Goal: Complete application form

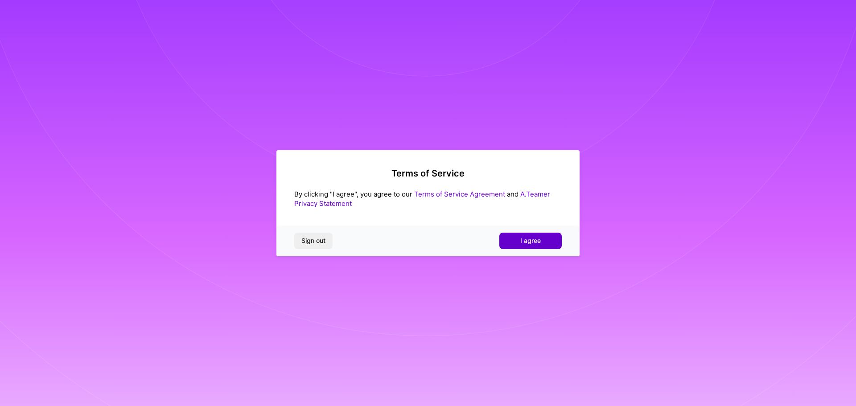
click at [523, 240] on span "I agree" at bounding box center [530, 240] width 21 height 9
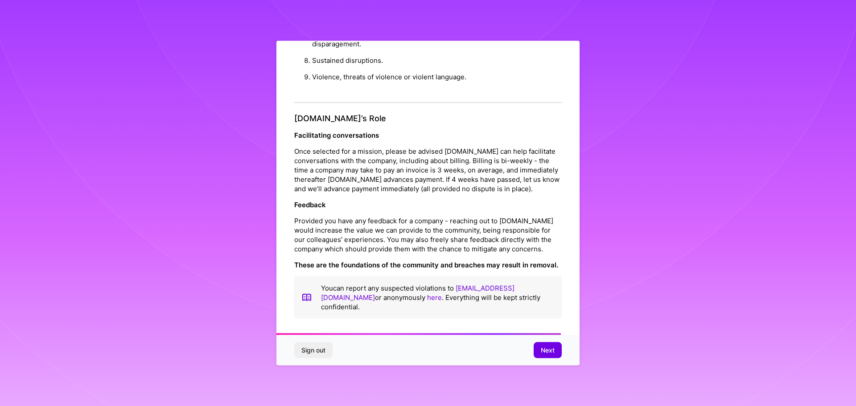
scroll to position [966, 0]
click at [544, 351] on span "Next" at bounding box center [548, 350] width 14 height 9
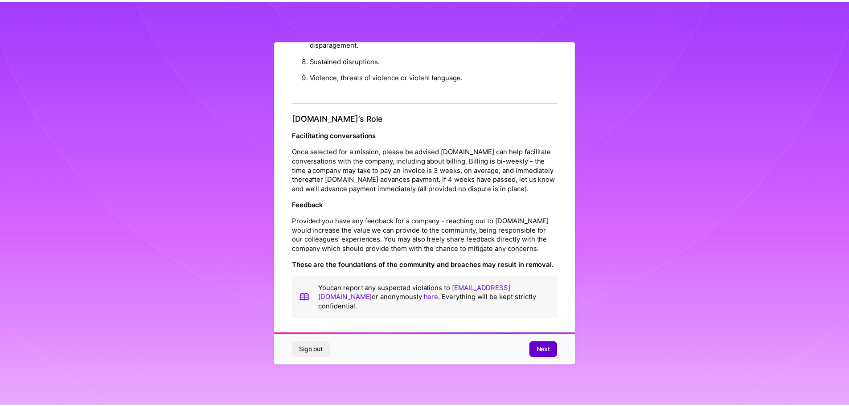
scroll to position [0, 0]
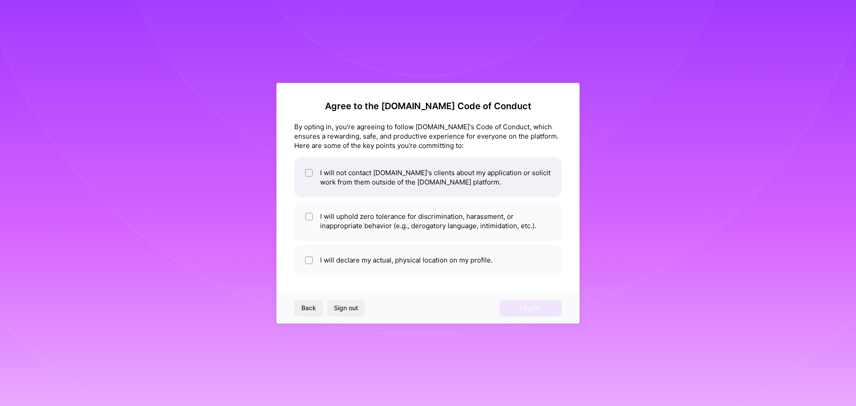
click at [307, 173] on input "checkbox" at bounding box center [310, 173] width 6 height 6
checkbox input "true"
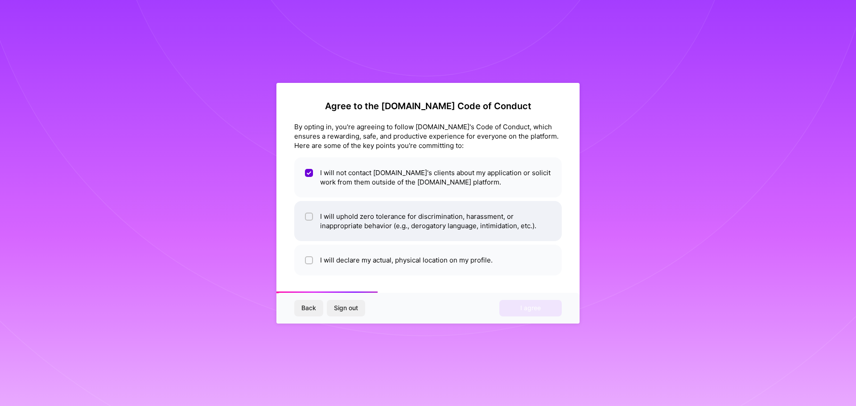
drag, startPoint x: 314, startPoint y: 218, endPoint x: 309, endPoint y: 223, distance: 7.3
click at [312, 221] on li "I will uphold zero tolerance for discrimination, harassment, or inappropriate b…" at bounding box center [427, 221] width 267 height 40
checkbox input "true"
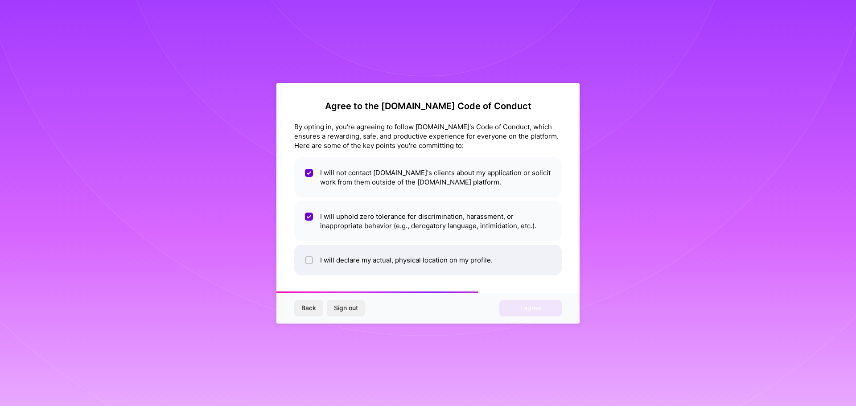
click at [318, 260] on li "I will declare my actual, physical location on my profile." at bounding box center [427, 260] width 267 height 31
checkbox input "true"
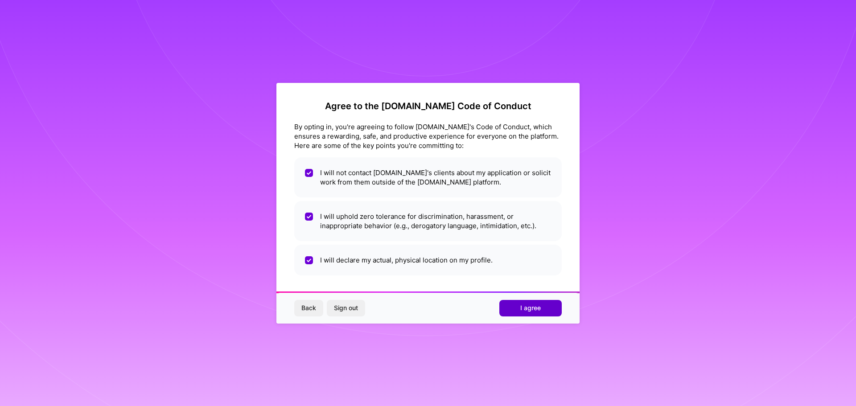
click at [535, 309] on span "I agree" at bounding box center [530, 307] width 21 height 9
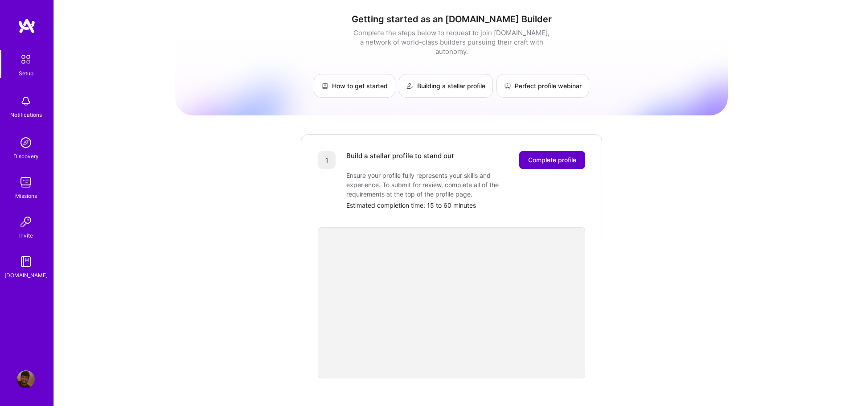
click at [575, 156] on span "Complete profile" at bounding box center [552, 160] width 48 height 9
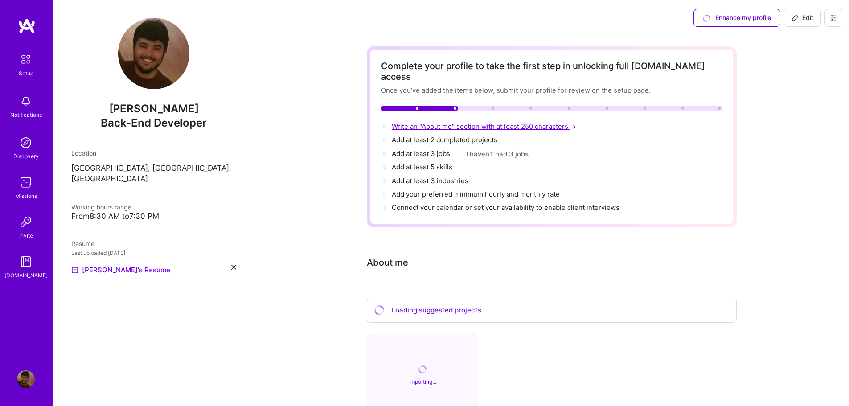
click at [451, 122] on span "Write an "About me" section with at least 250 characters →" at bounding box center [485, 126] width 186 height 8
select select "US"
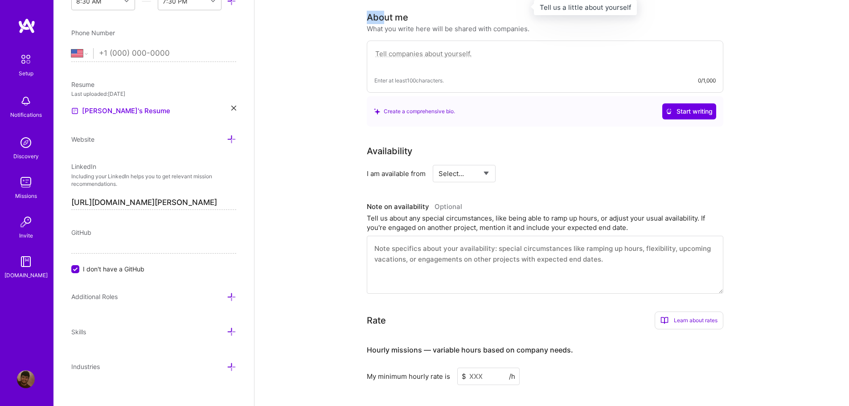
scroll to position [242, 0]
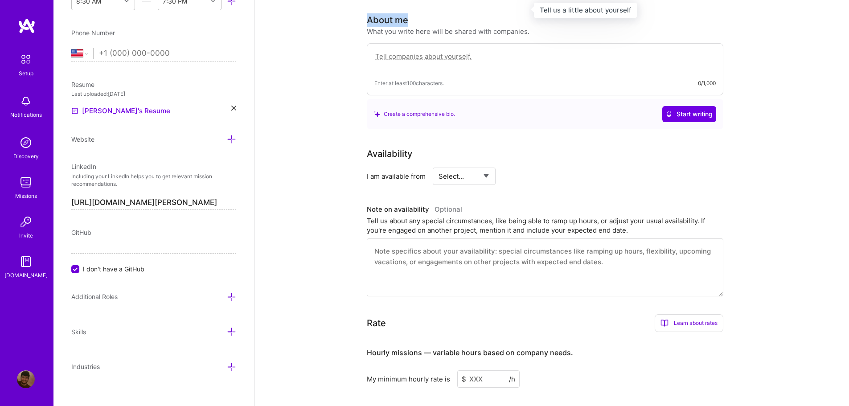
drag, startPoint x: 368, startPoint y: 8, endPoint x: 435, endPoint y: 13, distance: 67.5
click at [435, 13] on h3 "About me" at bounding box center [448, 19] width 163 height 13
copy div "About me"
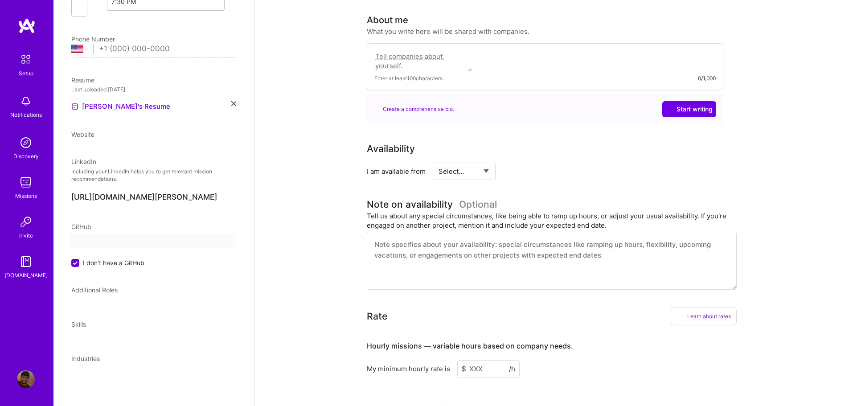
scroll to position [0, 0]
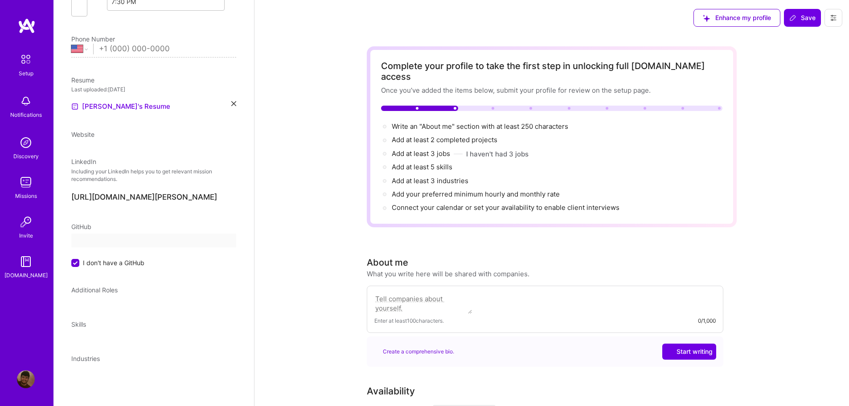
select select "US"
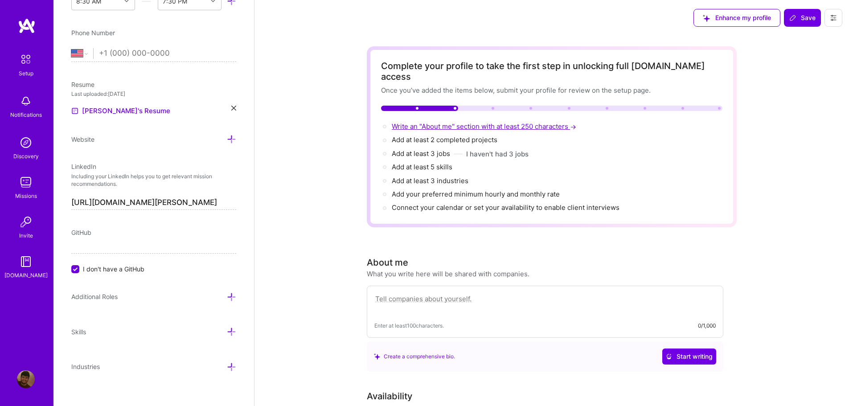
click at [495, 122] on span "Write an "About me" section with at least 250 characters →" at bounding box center [485, 126] width 186 height 8
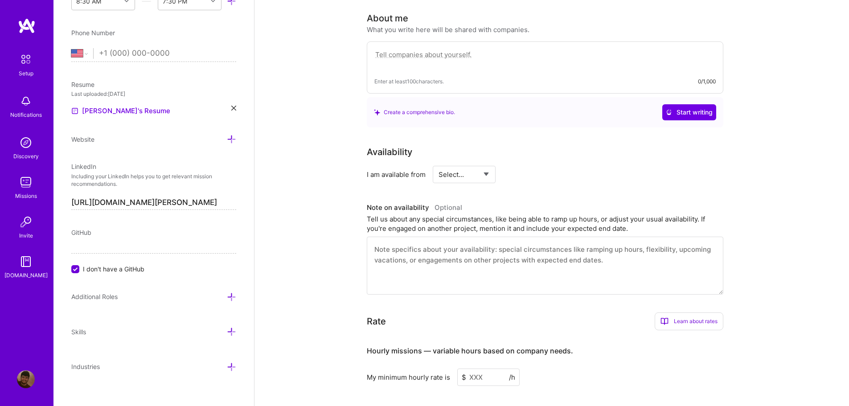
scroll to position [245, 0]
click at [463, 41] on div "Enter at least 100 characters. 0/1,000" at bounding box center [545, 67] width 357 height 52
click at [467, 48] on textarea at bounding box center [544, 58] width 341 height 21
paste textarea "I’m a versatile software engineer and delivery manager with over 10 years of ex…"
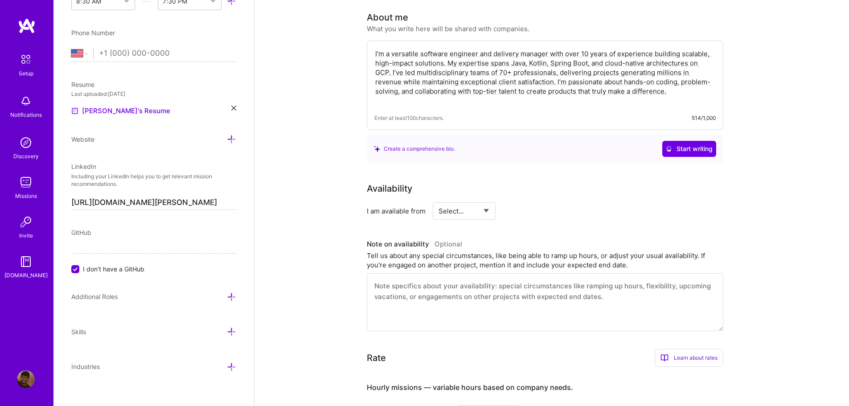
click at [390, 60] on textarea "I’m a versatile software engineer and delivery manager with over 10 years of ex…" at bounding box center [544, 77] width 341 height 58
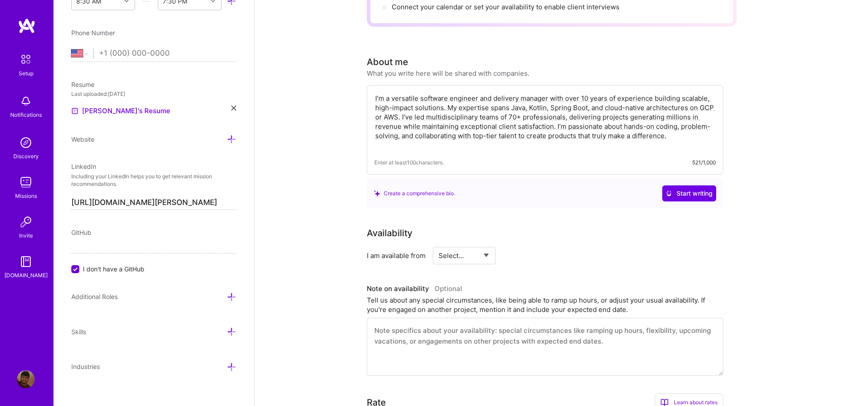
click at [674, 115] on textarea "I’m a versatile software engineer and delivery manager with over 10 years of ex…" at bounding box center [544, 122] width 341 height 58
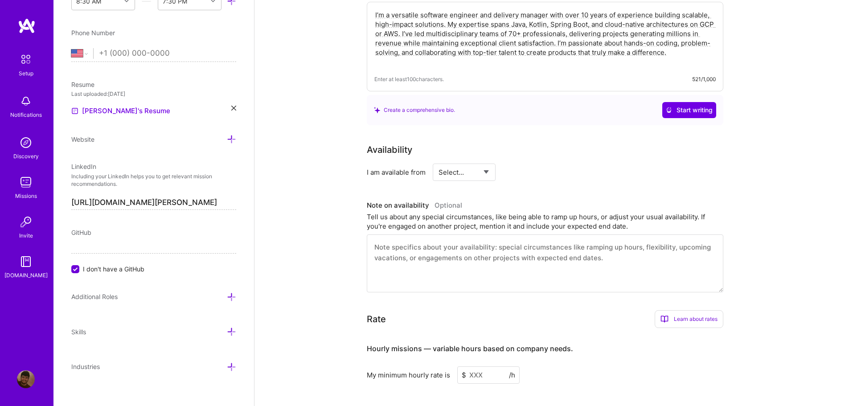
scroll to position [290, 0]
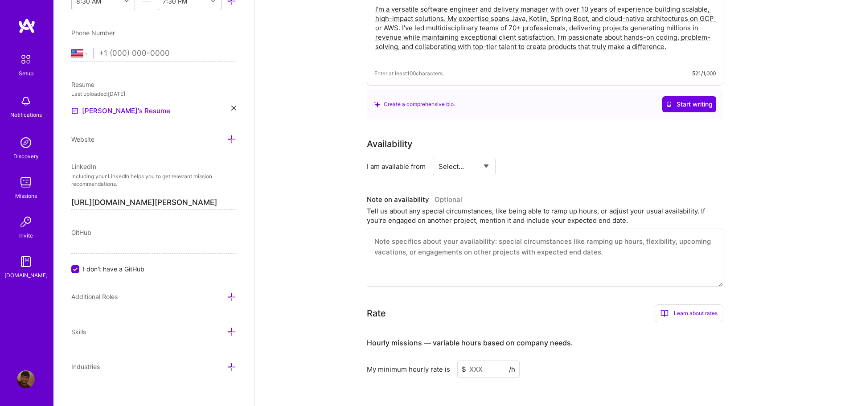
type textarea "I’m a versatile software engineer and delivery manager with over 10 years of ex…"
click at [474, 155] on select "Select... Right Now Future Date Not Available" at bounding box center [464, 166] width 51 height 23
select select "Right Now"
click at [439, 155] on select "Select... Right Now Future Date Not Available" at bounding box center [464, 166] width 51 height 23
click at [531, 158] on input at bounding box center [545, 166] width 53 height 17
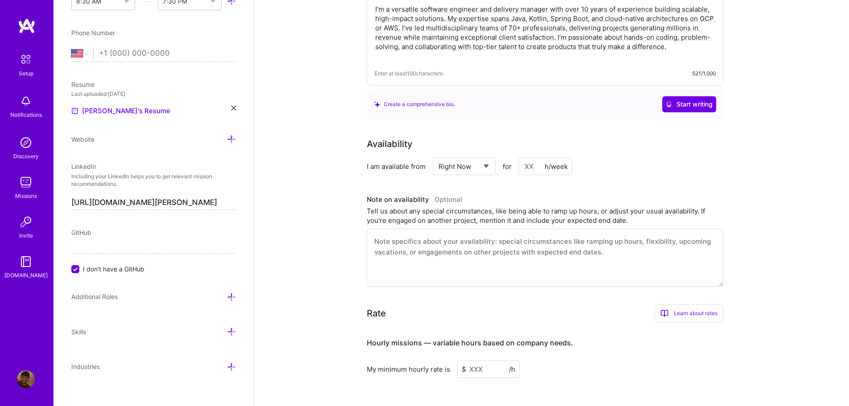
click at [529, 158] on input at bounding box center [545, 166] width 53 height 17
type input "40"
click at [665, 161] on div "I am available from Select... Right Now Future Date Not Available for 40 h/week" at bounding box center [545, 166] width 357 height 17
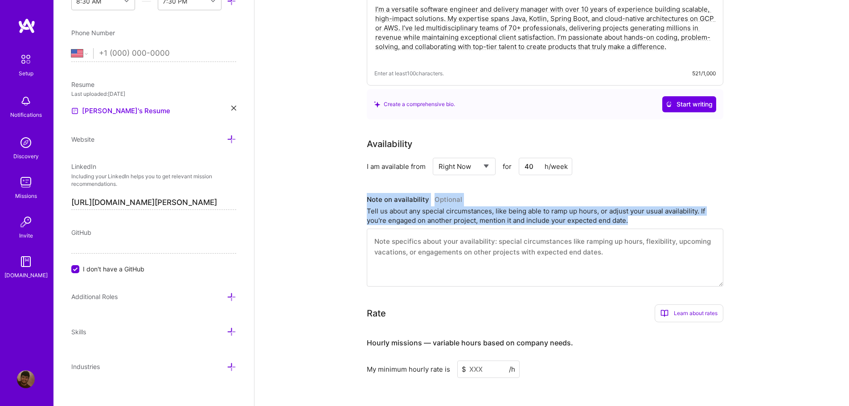
drag, startPoint x: 652, startPoint y: 210, endPoint x: 364, endPoint y: 185, distance: 288.9
click at [364, 185] on div "Complete your profile to take the first step in unlocking full [DOMAIN_NAME] ac…" at bounding box center [551, 195] width 595 height 899
copy div "Note on availability Optional Tell us about any special circumstances, like bei…"
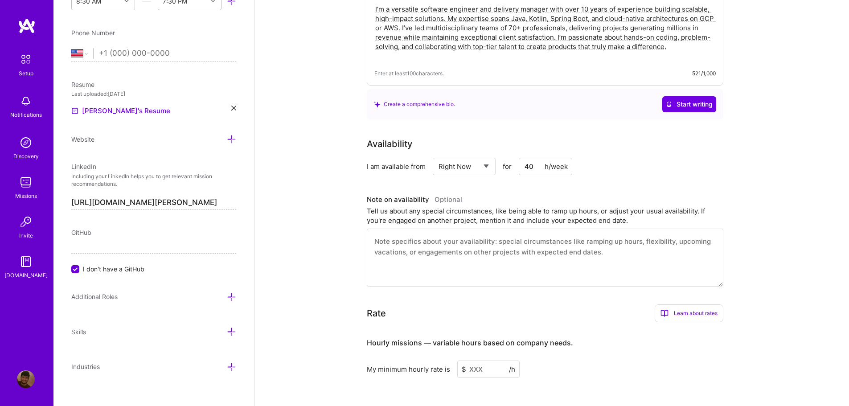
click at [462, 252] on textarea at bounding box center [545, 258] width 357 height 58
paste textarea "I’m currently available to start immediately and can commit 30–40 hours per wee…"
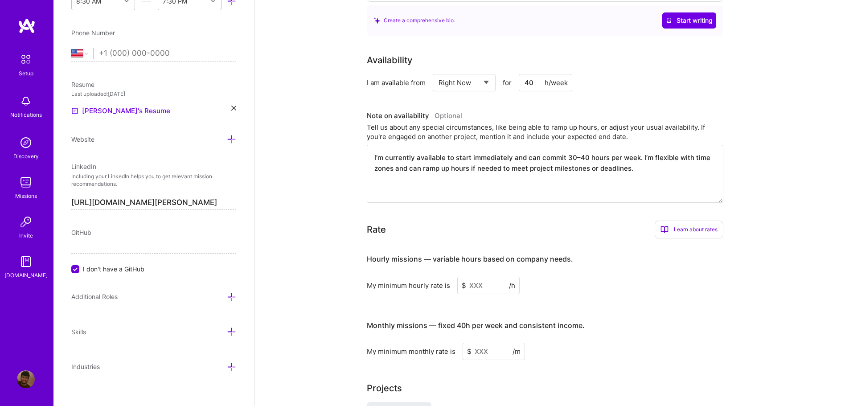
scroll to position [379, 0]
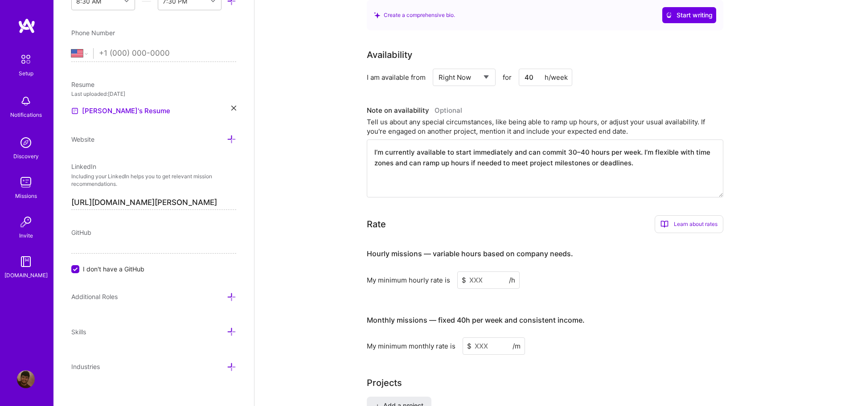
type textarea "I’m currently available to start immediately and can commit 30–40 hours per wee…"
drag, startPoint x: 367, startPoint y: 242, endPoint x: 590, endPoint y: 248, distance: 223.4
click at [590, 248] on h3 "Hourly missions — variable hours based on company needs." at bounding box center [545, 254] width 357 height 28
copy h4 "Hourly missions — variable hours based on company needs."
drag, startPoint x: 623, startPoint y: 312, endPoint x: 368, endPoint y: 312, distance: 254.9
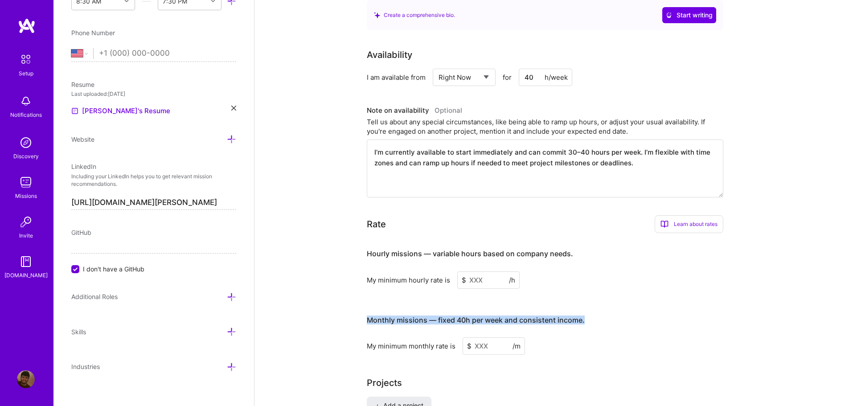
click at [368, 312] on h3 "Monthly missions — fixed 40h per week and consistent income." at bounding box center [545, 321] width 357 height 28
copy h4 "Monthly missions — fixed 40h per week and consistent income."
click at [494, 337] on input at bounding box center [494, 345] width 62 height 17
click at [483, 337] on input "15000" at bounding box center [494, 345] width 62 height 17
type input "15000"
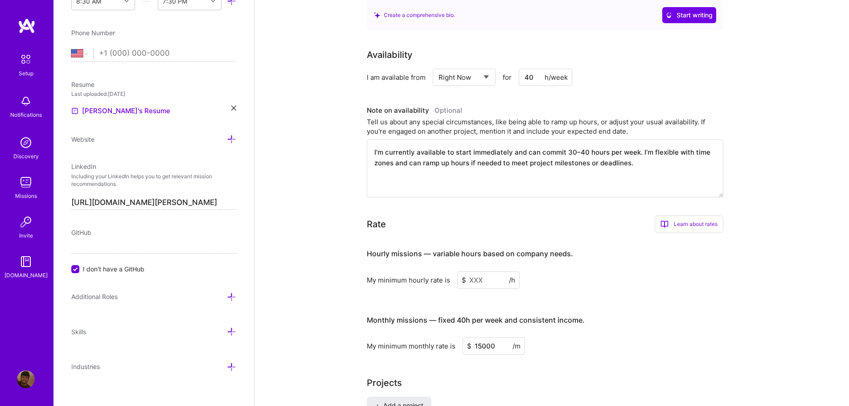
click at [558, 337] on div "My minimum monthly rate is $ 15000 /m" at bounding box center [545, 345] width 357 height 17
click at [489, 271] on input at bounding box center [488, 279] width 62 height 17
type input "100"
click at [573, 282] on div "Hourly missions — variable hours based on company needs. My minimum hourly rate…" at bounding box center [545, 297] width 357 height 115
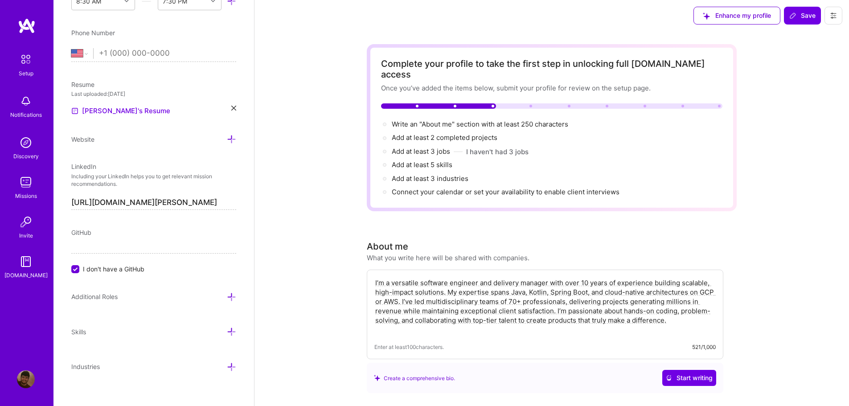
scroll to position [0, 0]
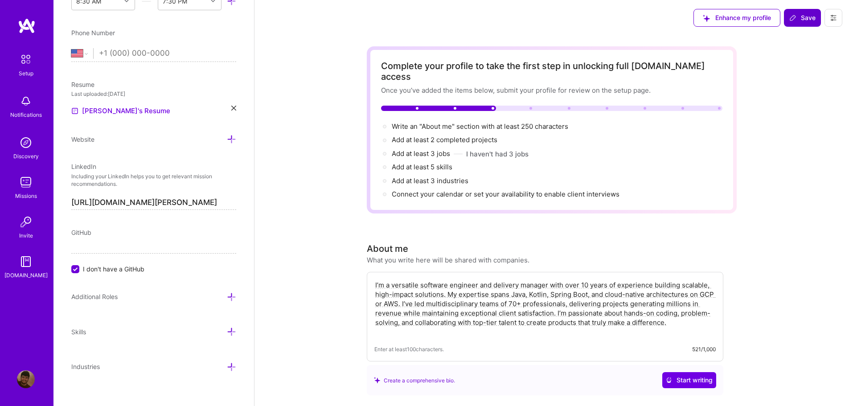
click at [804, 16] on span "Save" at bounding box center [802, 17] width 26 height 9
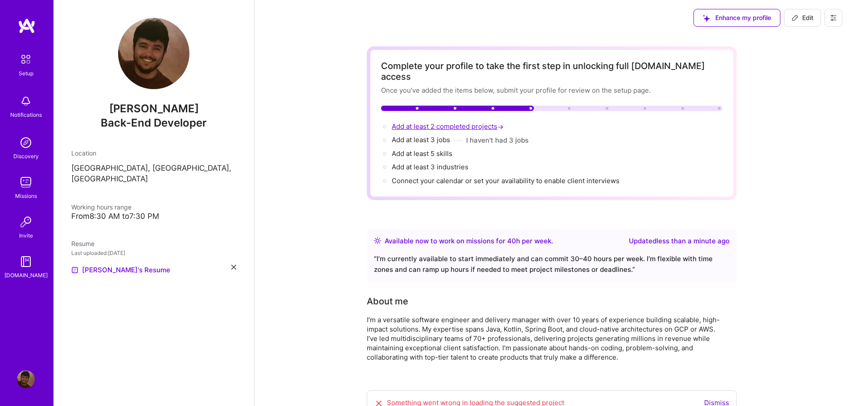
click at [447, 122] on span "Add at least 2 completed projects →" at bounding box center [449, 126] width 114 height 8
select select "US"
select select "Right Now"
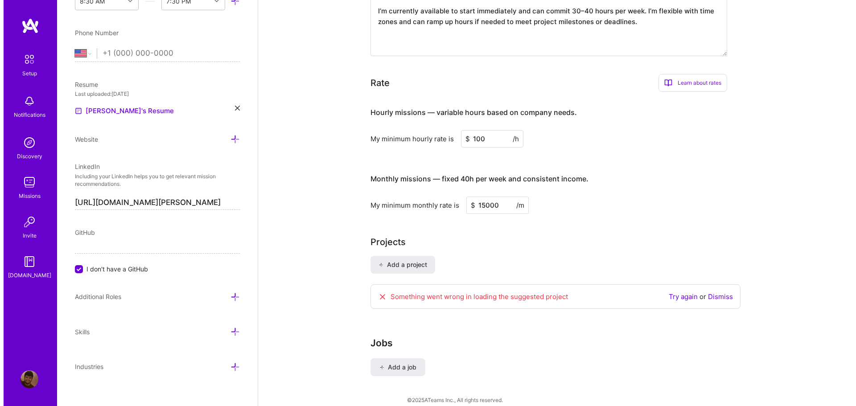
scroll to position [495, 0]
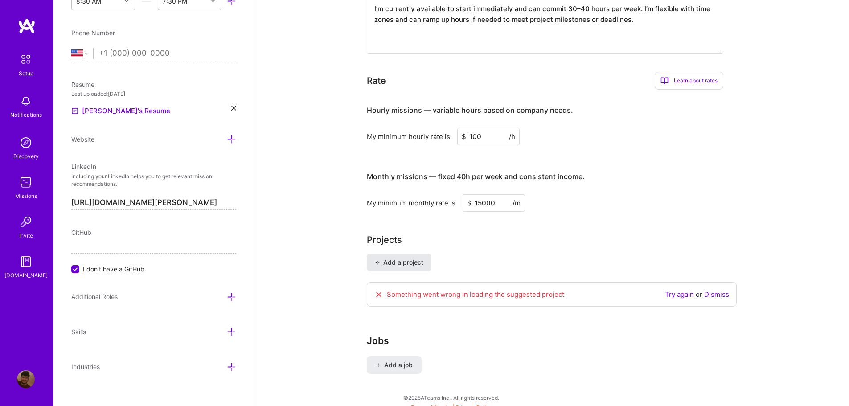
click at [412, 259] on button "Add a project" at bounding box center [399, 263] width 65 height 18
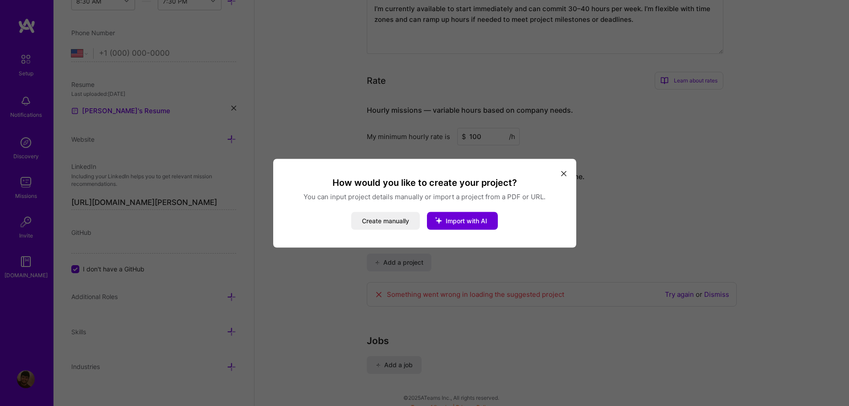
click at [565, 171] on icon "modal" at bounding box center [563, 173] width 5 height 5
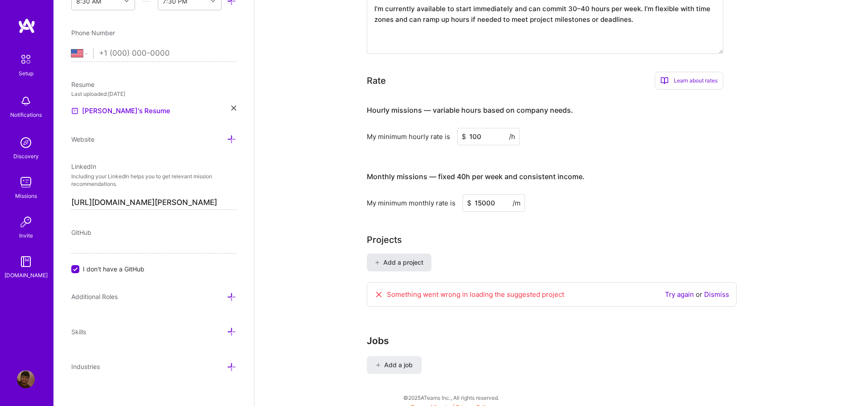
click at [426, 254] on button "Add a project" at bounding box center [399, 263] width 65 height 18
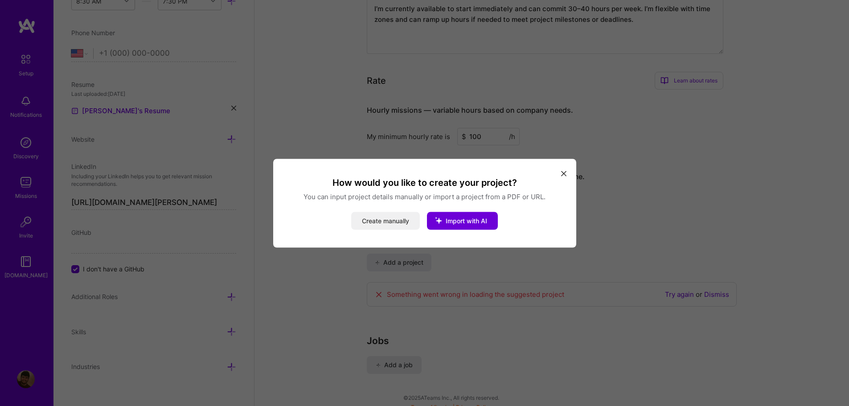
click at [381, 217] on button "Create manually" at bounding box center [385, 221] width 69 height 18
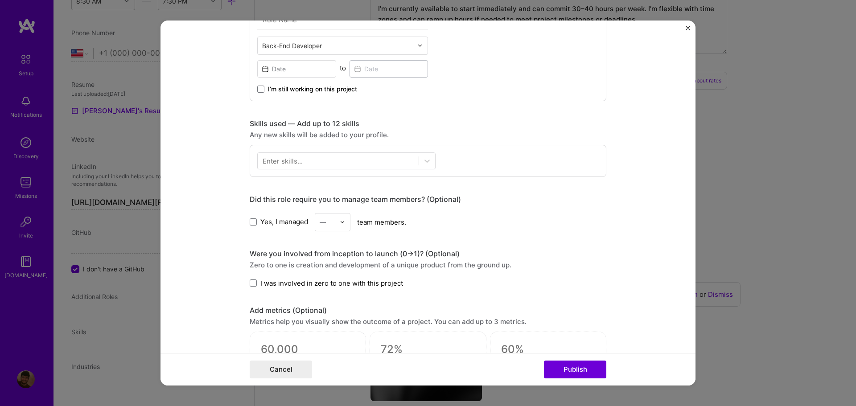
scroll to position [312, 0]
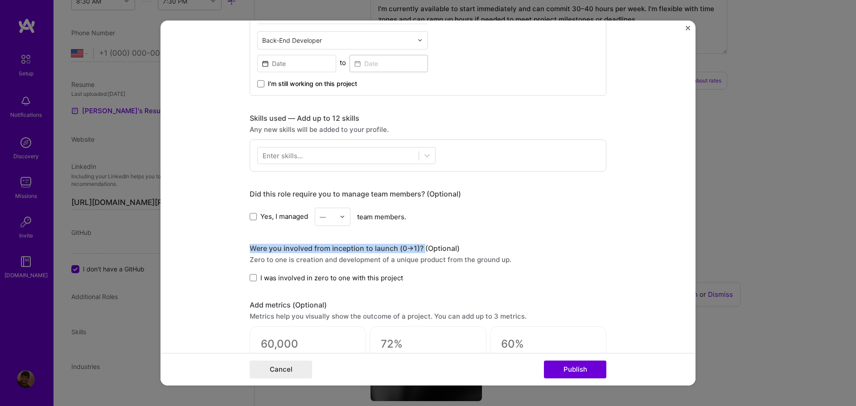
drag, startPoint x: 421, startPoint y: 249, endPoint x: 234, endPoint y: 250, distance: 187.2
click at [234, 250] on form "Project title Company Project industry Industry Project Link (Optional) Drag an…" at bounding box center [427, 203] width 535 height 365
copy div "Were you involved from inception to launch (0 -> 1)?"
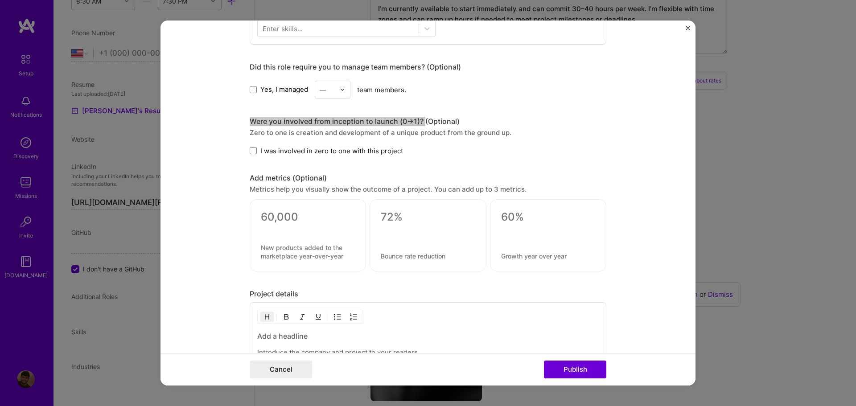
scroll to position [446, 0]
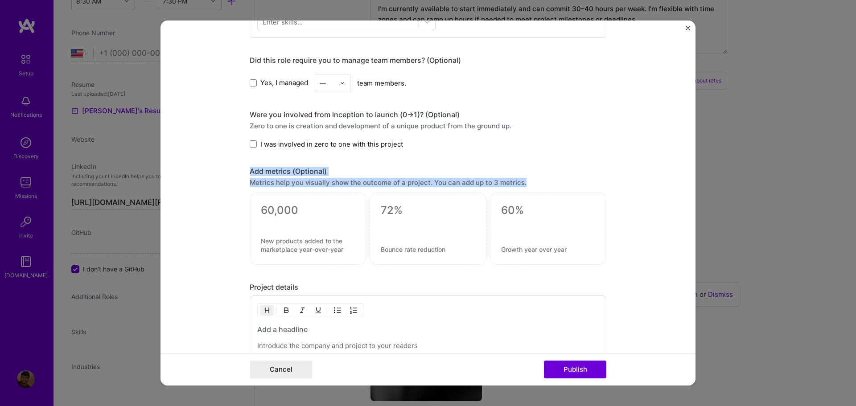
drag, startPoint x: 248, startPoint y: 172, endPoint x: 534, endPoint y: 180, distance: 286.3
click at [534, 180] on div "Add metrics (Optional) Metrics help you visually show the outcome of a project.…" at bounding box center [428, 216] width 357 height 98
copy div "Add metrics (Optional) Metrics help you visually show the outcome of a project.…"
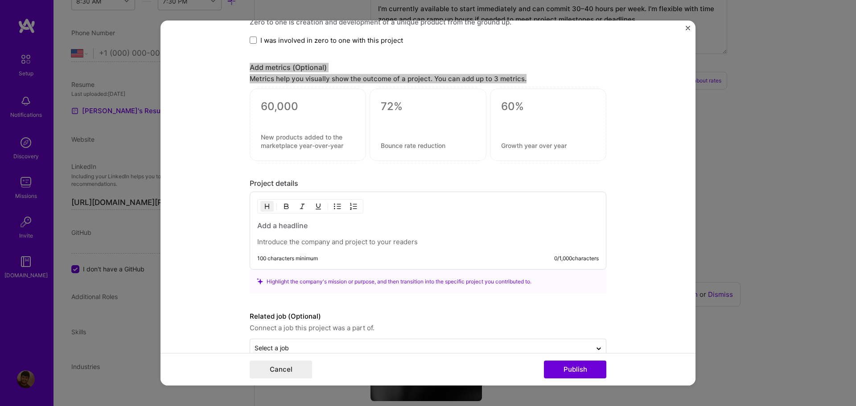
scroll to position [570, 0]
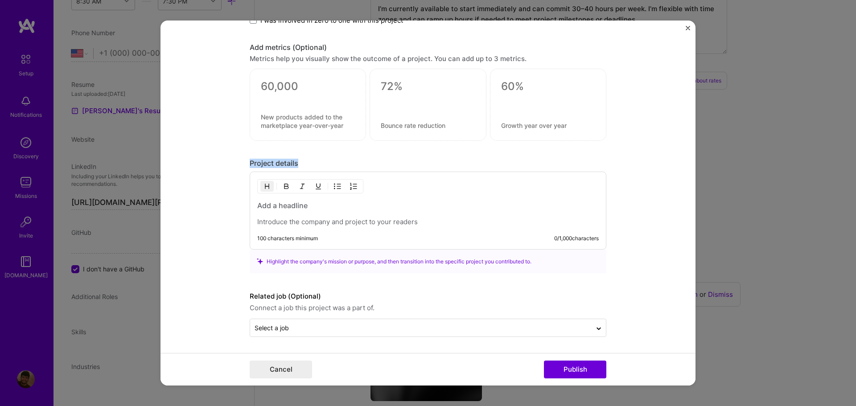
drag, startPoint x: 302, startPoint y: 164, endPoint x: 238, endPoint y: 164, distance: 64.2
click at [238, 164] on form "Project title Company Project industry Industry Project Link (Optional) Drag an…" at bounding box center [427, 203] width 535 height 365
copy div "Project details"
click at [403, 221] on p at bounding box center [427, 221] width 341 height 9
drag, startPoint x: 429, startPoint y: 220, endPoint x: 239, endPoint y: 211, distance: 190.0
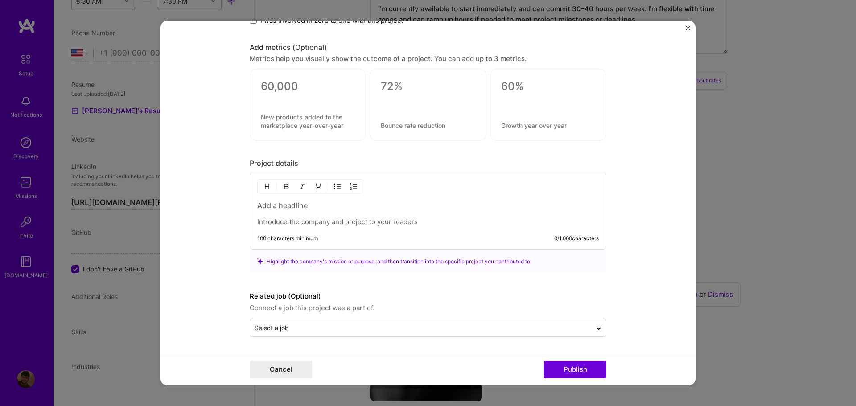
click at [239, 211] on form "Project title Company Project industry Industry Project Link (Optional) Drag an…" at bounding box center [427, 203] width 535 height 365
drag, startPoint x: 320, startPoint y: 237, endPoint x: 252, endPoint y: 237, distance: 67.7
click at [252, 237] on div "100 characters minimum 0 / 1,000 characters" at bounding box center [421, 242] width 356 height 14
copy div "100 characters minimum"
click at [328, 320] on div "Select a job" at bounding box center [420, 327] width 341 height 17
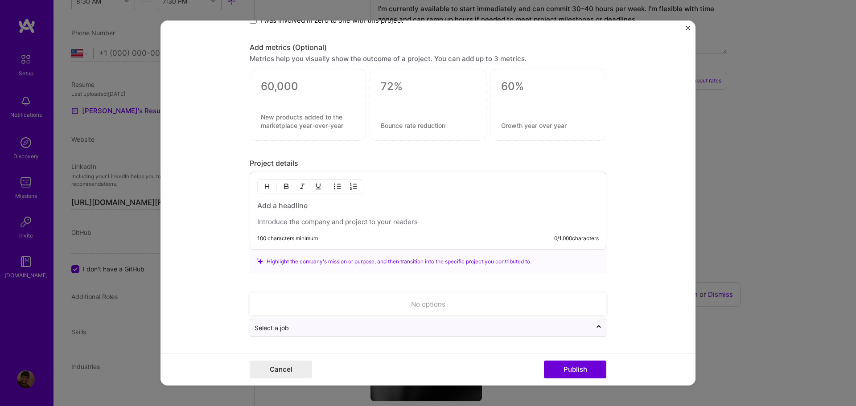
click at [228, 288] on form "Project title Company Project industry Industry Project Link (Optional) Drag an…" at bounding box center [427, 203] width 535 height 365
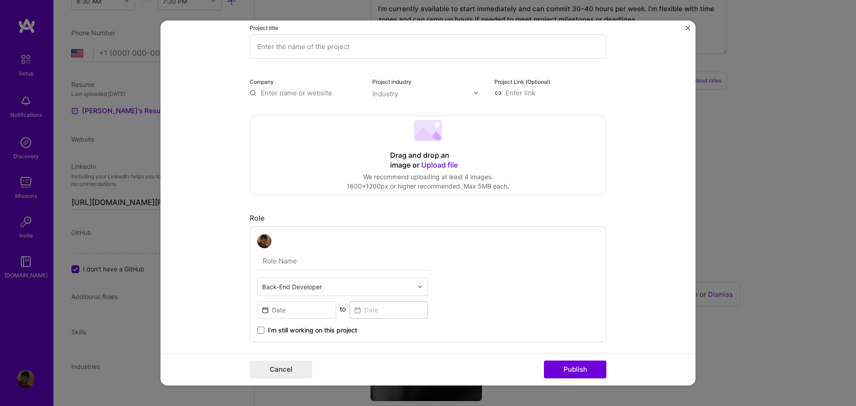
scroll to position [0, 0]
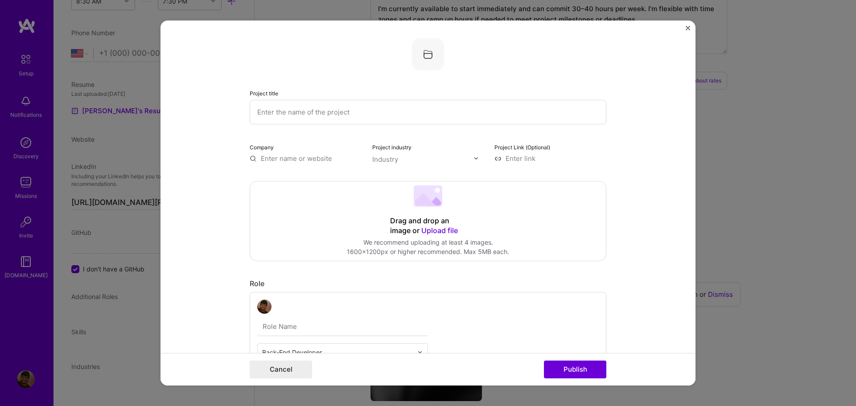
click at [301, 114] on input "text" at bounding box center [428, 112] width 357 height 25
paste input "Cloud-Native Energy Management Platform"
type input "Cloud-Native Energy Management Platform"
click at [290, 159] on input "text" at bounding box center [306, 158] width 112 height 9
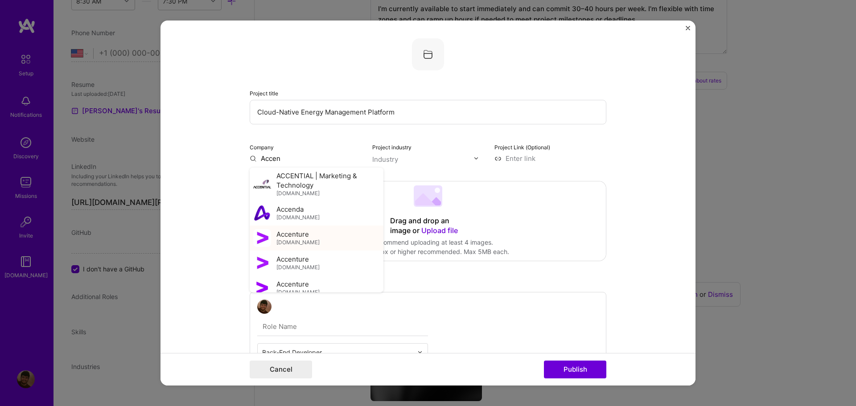
click at [312, 239] on div "Accenture [DOMAIN_NAME]" at bounding box center [317, 238] width 134 height 25
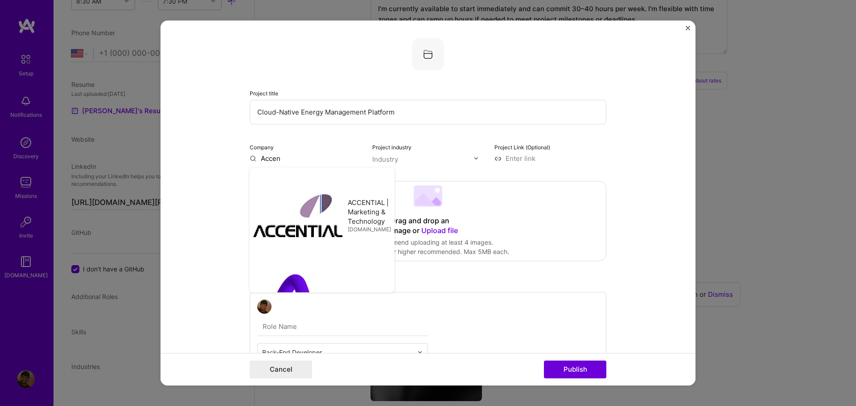
type input "Accenture"
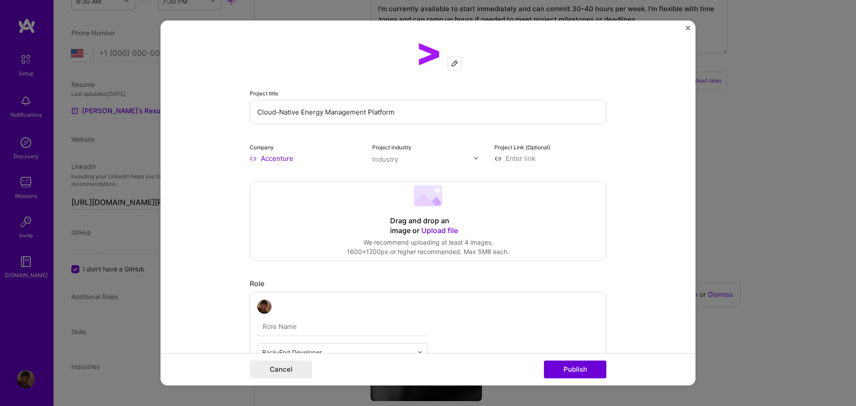
click at [416, 159] on input "text" at bounding box center [423, 159] width 102 height 9
type input "tech"
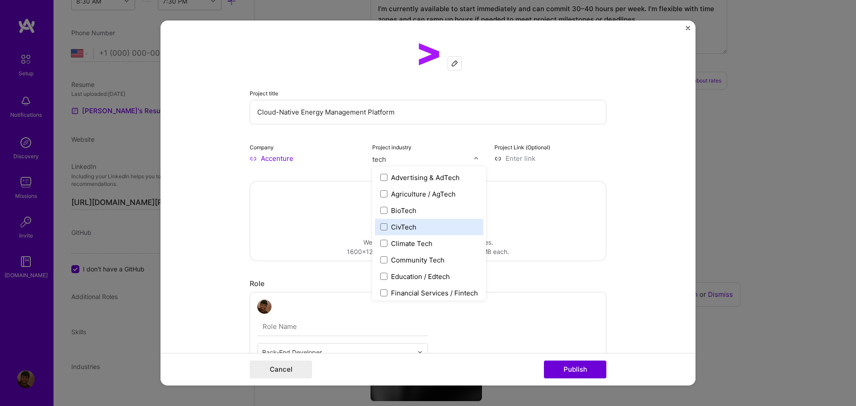
scroll to position [6, 0]
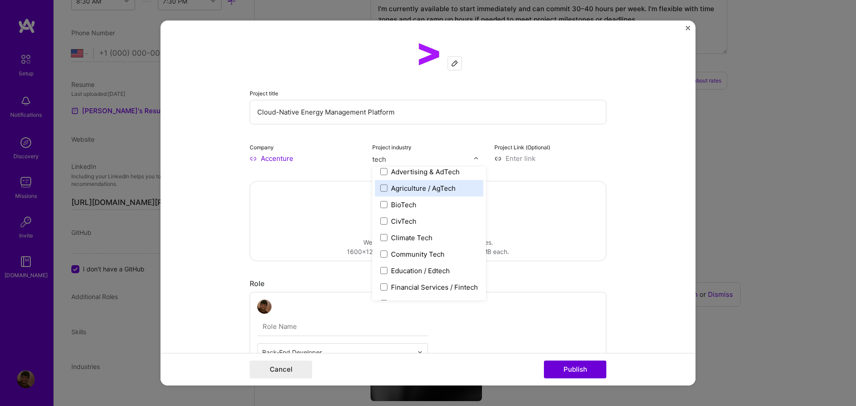
click at [406, 190] on div "Agriculture / AgTech" at bounding box center [423, 188] width 65 height 9
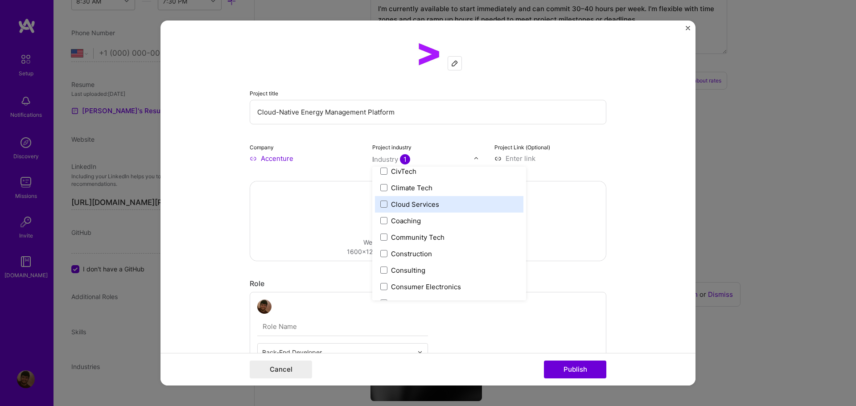
type input "lo"
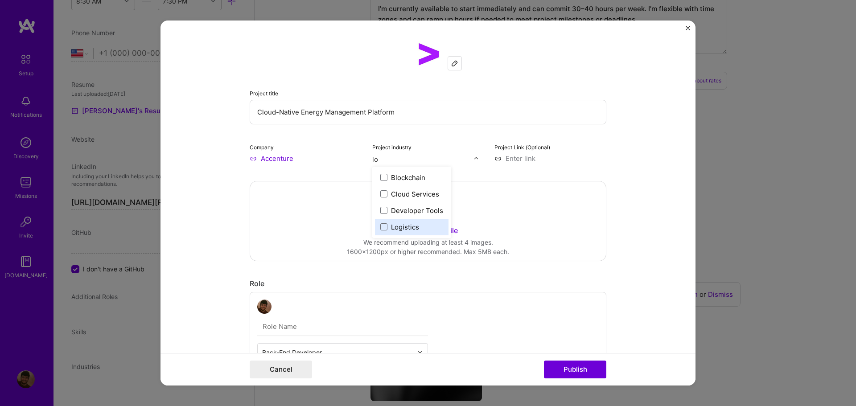
click at [413, 228] on div "Logistics" at bounding box center [405, 226] width 28 height 9
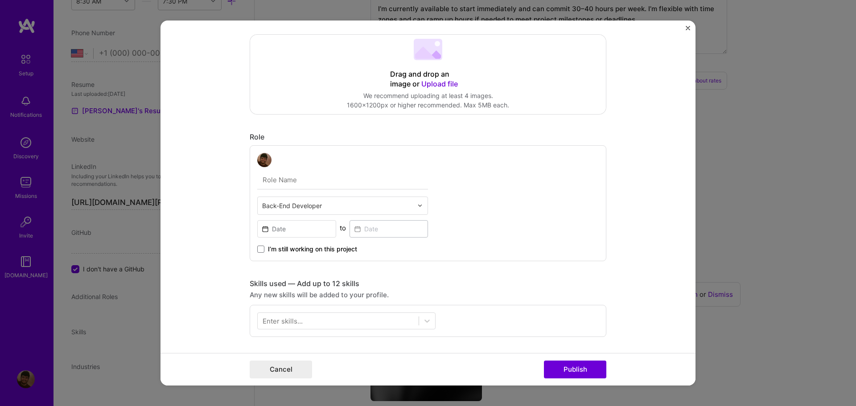
scroll to position [178, 0]
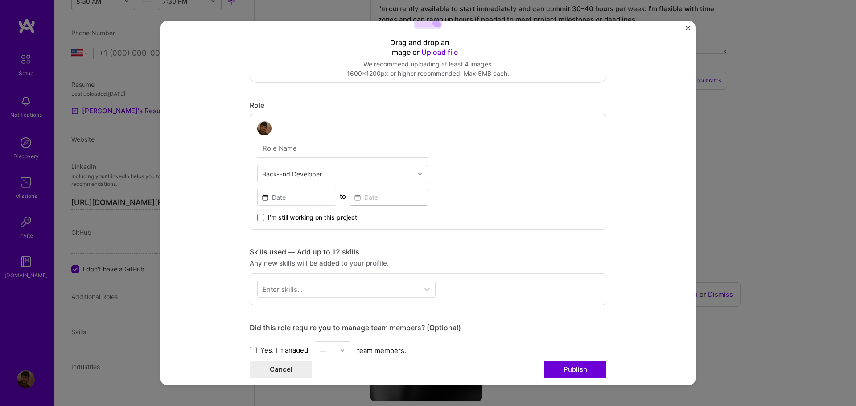
click at [340, 173] on input "text" at bounding box center [337, 173] width 151 height 9
type input "D"
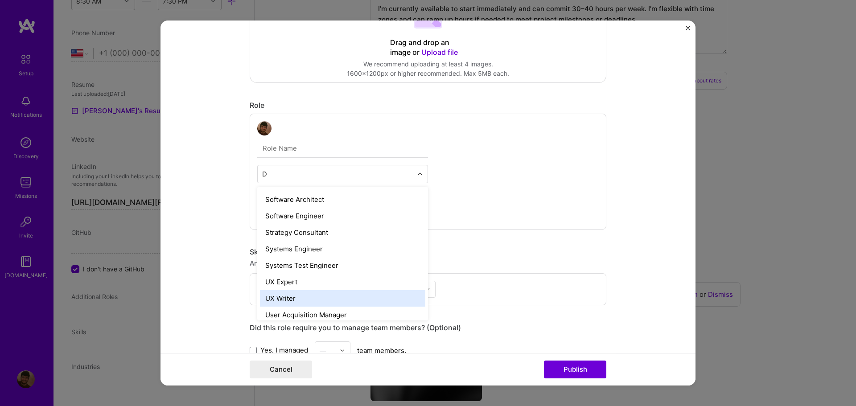
scroll to position [849, 0]
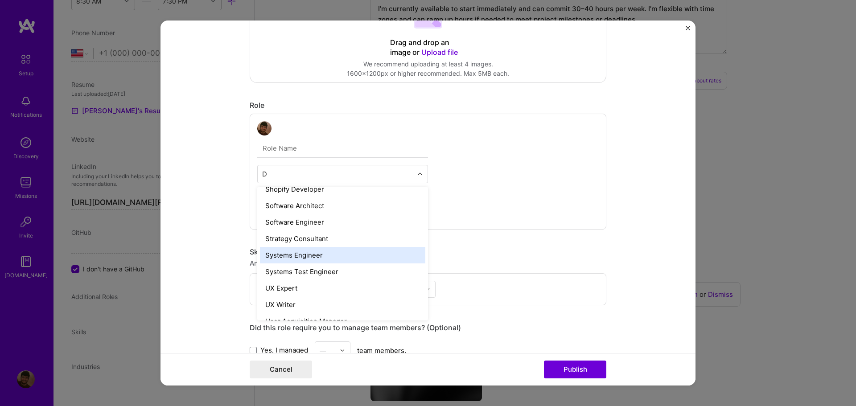
click at [328, 256] on div "Systems Engineer" at bounding box center [342, 255] width 165 height 16
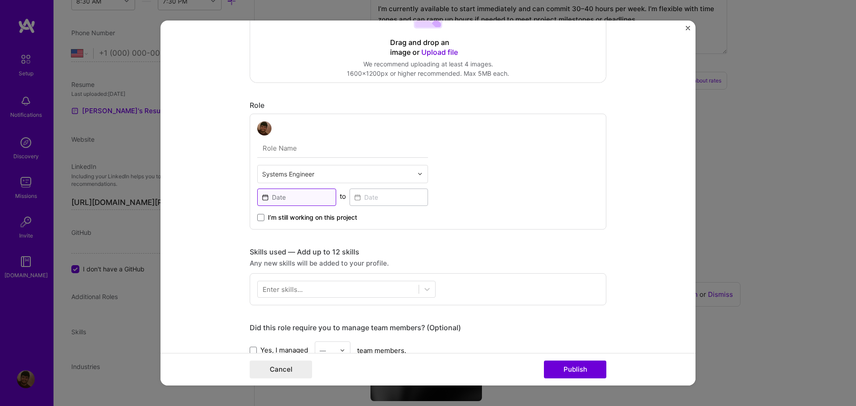
click at [299, 192] on input at bounding box center [296, 197] width 79 height 17
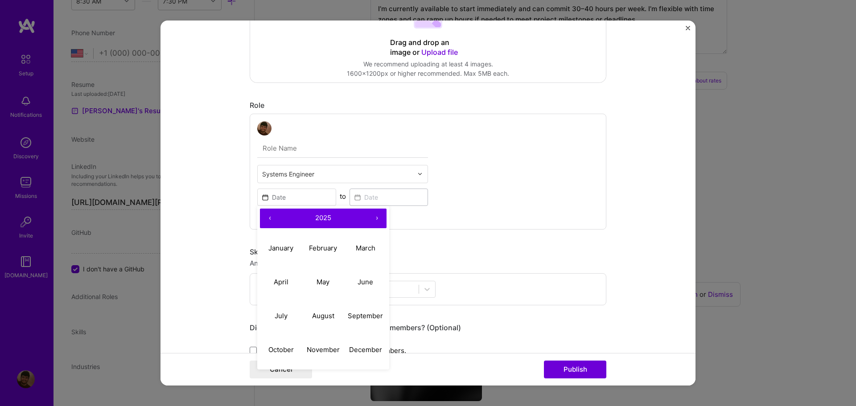
click at [271, 216] on button "‹" at bounding box center [270, 219] width 20 height 20
click at [269, 221] on button "‹" at bounding box center [270, 219] width 20 height 20
click at [281, 319] on abbr "July" at bounding box center [281, 316] width 13 height 8
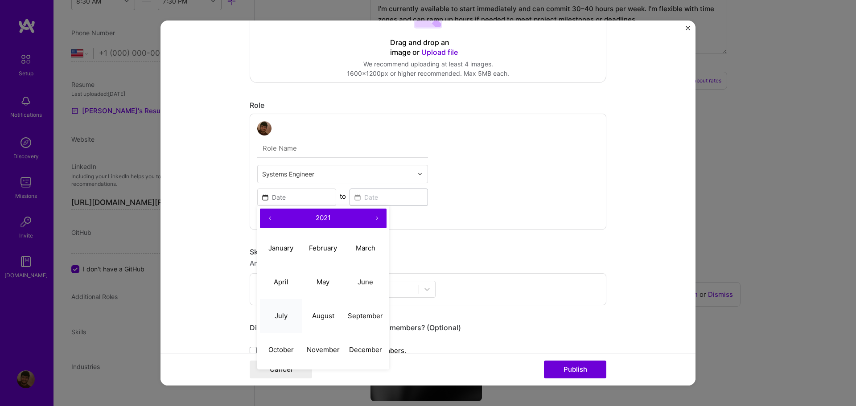
type input "[DATE]"
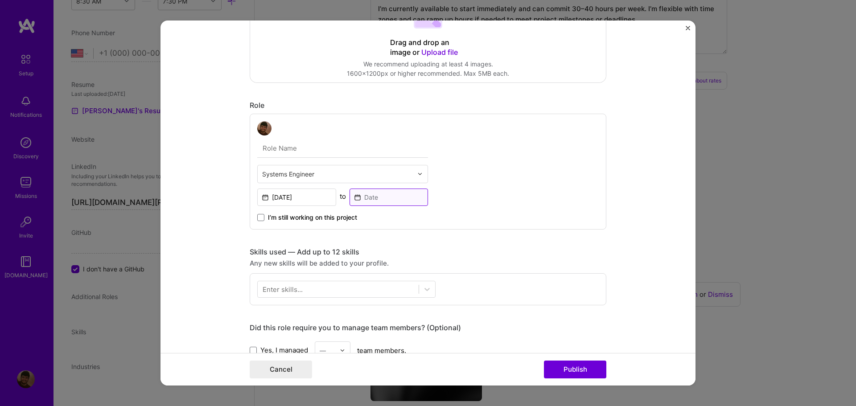
click at [377, 203] on input at bounding box center [388, 197] width 79 height 17
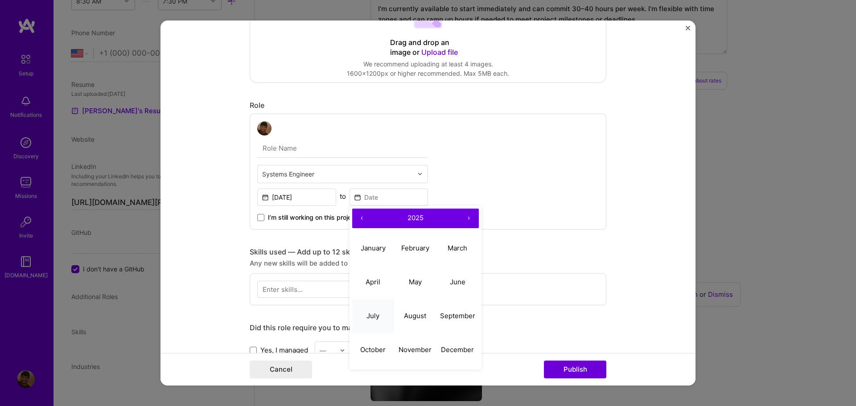
click at [375, 317] on abbr "July" at bounding box center [372, 316] width 13 height 8
type input "[DATE]"
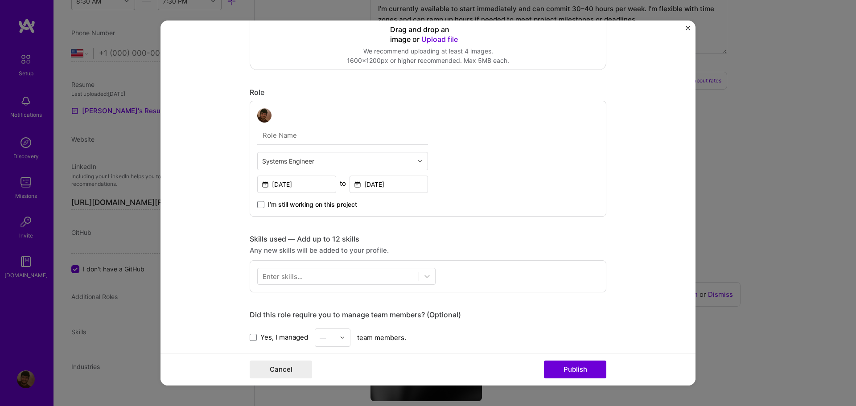
scroll to position [223, 0]
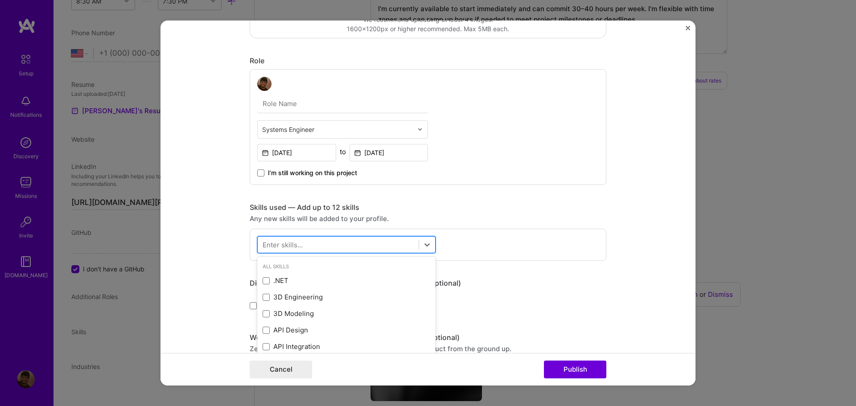
click at [347, 247] on div at bounding box center [338, 244] width 161 height 15
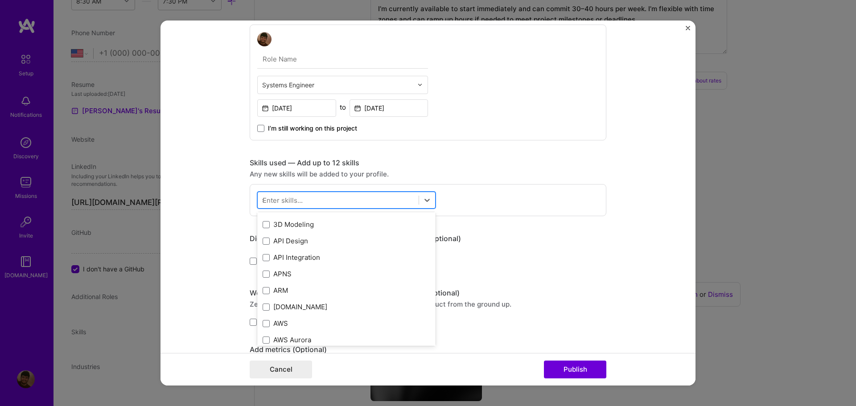
scroll to position [0, 0]
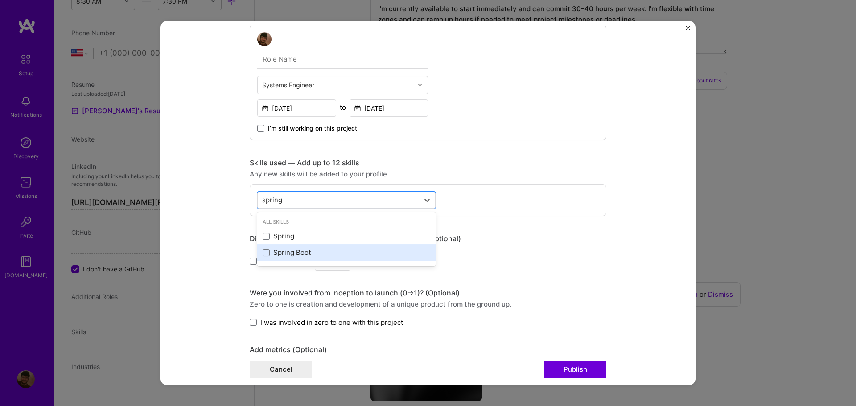
click at [283, 254] on div "Spring Boot" at bounding box center [346, 252] width 168 height 9
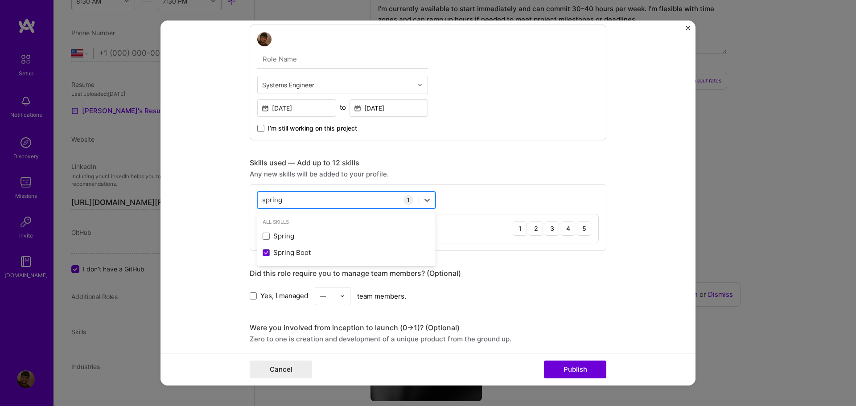
click at [307, 198] on div "spring spring" at bounding box center [338, 200] width 161 height 15
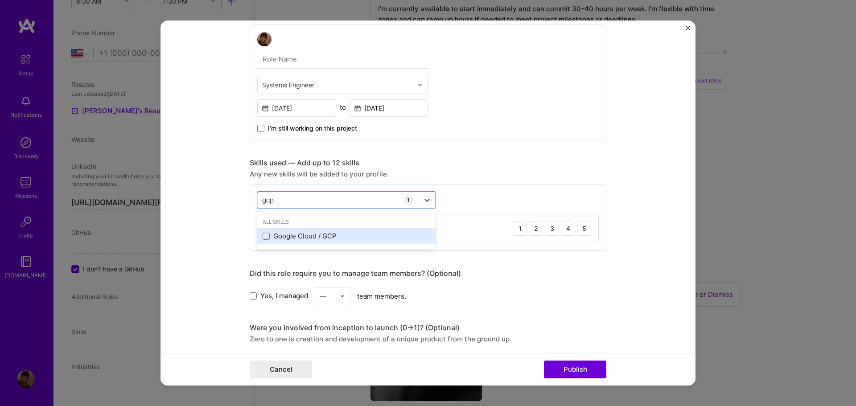
click at [326, 236] on div "Google Cloud / GCP" at bounding box center [346, 235] width 168 height 9
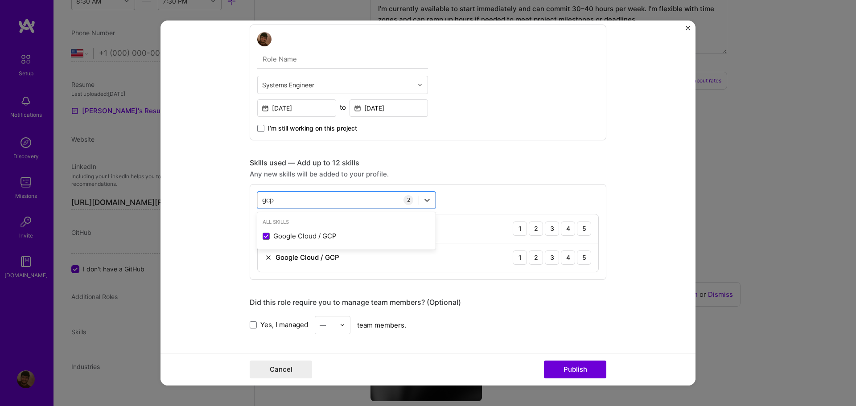
click at [643, 261] on form "Project title Cloud-Native Energy Management Platform Company Accenture Project…" at bounding box center [427, 203] width 535 height 365
click at [561, 231] on div "4" at bounding box center [568, 228] width 14 height 14
click at [565, 259] on div "4" at bounding box center [568, 257] width 14 height 14
click at [335, 204] on div "gcp gcp" at bounding box center [338, 200] width 161 height 15
click at [283, 238] on div "Microservices" at bounding box center [346, 235] width 168 height 9
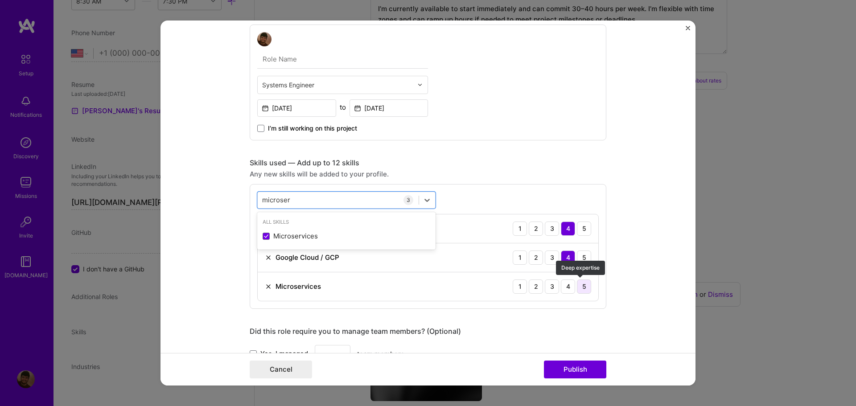
type input "microser"
click at [578, 287] on div "5" at bounding box center [584, 286] width 14 height 14
click at [336, 203] on div "microser microser" at bounding box center [338, 200] width 161 height 15
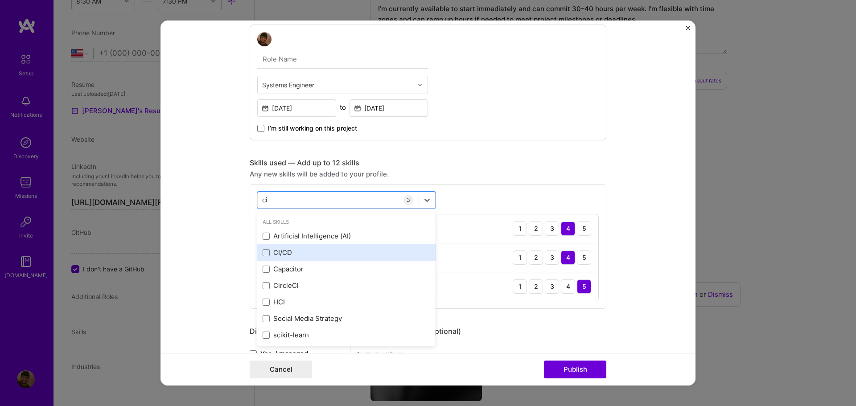
click at [295, 250] on div "CI/CD" at bounding box center [346, 252] width 168 height 9
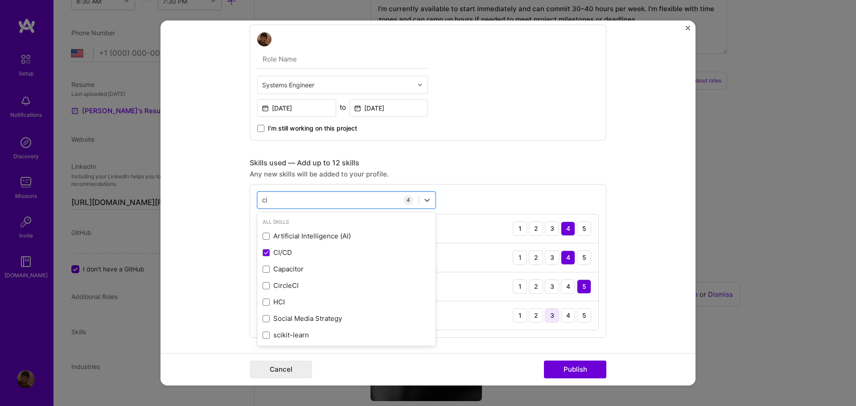
click at [553, 316] on div "3" at bounding box center [552, 315] width 14 height 14
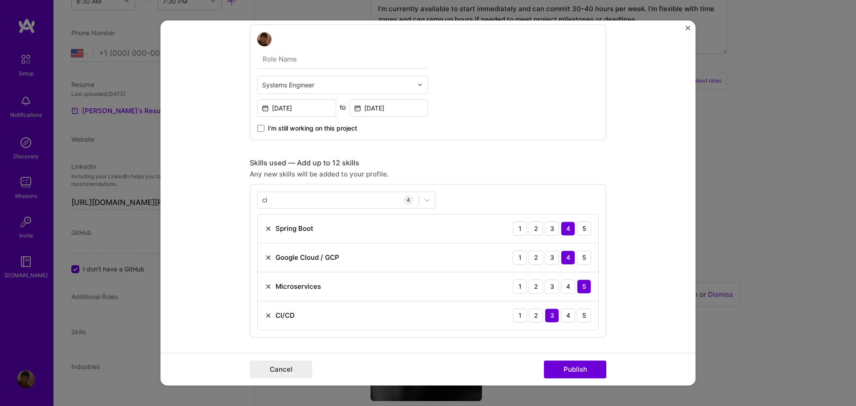
click at [625, 264] on form "Project title Cloud-Native Energy Management Platform Company Accenture Project…" at bounding box center [427, 203] width 535 height 365
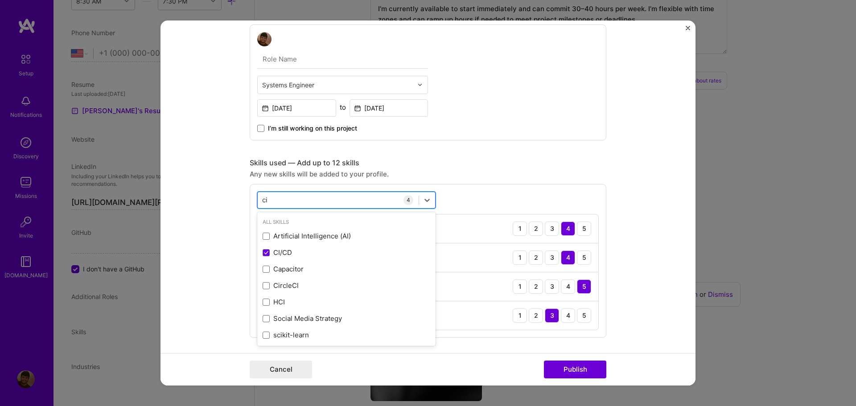
click at [303, 201] on div "ci ci" at bounding box center [338, 200] width 161 height 15
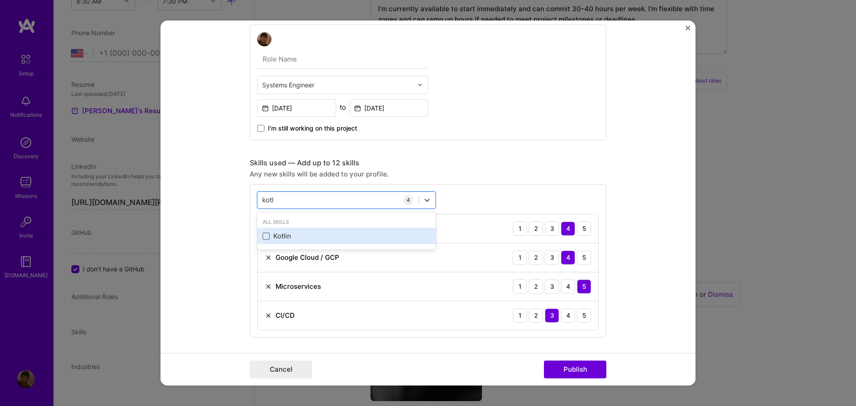
click at [263, 236] on span at bounding box center [265, 236] width 7 height 7
click at [0, 0] on input "checkbox" at bounding box center [0, 0] width 0 height 0
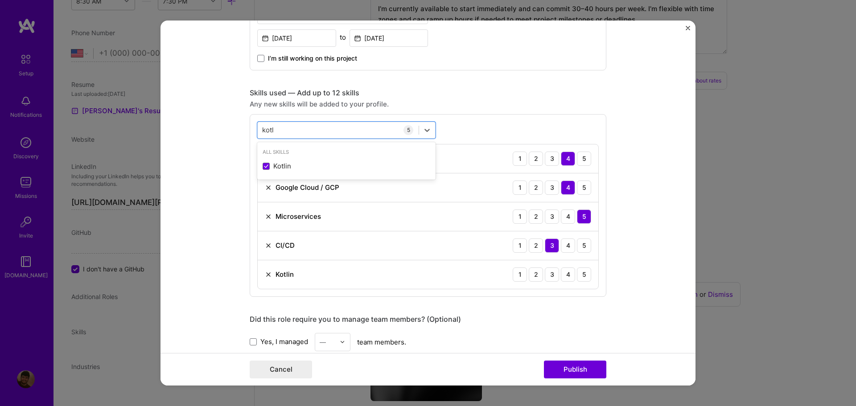
scroll to position [357, 0]
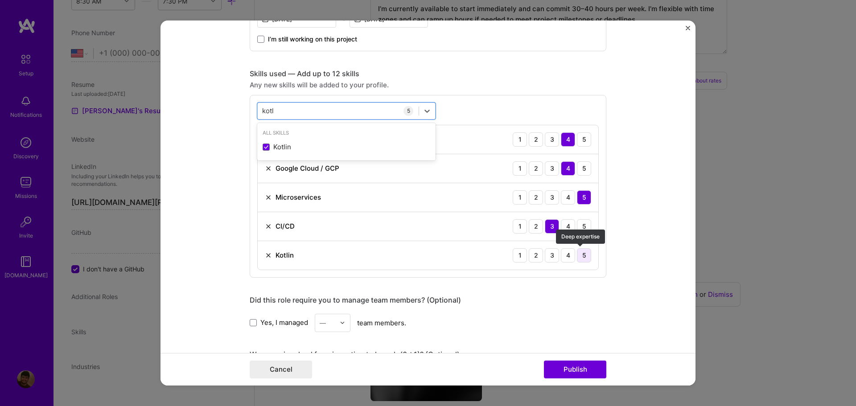
click at [578, 257] on div "5" at bounding box center [584, 255] width 14 height 14
click at [293, 114] on div "kotl kotl" at bounding box center [338, 110] width 161 height 15
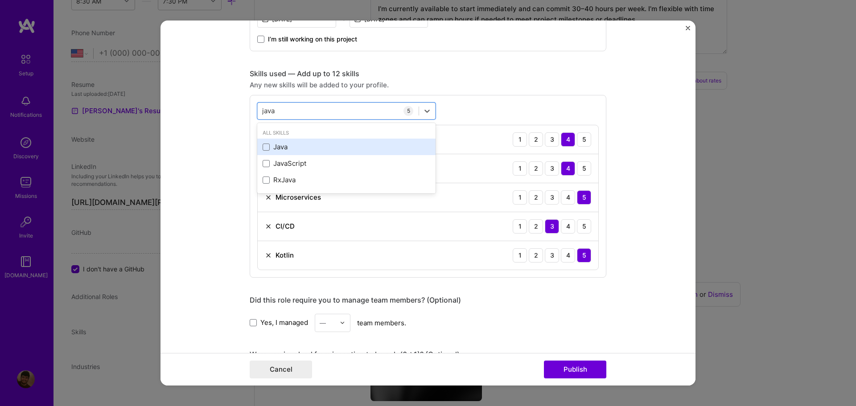
click at [284, 148] on div "Java" at bounding box center [346, 146] width 168 height 9
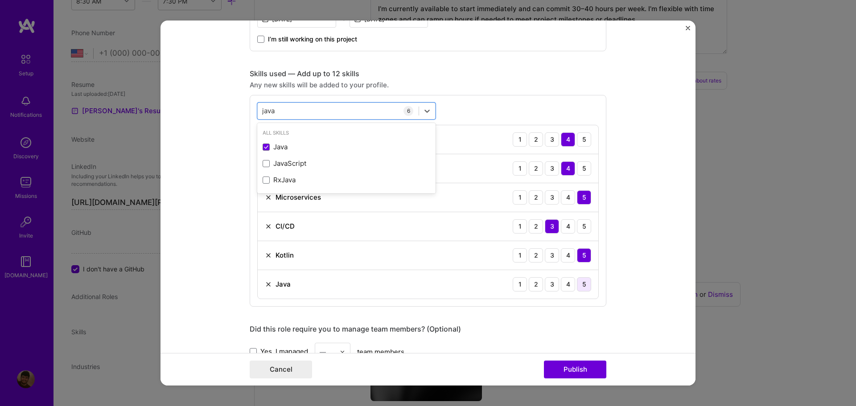
click at [582, 285] on div "5" at bounding box center [584, 284] width 14 height 14
click at [315, 107] on div "java java" at bounding box center [338, 110] width 161 height 15
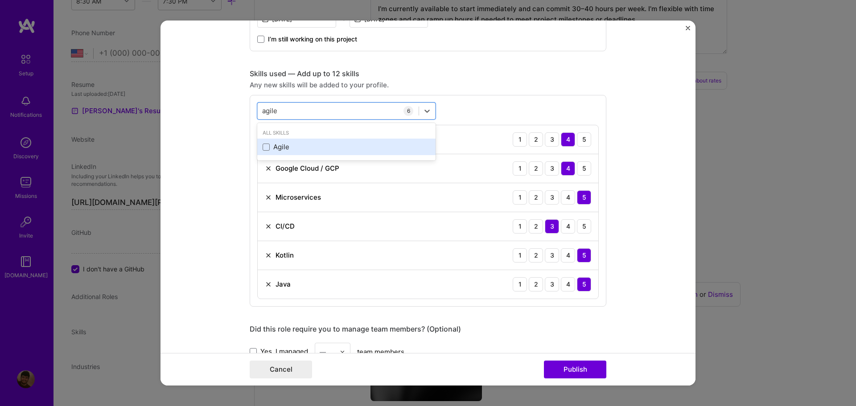
click at [271, 152] on div "Agile" at bounding box center [346, 147] width 178 height 16
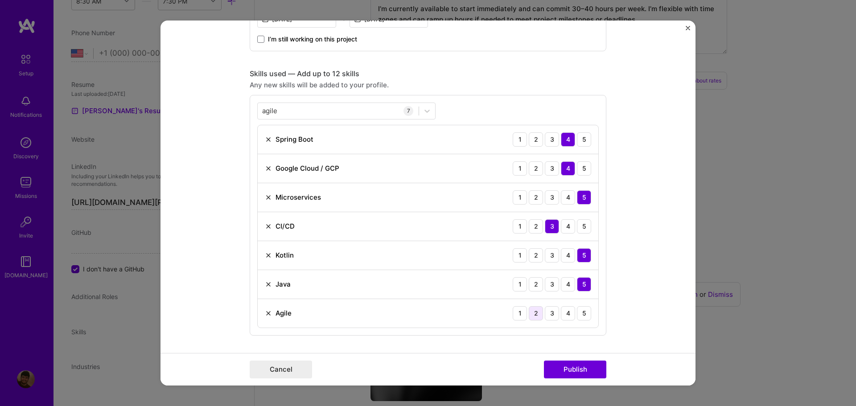
click at [537, 316] on div "2" at bounding box center [536, 313] width 14 height 14
click at [305, 109] on div "agile agile" at bounding box center [338, 110] width 161 height 15
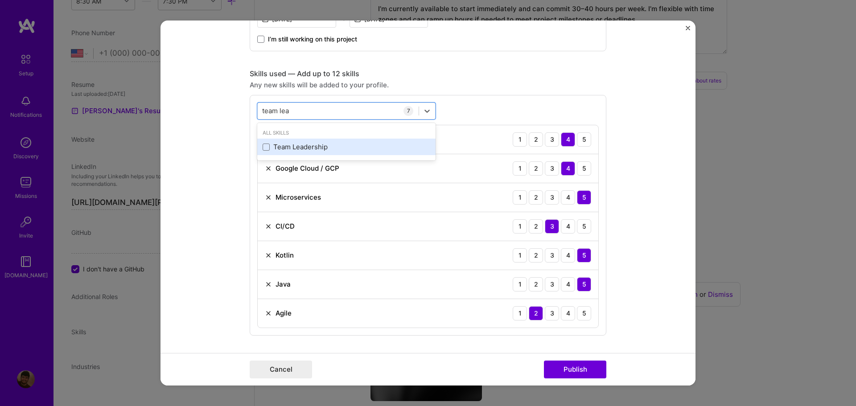
click at [314, 151] on div "Team Leadership" at bounding box center [346, 146] width 168 height 9
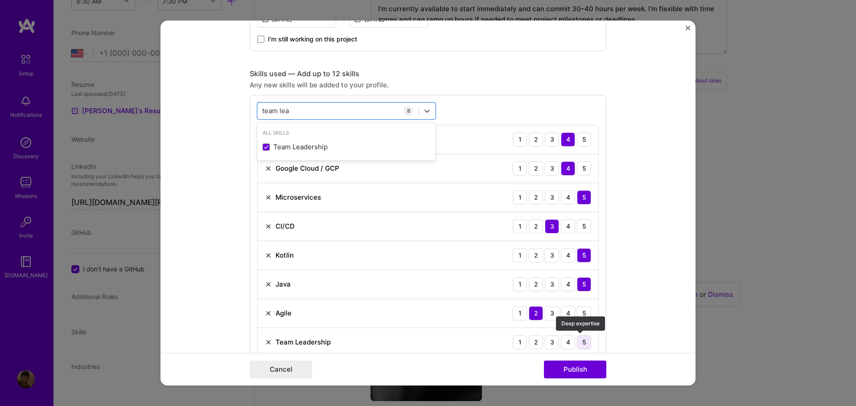
type input "team lea"
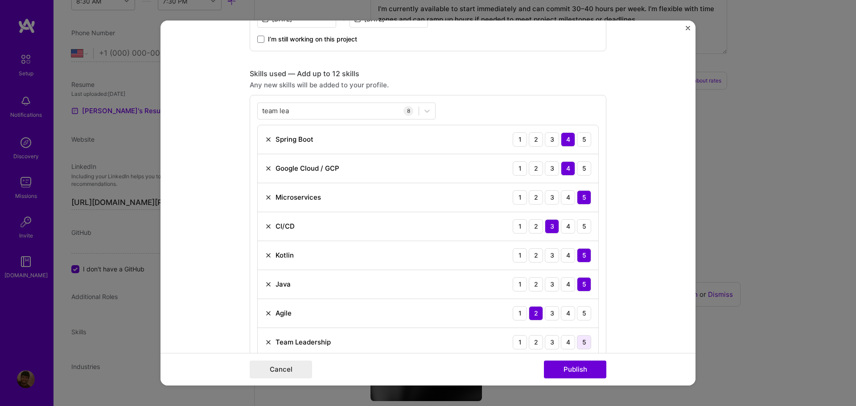
click at [577, 345] on div "5" at bounding box center [584, 342] width 14 height 14
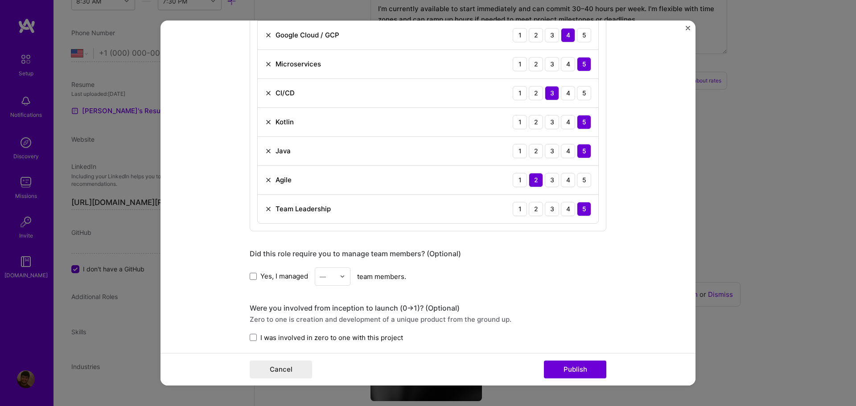
scroll to position [490, 0]
click at [250, 273] on span at bounding box center [253, 275] width 7 height 7
click at [0, 0] on input "Yes, I managed" at bounding box center [0, 0] width 0 height 0
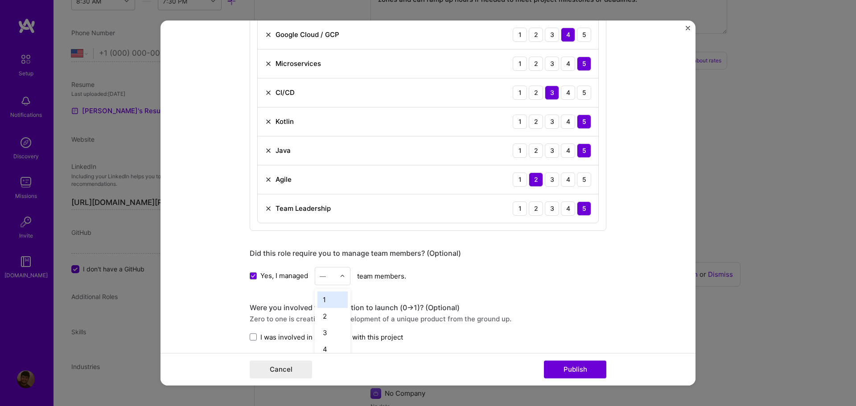
click at [334, 275] on div "—" at bounding box center [327, 275] width 25 height 17
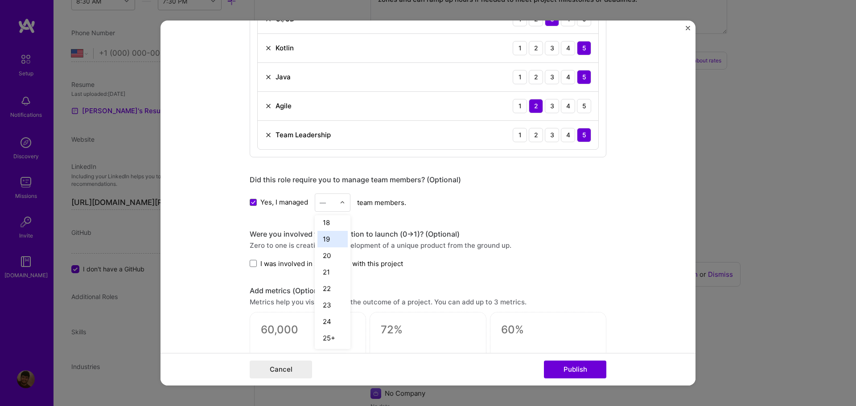
scroll to position [624, 0]
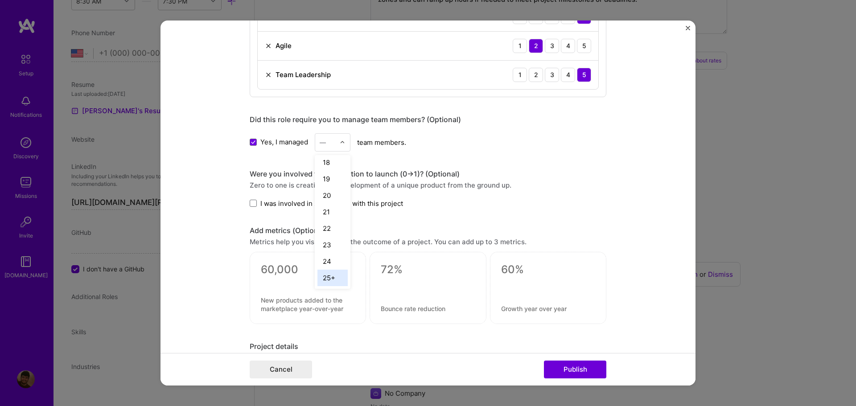
click at [328, 279] on div "25+" at bounding box center [332, 278] width 30 height 16
click at [222, 186] on form "Project title Cloud-Native Energy Management Platform Company Accenture Project…" at bounding box center [427, 203] width 535 height 365
click at [252, 201] on span at bounding box center [253, 203] width 7 height 7
click at [0, 0] on input "I was involved in zero to one with this project" at bounding box center [0, 0] width 0 height 0
click at [310, 270] on textarea at bounding box center [308, 269] width 94 height 13
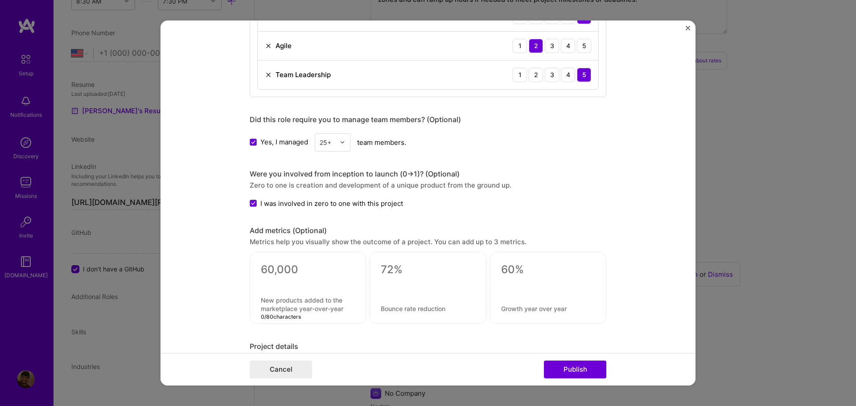
click at [287, 301] on textarea at bounding box center [308, 304] width 94 height 17
click at [277, 267] on textarea at bounding box center [308, 269] width 94 height 13
click at [268, 264] on textarea "0" at bounding box center [308, 271] width 94 height 17
drag, startPoint x: 271, startPoint y: 268, endPoint x: 205, endPoint y: 264, distance: 67.0
click at [205, 264] on form "Project title Cloud-Native Energy Management Platform Company Accenture Project…" at bounding box center [427, 203] width 535 height 365
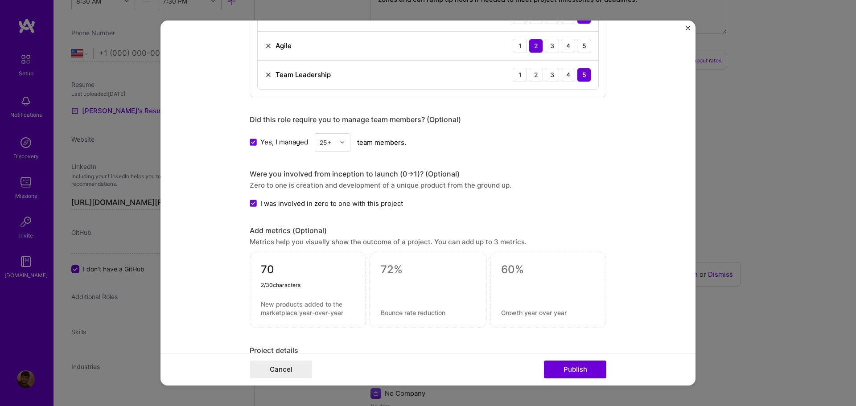
type textarea "70"
click at [278, 301] on textarea at bounding box center [308, 308] width 94 height 17
click at [284, 303] on textarea at bounding box center [308, 308] width 94 height 17
paste textarea "multidisciplinary professionals"
type textarea "multidisciplinary professionals"
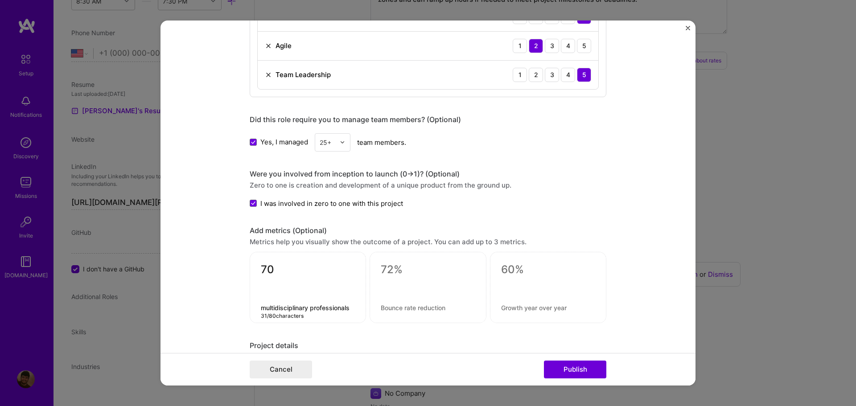
click at [285, 267] on textarea "70" at bounding box center [308, 271] width 94 height 17
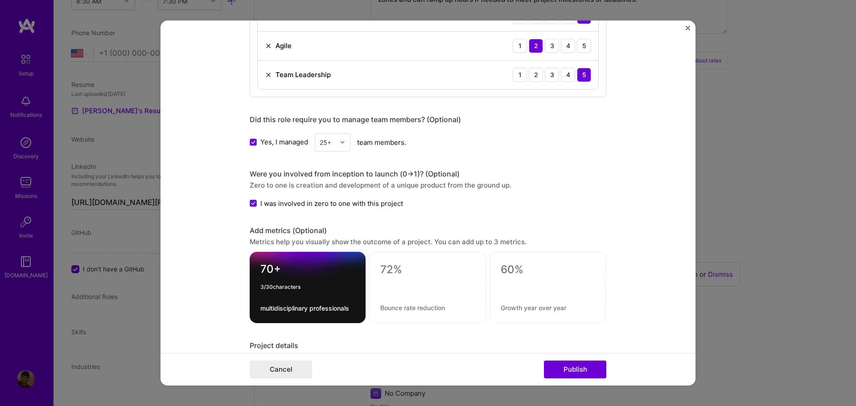
type textarea "70+"
click at [622, 282] on form "Project title Cloud-Native Energy Management Platform Company Accenture Project…" at bounding box center [427, 203] width 535 height 365
drag, startPoint x: 373, startPoint y: 270, endPoint x: 383, endPoint y: 270, distance: 9.8
click at [374, 270] on div at bounding box center [427, 287] width 117 height 71
click at [398, 271] on textarea at bounding box center [427, 269] width 94 height 13
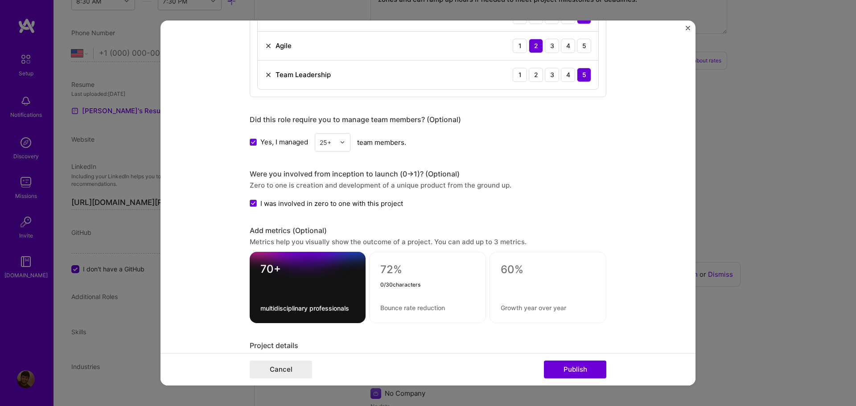
paste textarea "R$ 2.5M monthly"
type textarea "R$ 2.5M monthly"
click at [385, 302] on div "R$ 2.5M monthly" at bounding box center [427, 287] width 117 height 71
click at [386, 302] on div "R$ 2.5M monthly" at bounding box center [427, 287] width 117 height 71
click at [392, 303] on textarea at bounding box center [427, 307] width 94 height 8
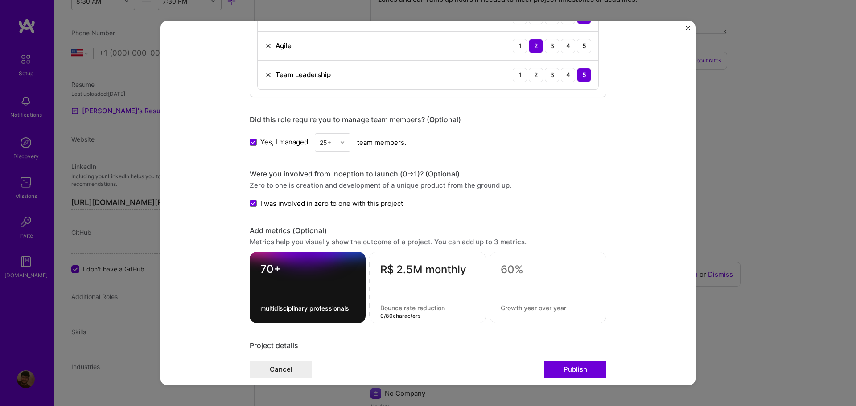
paste textarea "Revenue impact"
type textarea "Revenue impact"
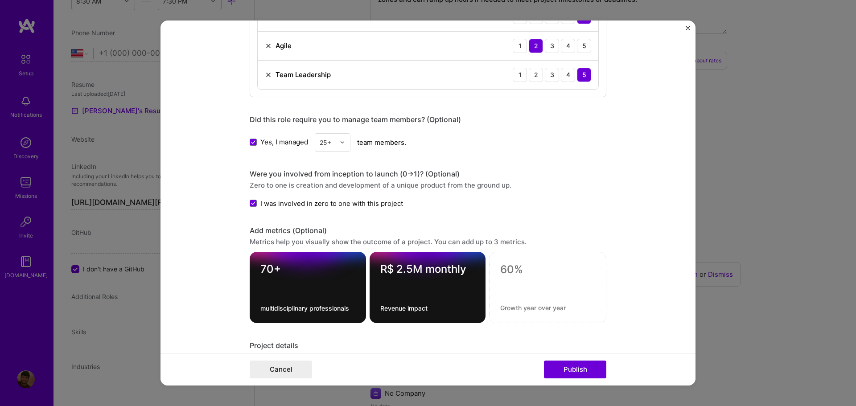
click at [533, 275] on textarea at bounding box center [547, 269] width 95 height 13
type textarea "99%"
click at [520, 307] on textarea at bounding box center [547, 307] width 95 height 8
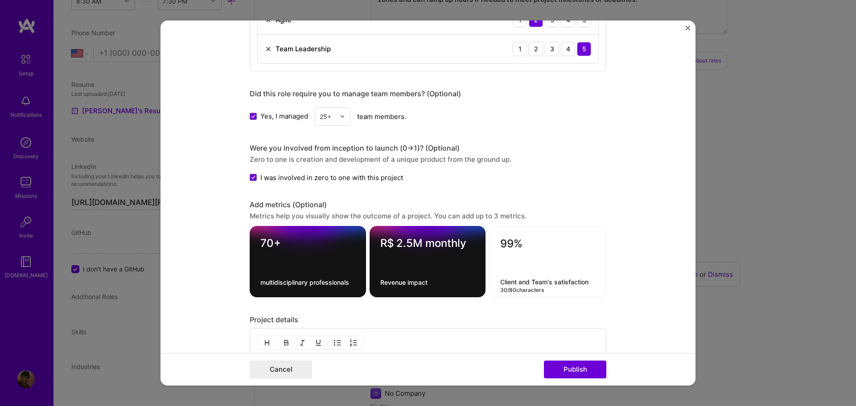
scroll to position [758, 0]
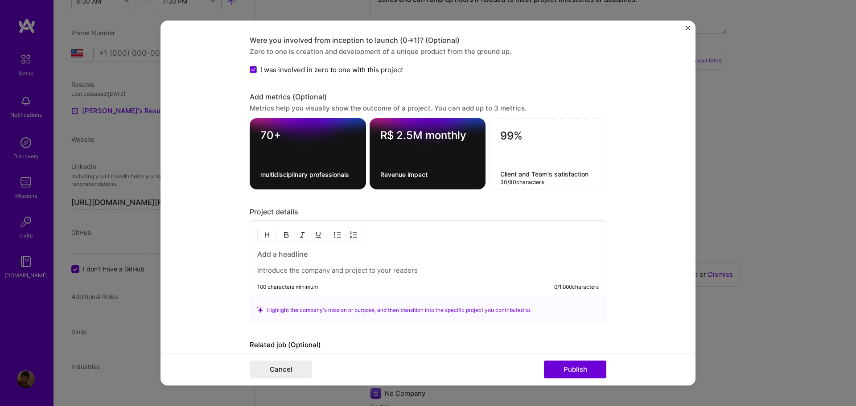
type textarea "Client and Team's satisfaction"
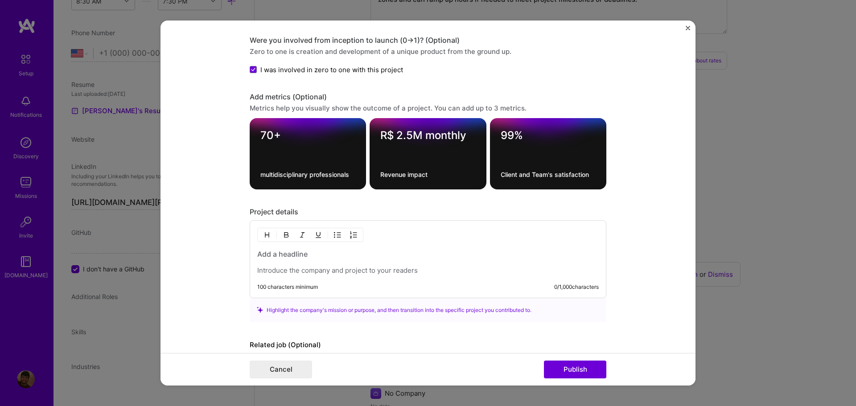
click at [295, 270] on p at bounding box center [427, 270] width 341 height 9
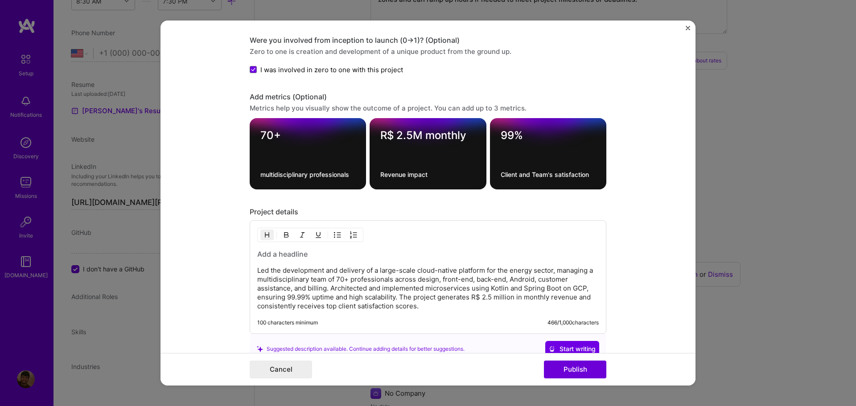
click at [298, 253] on h3 at bounding box center [427, 254] width 341 height 10
click at [277, 256] on h3 at bounding box center [427, 254] width 341 height 10
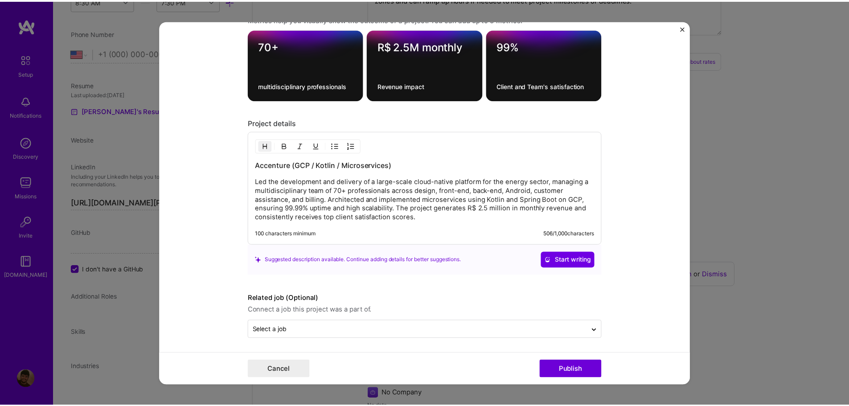
scroll to position [849, 0]
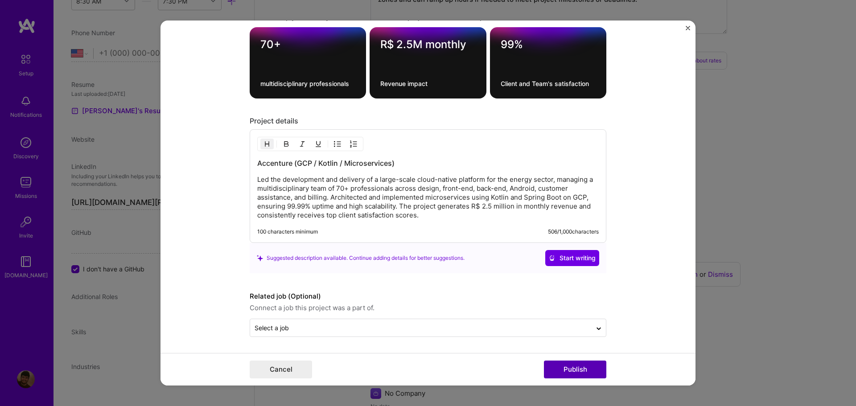
click at [585, 367] on button "Publish" at bounding box center [575, 370] width 62 height 18
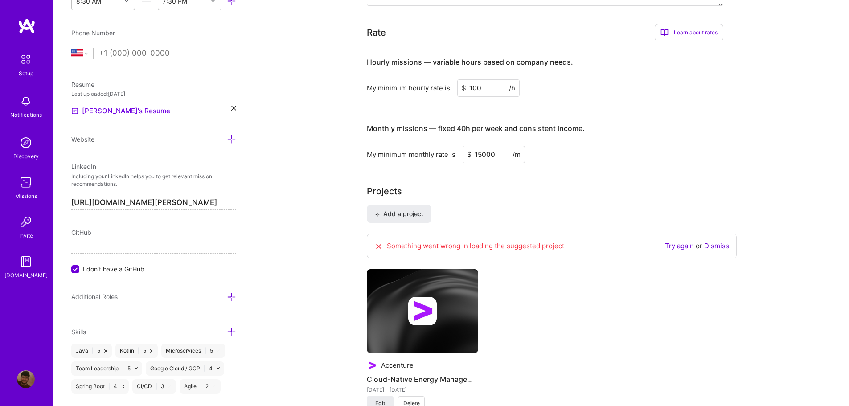
scroll to position [604, 0]
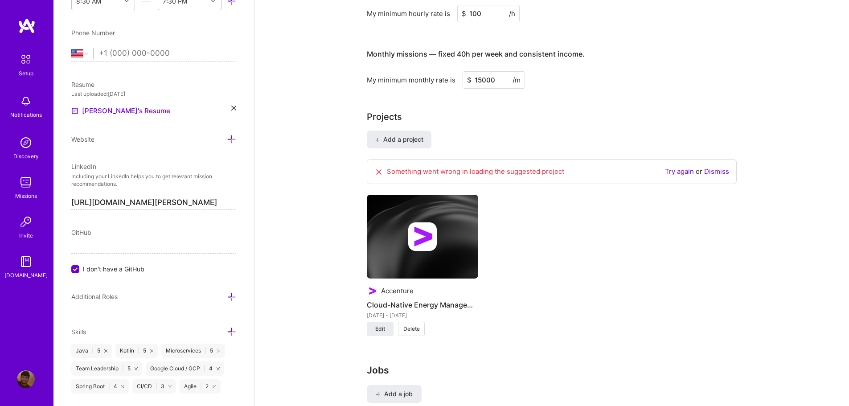
click at [678, 167] on link "Try again" at bounding box center [679, 171] width 29 height 8
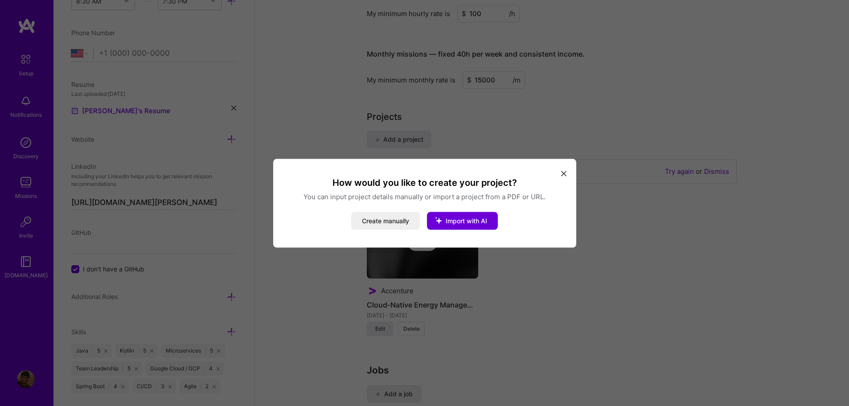
click at [563, 173] on icon "modal" at bounding box center [563, 173] width 5 height 5
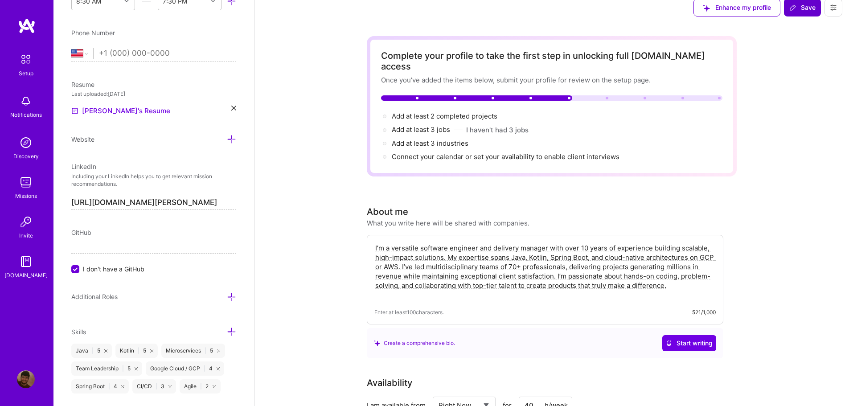
scroll to position [0, 0]
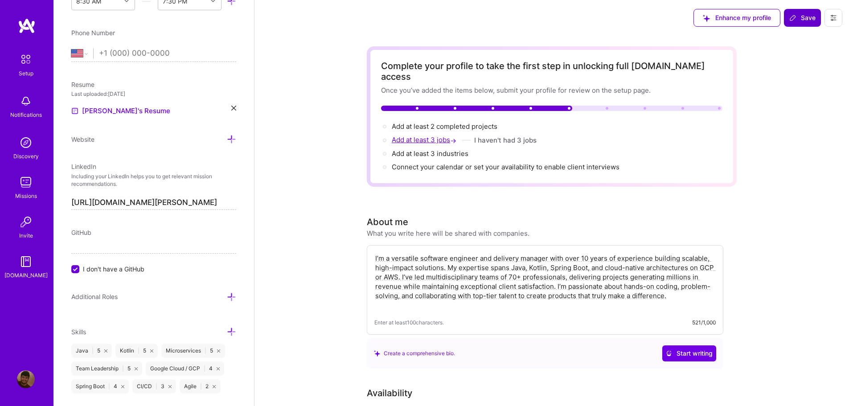
click at [428, 135] on span "Add at least 3 jobs →" at bounding box center [425, 139] width 66 height 8
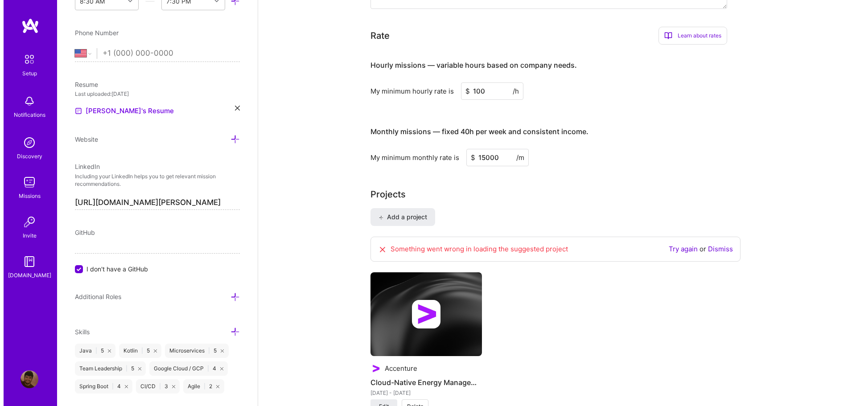
scroll to position [630, 0]
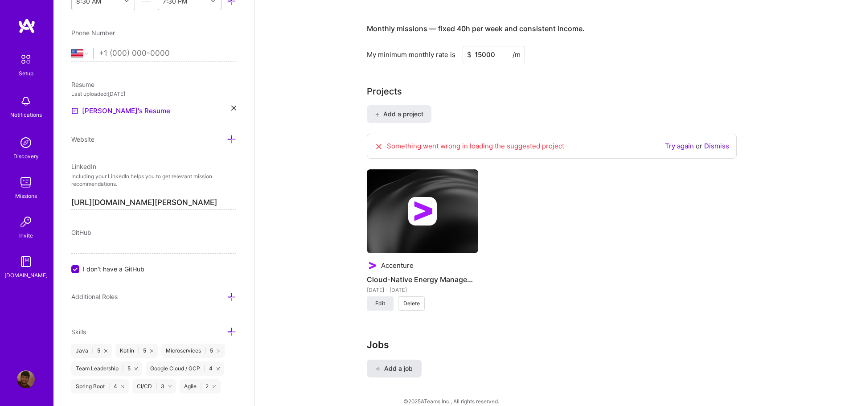
click at [407, 364] on span "Add a job" at bounding box center [394, 368] width 37 height 9
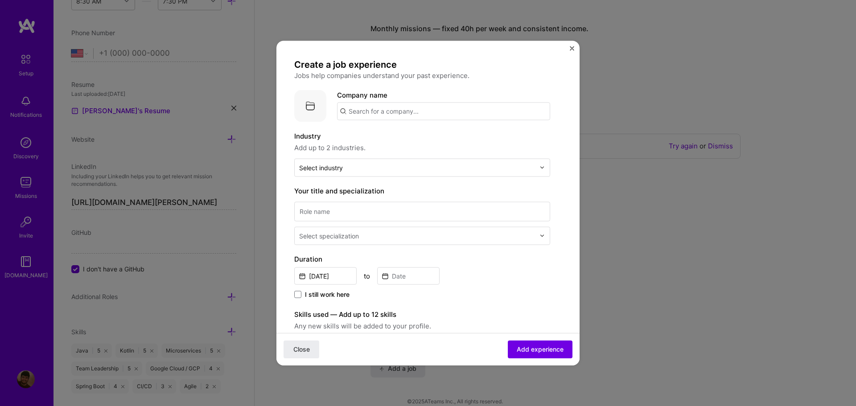
click at [393, 110] on input "text" at bounding box center [443, 111] width 213 height 18
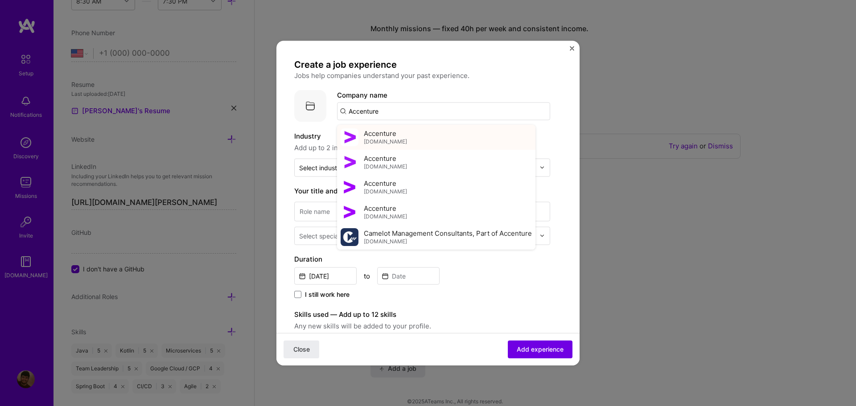
type input "Accenture"
click at [408, 139] on div "Accenture [DOMAIN_NAME]" at bounding box center [436, 136] width 198 height 25
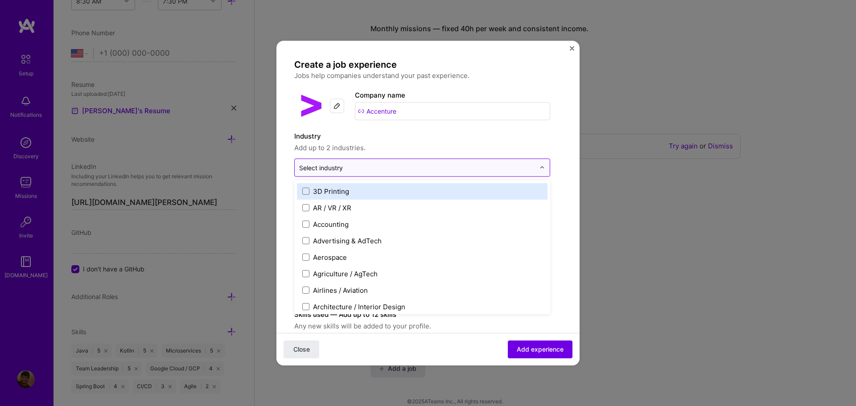
click at [373, 164] on input "text" at bounding box center [417, 167] width 236 height 9
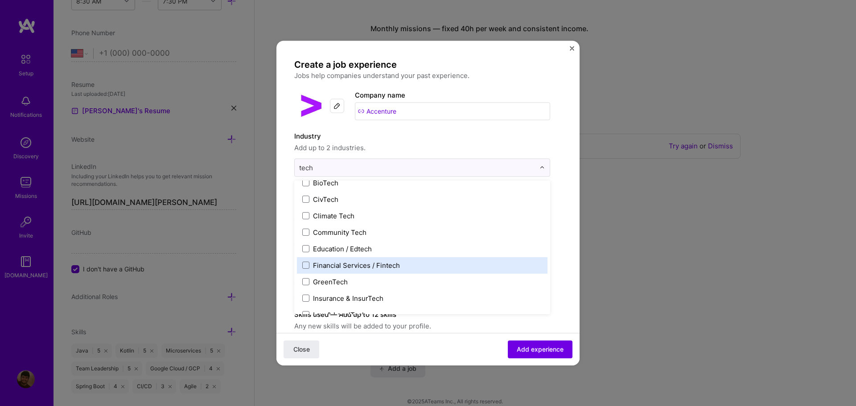
scroll to position [0, 0]
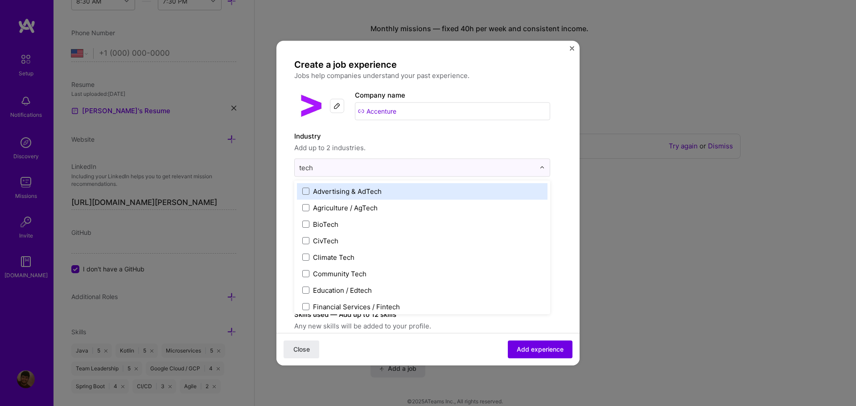
drag, startPoint x: 308, startPoint y: 167, endPoint x: 275, endPoint y: 168, distance: 33.4
click at [275, 168] on div "Create a job experience Jobs help companies understand your past experience. Co…" at bounding box center [428, 203] width 856 height 406
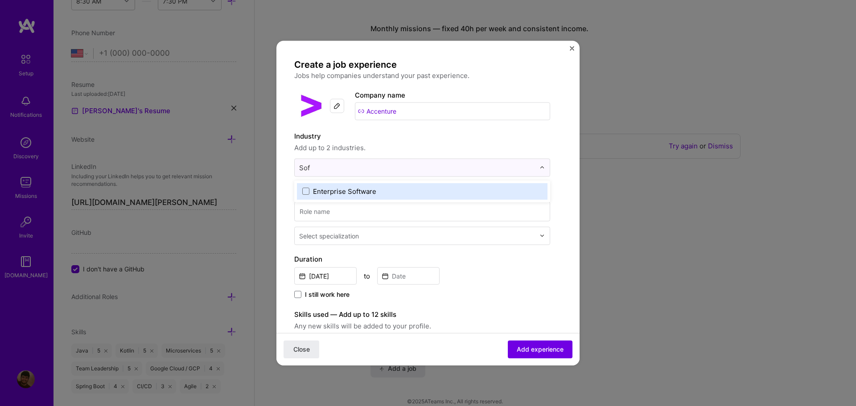
type input "Soft"
click at [333, 188] on div "Enterprise Software" at bounding box center [344, 190] width 63 height 9
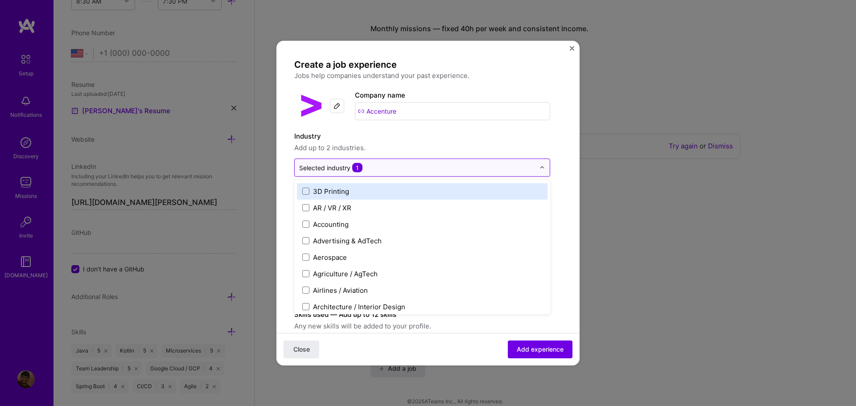
click at [319, 168] on div "Selected industry 1" at bounding box center [330, 167] width 63 height 9
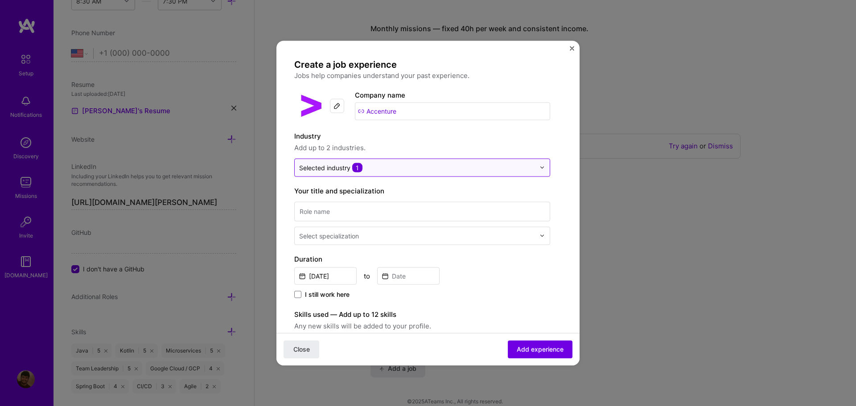
click at [319, 168] on div "Selected industry 1" at bounding box center [330, 167] width 63 height 9
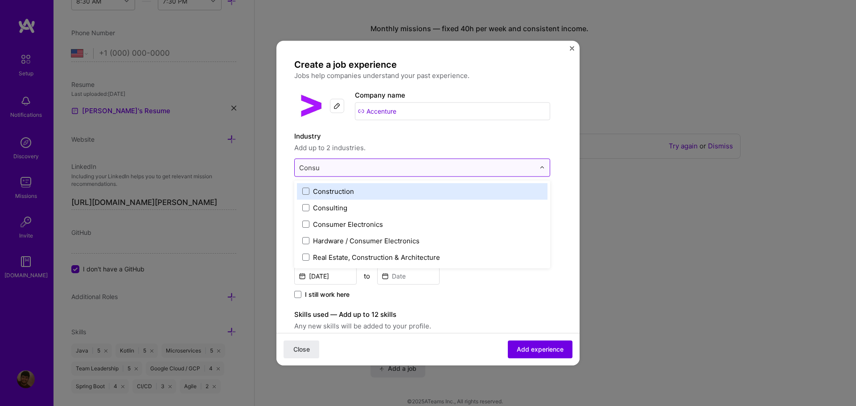
type input "Consul"
click at [330, 193] on div "Consulting" at bounding box center [330, 190] width 34 height 9
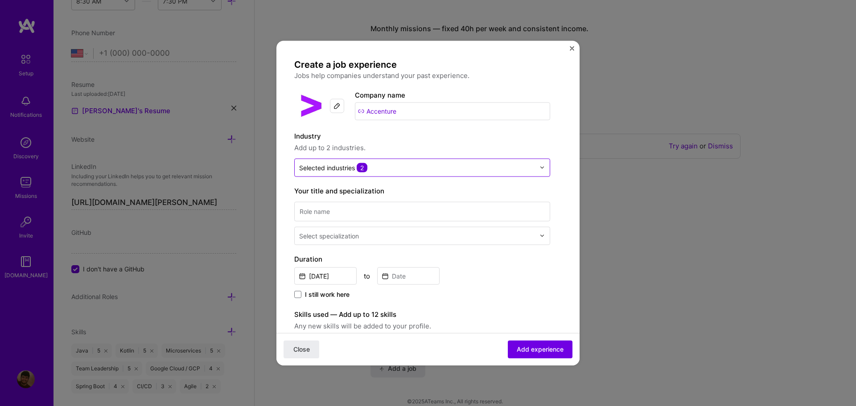
click at [288, 139] on form "Create a job experience Jobs help companies understand your past experience. Co…" at bounding box center [427, 351] width 303 height 587
click at [341, 213] on input at bounding box center [422, 211] width 256 height 20
click at [316, 210] on input at bounding box center [422, 211] width 256 height 20
type input "Application Development Manager"
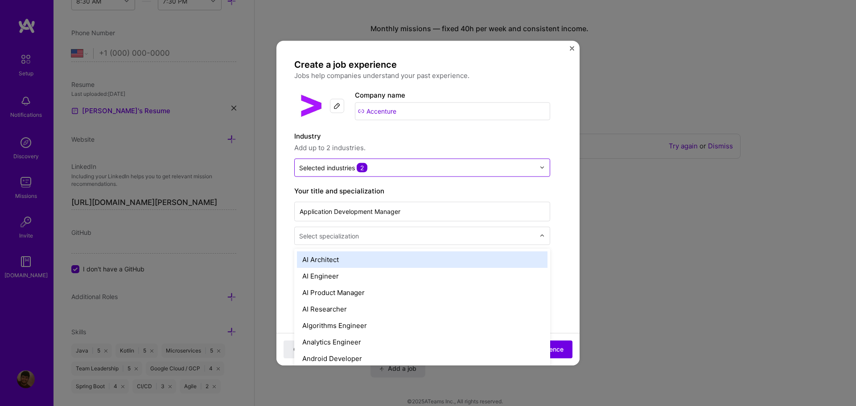
click at [355, 234] on div "Select specialization" at bounding box center [329, 235] width 60 height 9
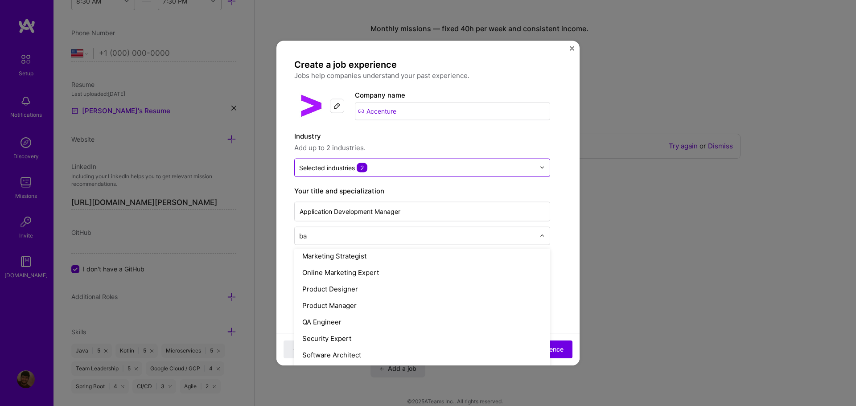
scroll to position [167, 0]
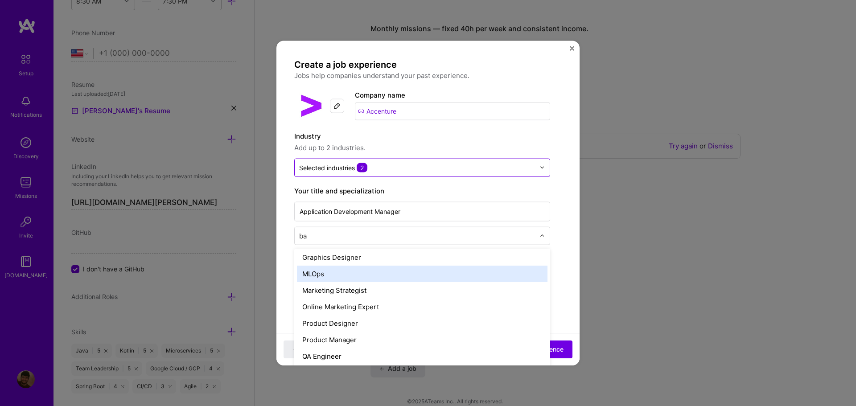
type input "bac"
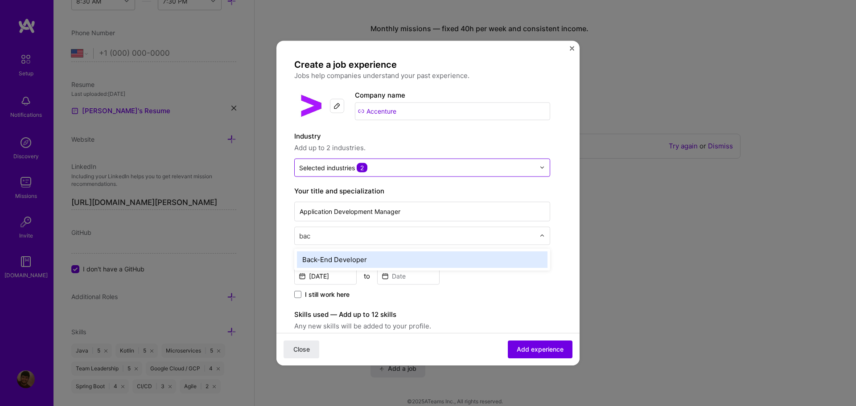
click at [348, 259] on div "Back-End Developer" at bounding box center [422, 259] width 250 height 16
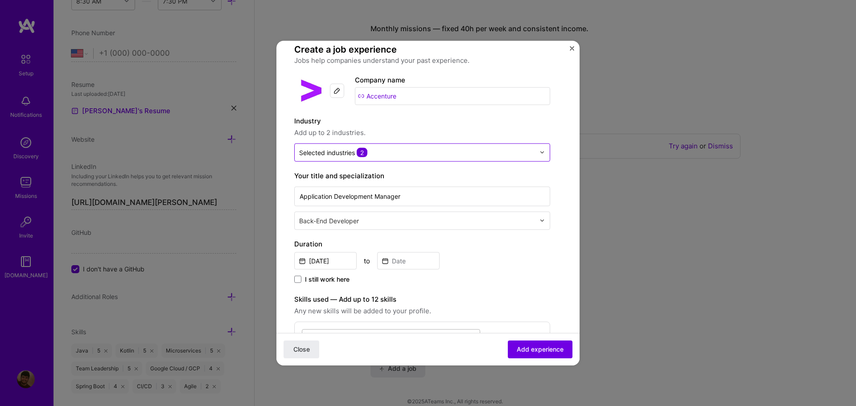
scroll to position [89, 0]
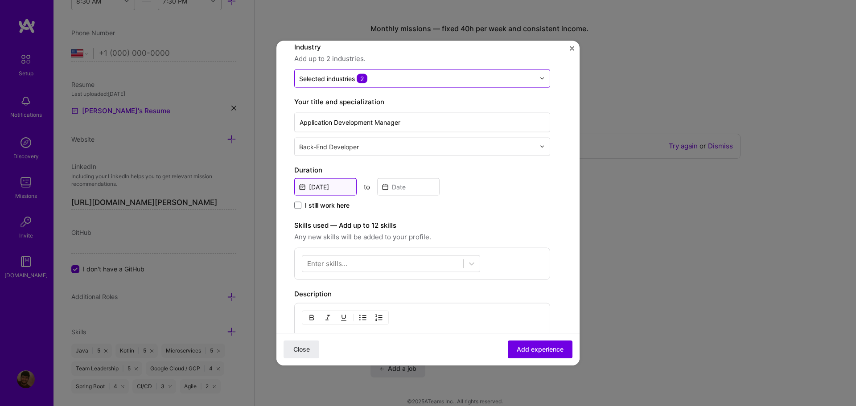
click at [339, 189] on input "[DATE]" at bounding box center [325, 186] width 62 height 17
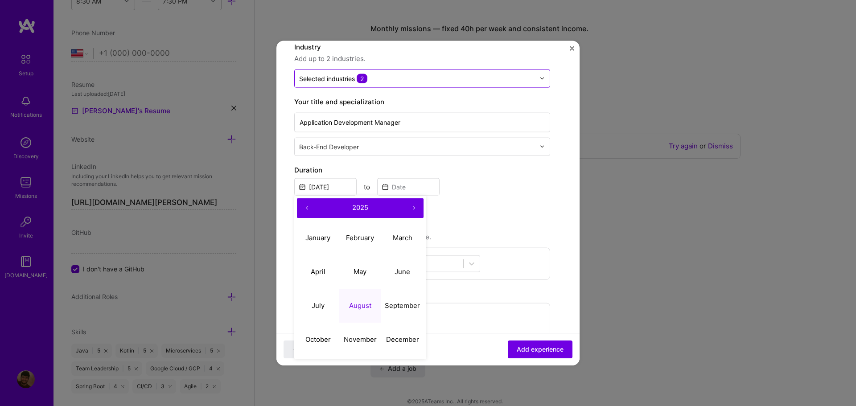
click at [306, 206] on button "‹" at bounding box center [307, 208] width 20 height 20
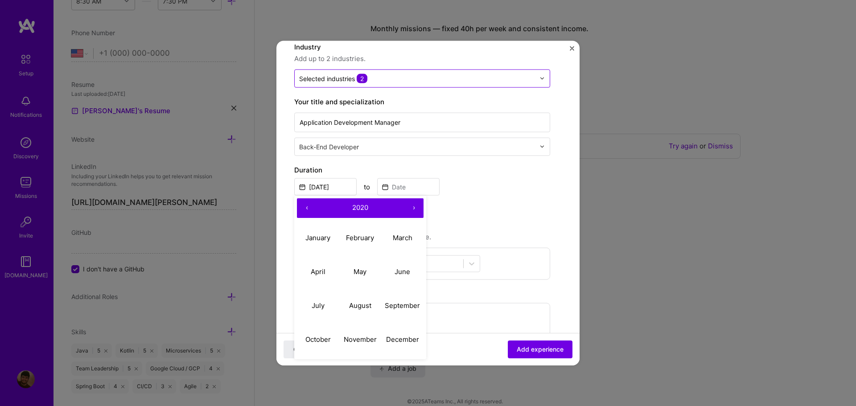
click at [306, 206] on button "‹" at bounding box center [307, 208] width 20 height 20
click at [319, 301] on abbr "July" at bounding box center [318, 305] width 13 height 8
type input "[DATE]"
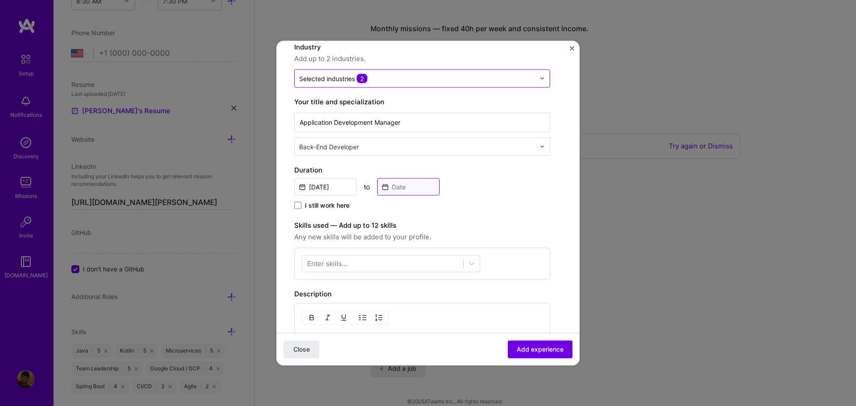
click at [406, 187] on input at bounding box center [408, 186] width 62 height 17
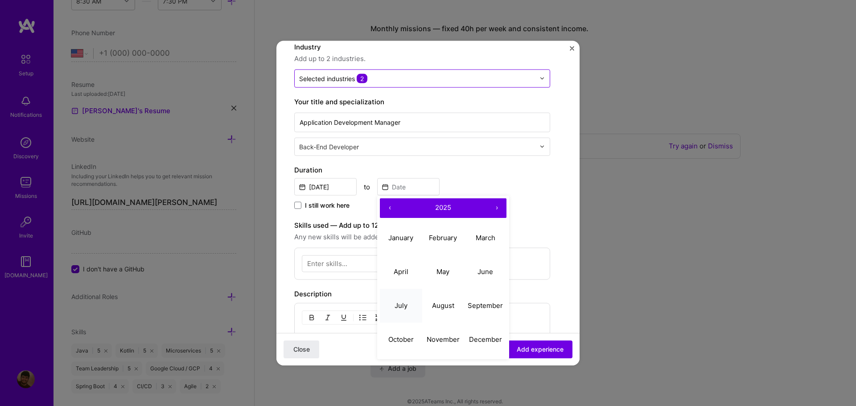
click at [406, 300] on button "July" at bounding box center [401, 306] width 42 height 34
type input "[DATE]"
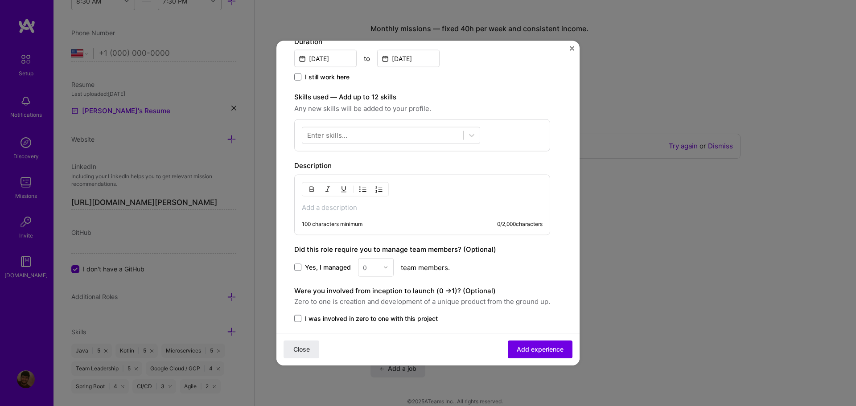
scroll to position [223, 0]
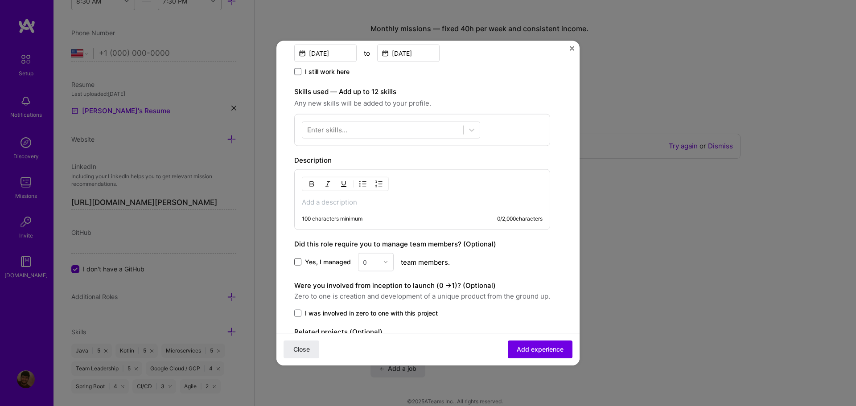
click at [300, 262] on span at bounding box center [297, 261] width 7 height 7
click at [0, 0] on input "Yes, I managed" at bounding box center [0, 0] width 0 height 0
click at [382, 261] on div "0" at bounding box center [376, 262] width 36 height 18
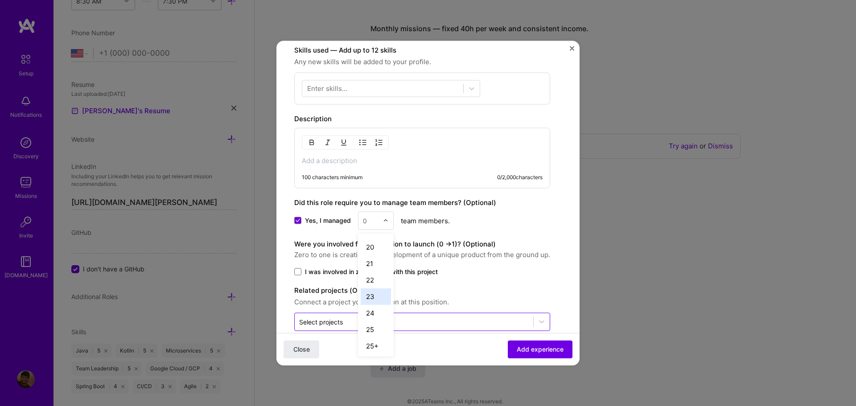
scroll to position [280, 0]
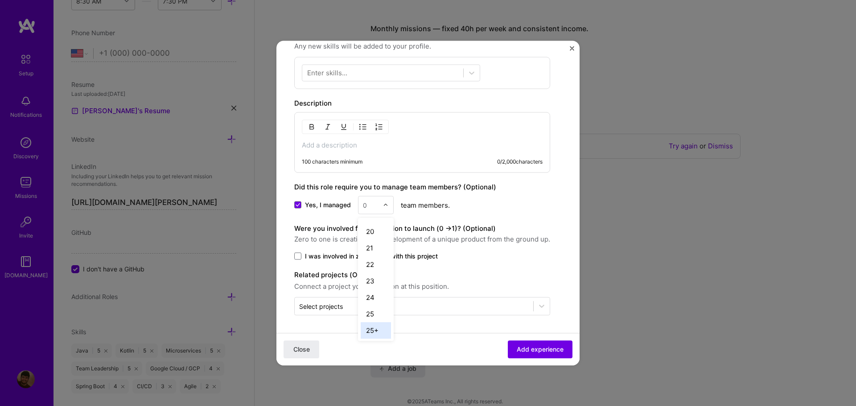
click at [371, 328] on div "25+" at bounding box center [376, 330] width 30 height 16
click at [297, 255] on span at bounding box center [297, 255] width 7 height 7
click at [0, 0] on input "I was involved in zero to one with this project" at bounding box center [0, 0] width 0 height 0
click at [381, 148] on p at bounding box center [422, 144] width 241 height 9
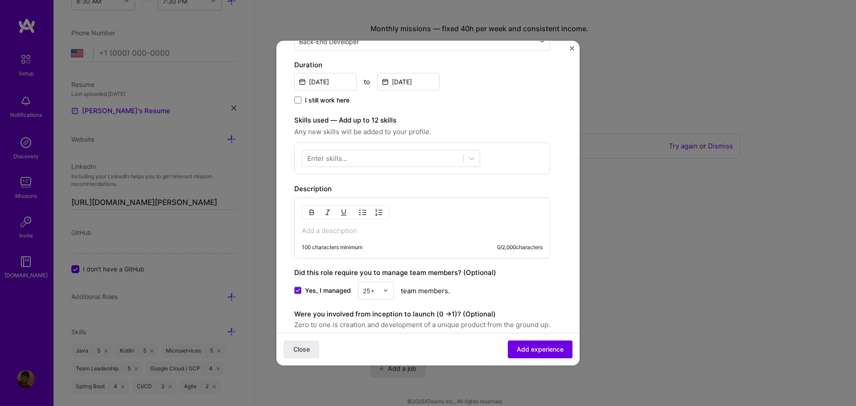
scroll to position [146, 0]
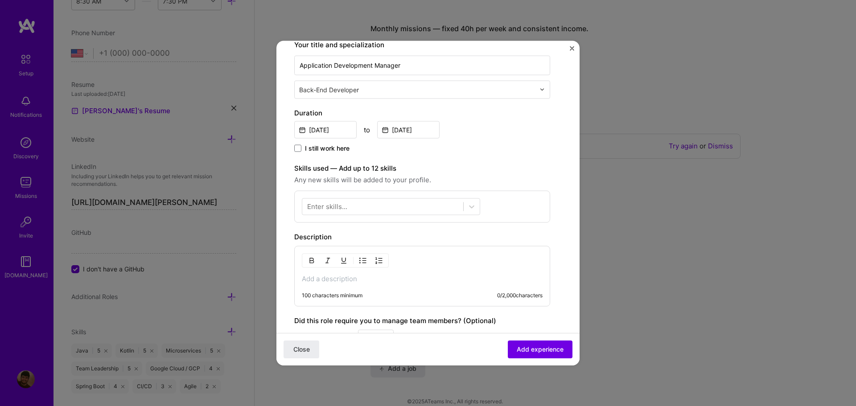
click at [331, 281] on p at bounding box center [422, 278] width 241 height 9
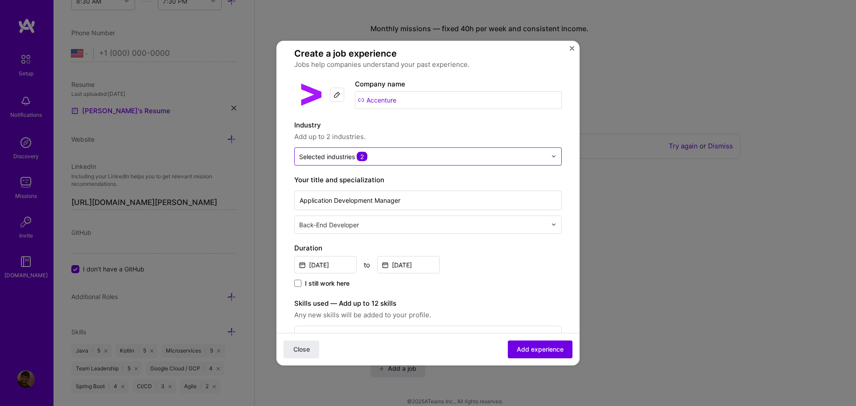
scroll to position [0, 0]
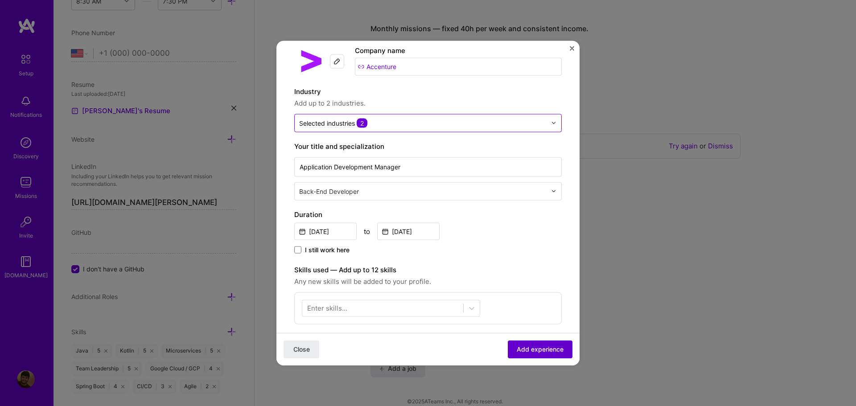
click at [534, 352] on span "Add experience" at bounding box center [540, 349] width 47 height 9
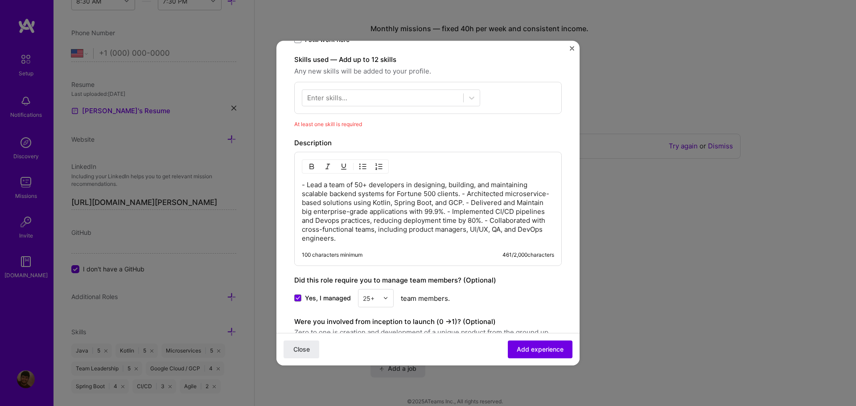
scroll to position [224, 0]
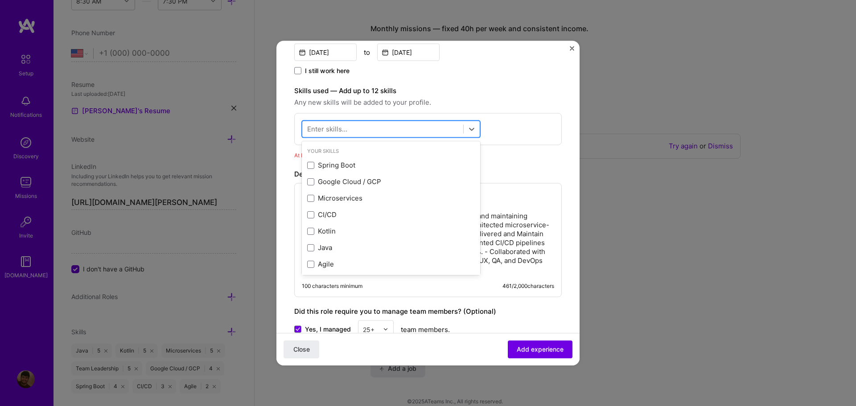
click at [351, 128] on div at bounding box center [382, 129] width 161 height 15
click at [333, 164] on div "Spring Boot" at bounding box center [391, 164] width 168 height 9
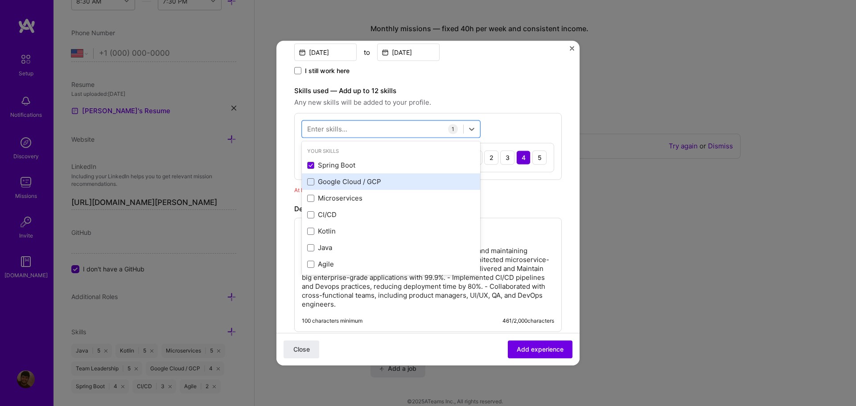
click at [340, 178] on div "Google Cloud / GCP" at bounding box center [391, 181] width 168 height 9
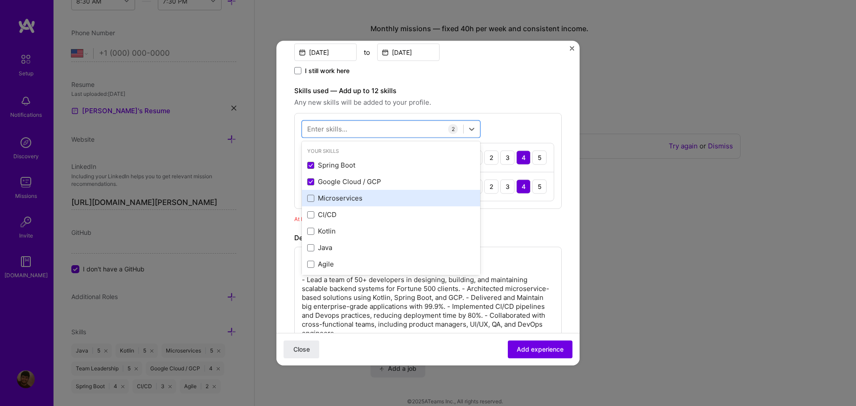
click at [339, 201] on div "Microservices" at bounding box center [391, 197] width 168 height 9
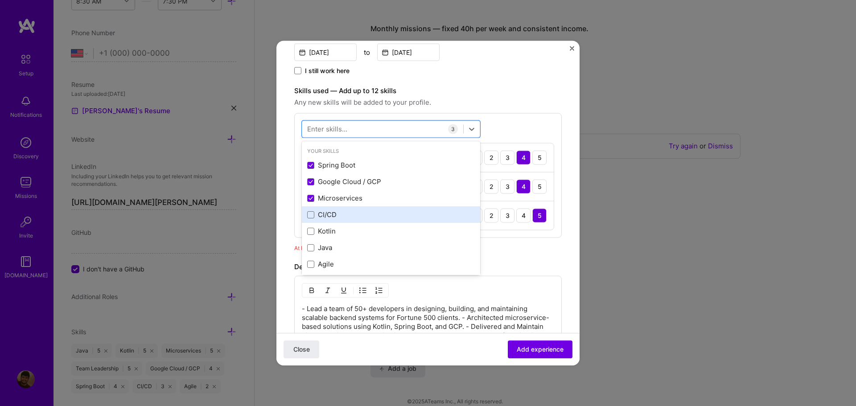
click at [337, 214] on div "CI/CD" at bounding box center [391, 214] width 168 height 9
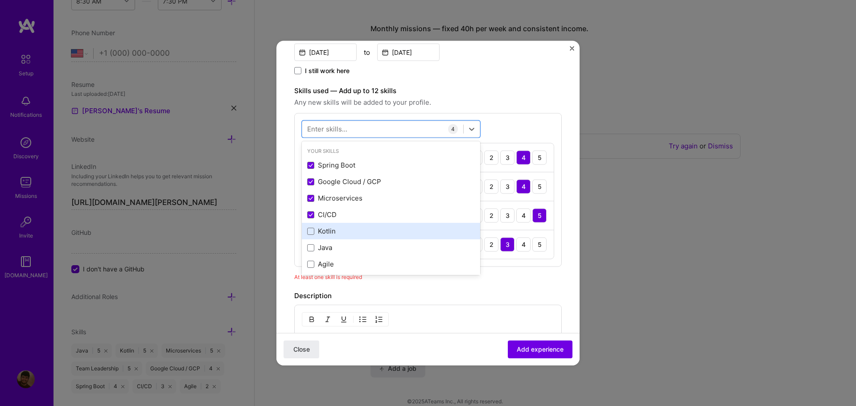
click at [332, 230] on div "Kotlin" at bounding box center [391, 230] width 168 height 9
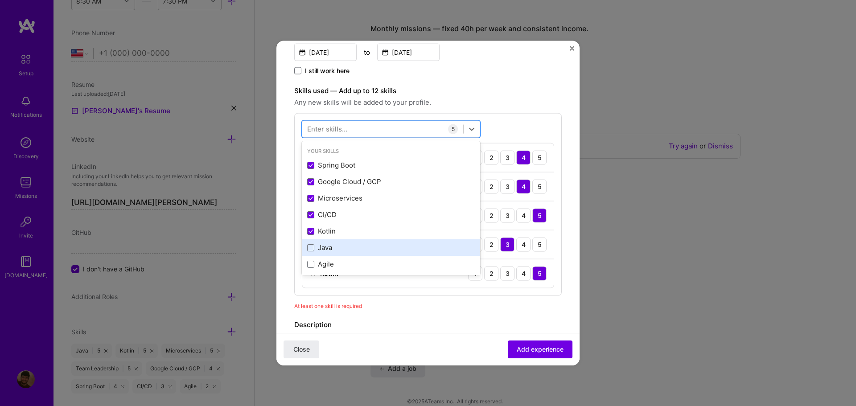
click at [332, 247] on div "Java" at bounding box center [391, 247] width 168 height 9
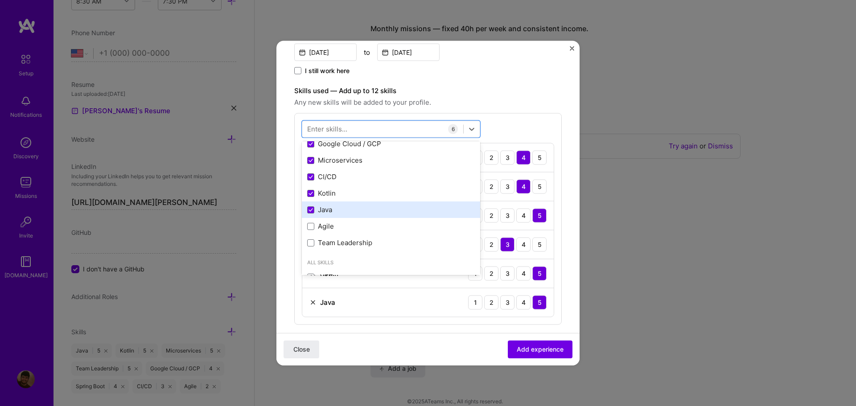
scroll to position [45, 0]
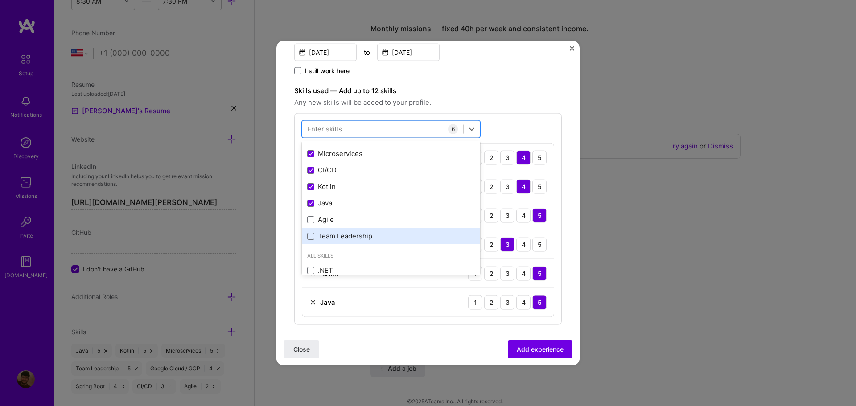
click at [357, 235] on div "Team Leadership" at bounding box center [391, 235] width 168 height 9
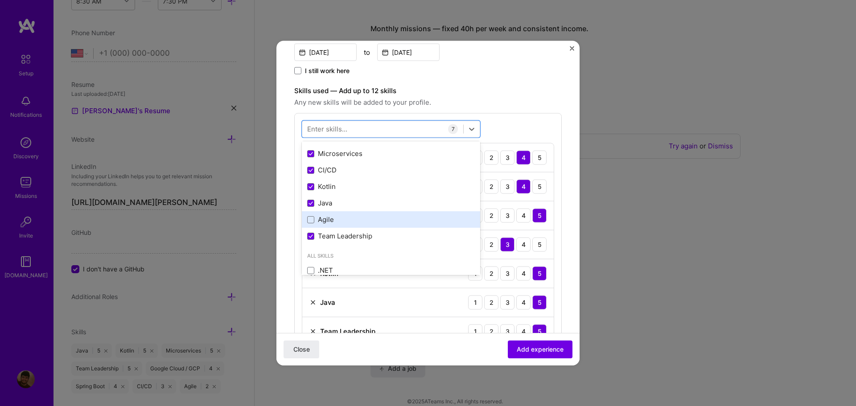
click at [336, 221] on div "Agile" at bounding box center [391, 219] width 168 height 9
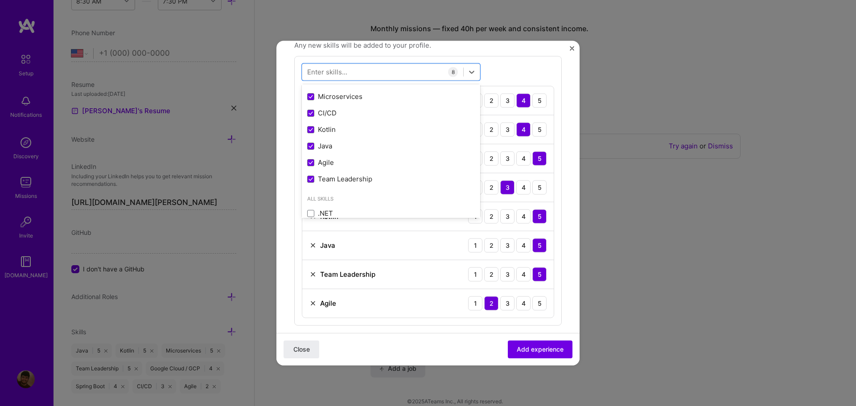
scroll to position [313, 0]
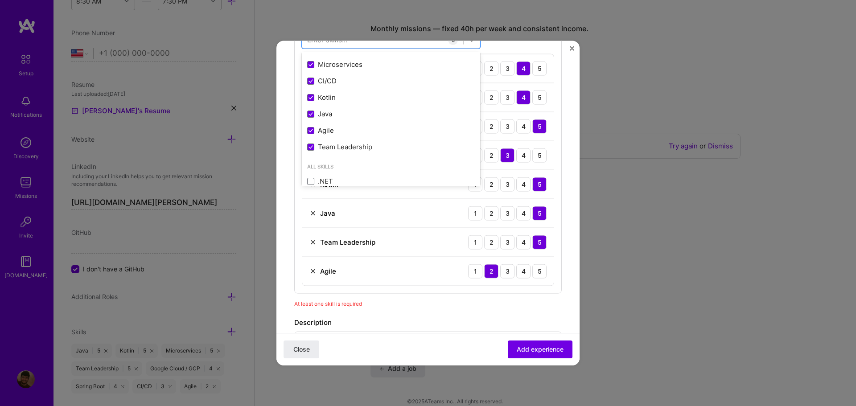
click at [555, 259] on form "Create a job experience Jobs help companies understand your past experience. Co…" at bounding box center [427, 192] width 303 height 893
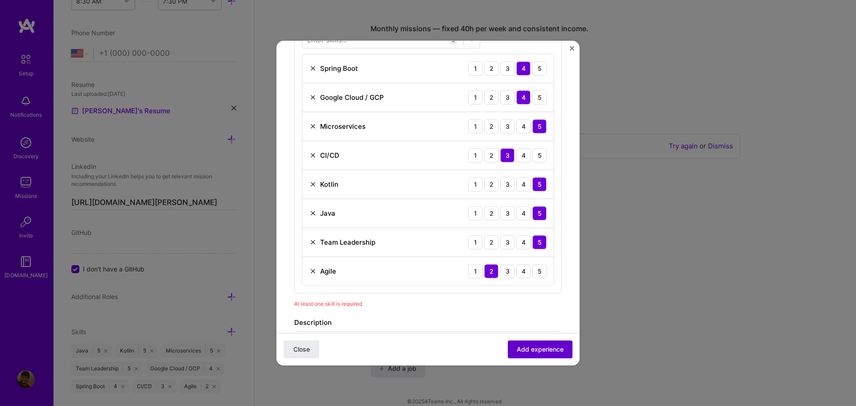
click at [544, 351] on span "Add experience" at bounding box center [540, 349] width 47 height 9
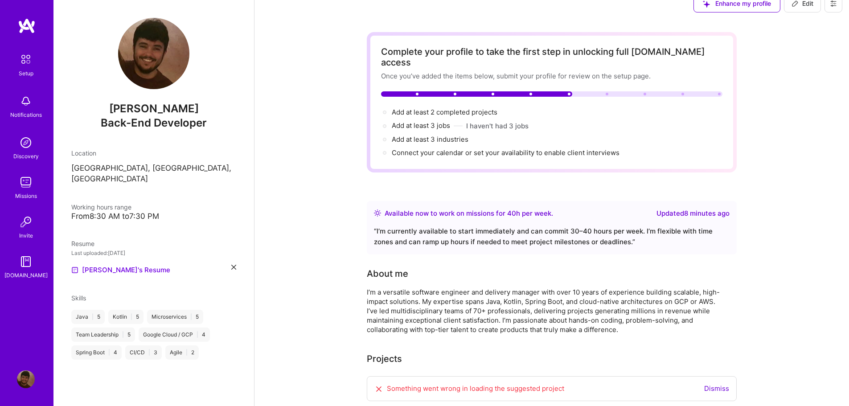
scroll to position [0, 0]
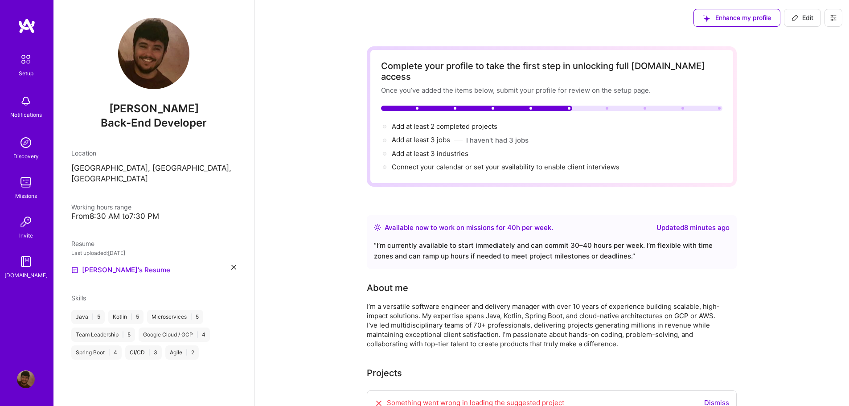
click at [149, 58] on img at bounding box center [153, 53] width 71 height 71
click at [445, 122] on span "Add at least 2 completed projects →" at bounding box center [449, 126] width 114 height 8
select select "US"
select select "Right Now"
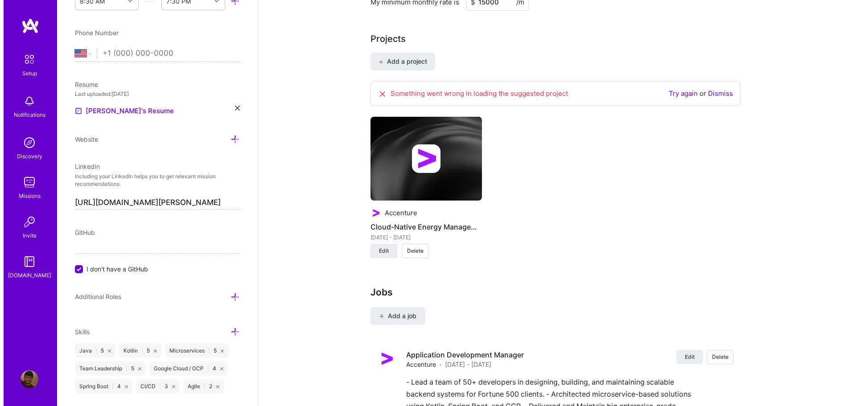
scroll to position [704, 0]
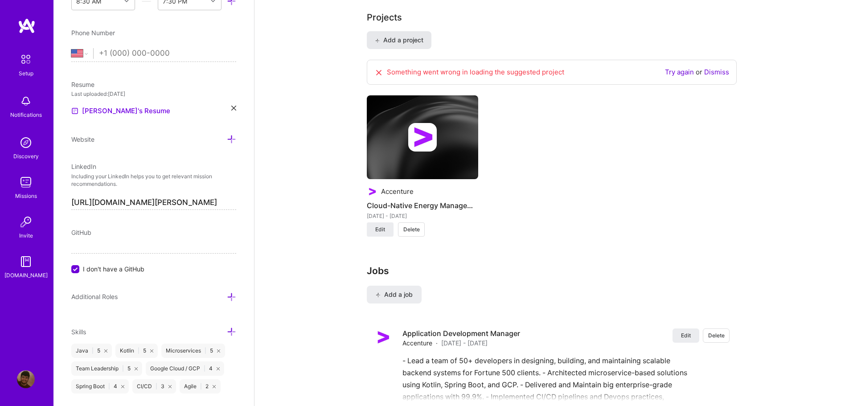
click at [419, 36] on span "Add a project" at bounding box center [399, 40] width 49 height 9
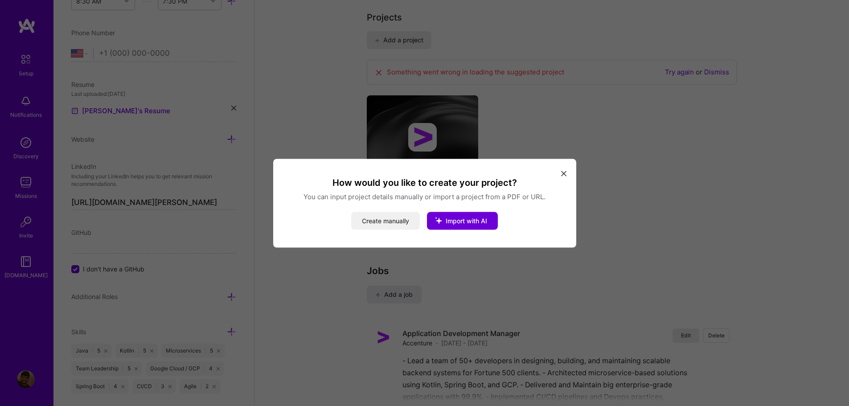
click at [374, 222] on button "Create manually" at bounding box center [385, 221] width 69 height 18
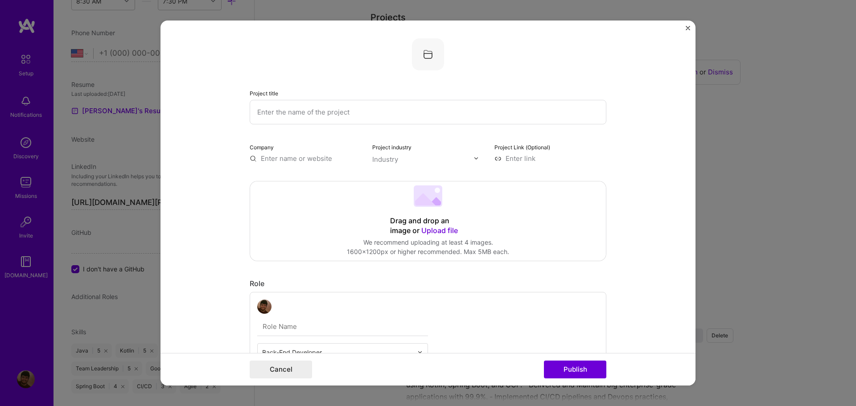
click at [294, 119] on input "text" at bounding box center [428, 112] width 357 height 25
paste input "Enel (via Capgemini & Indra)"
type input "Enel (via Capgemini & Indra)"
click at [287, 160] on input "text" at bounding box center [306, 158] width 112 height 9
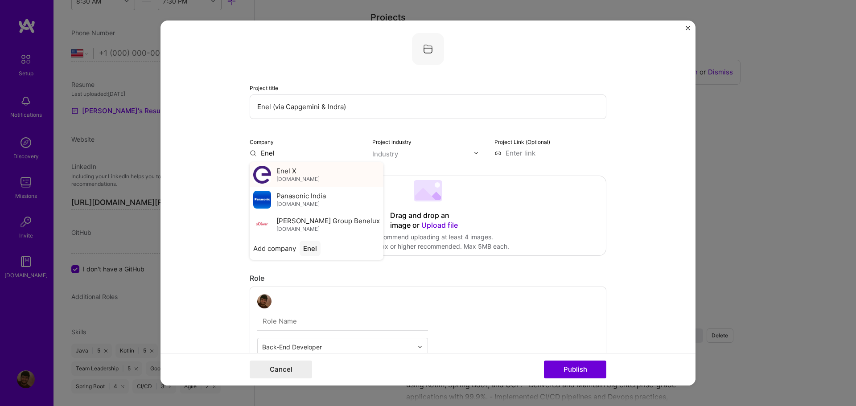
scroll to position [0, 0]
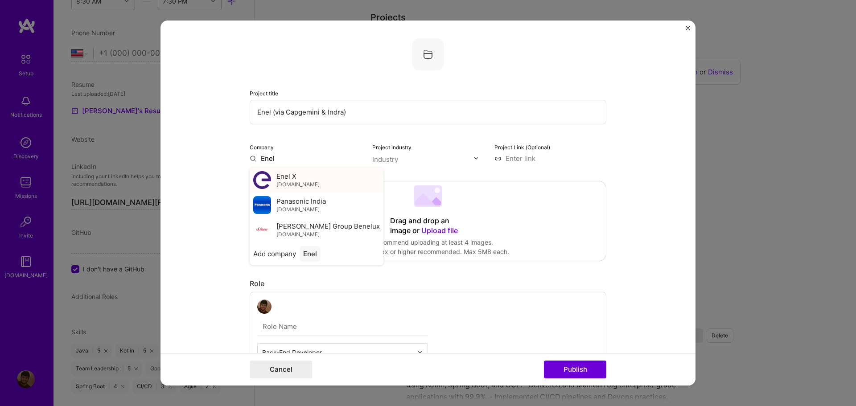
click at [288, 180] on span "Enel X" at bounding box center [286, 176] width 20 height 9
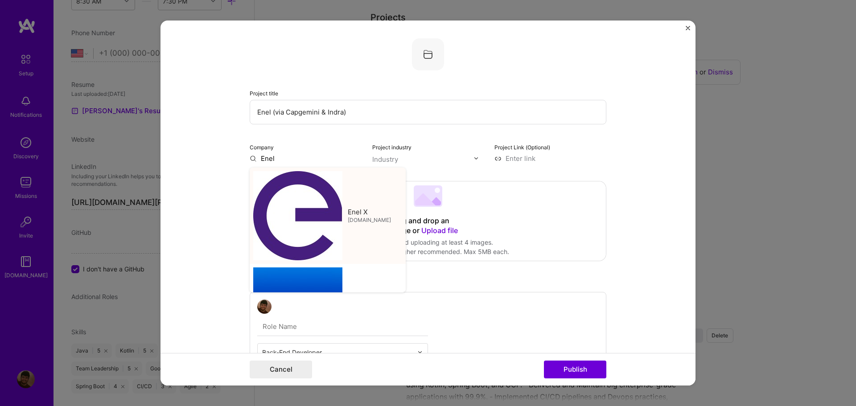
type input "Enel X"
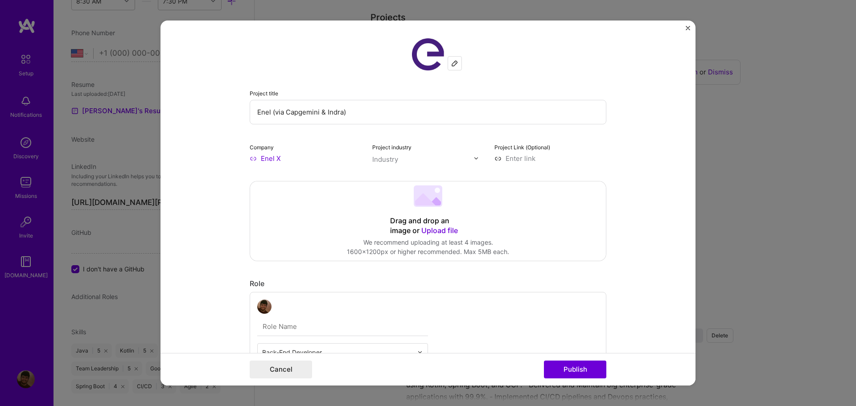
click at [273, 159] on input "Enel X" at bounding box center [306, 158] width 112 height 9
click at [279, 159] on input "Enel X" at bounding box center [306, 158] width 112 height 9
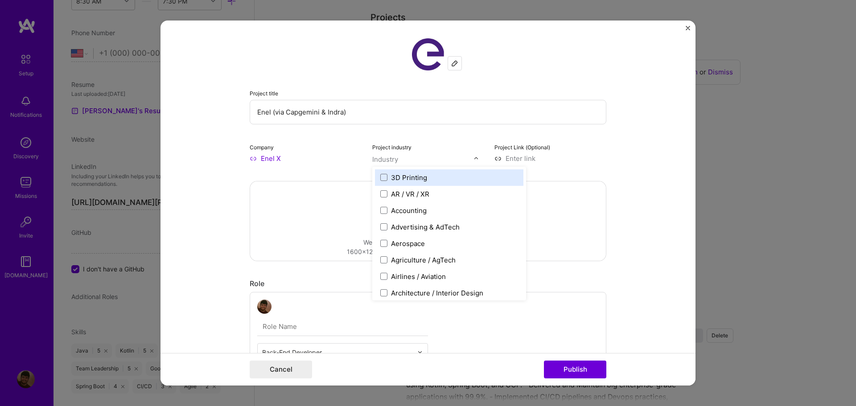
click at [390, 161] on div "Industry" at bounding box center [385, 159] width 26 height 9
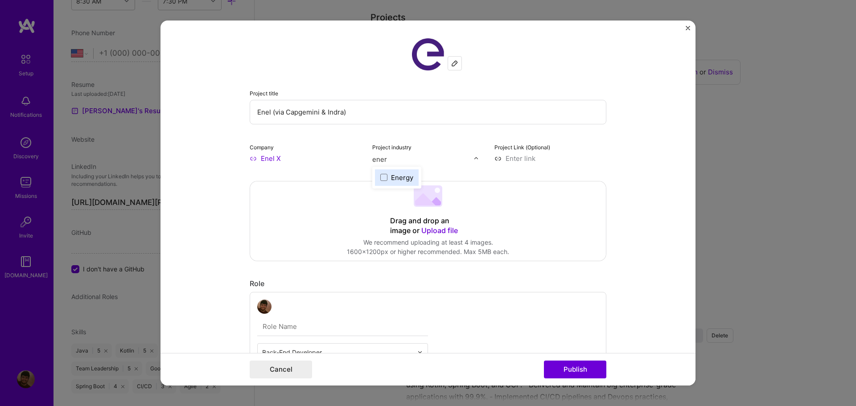
type input "energ"
click at [395, 175] on div "Energy" at bounding box center [402, 177] width 22 height 9
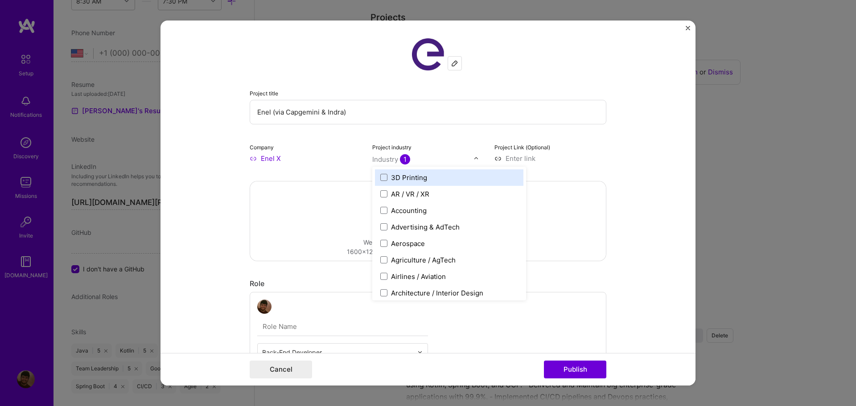
click at [618, 165] on form "Project title Enel (via Capgemini & Indra) Company Enel X Project industry opti…" at bounding box center [427, 203] width 535 height 365
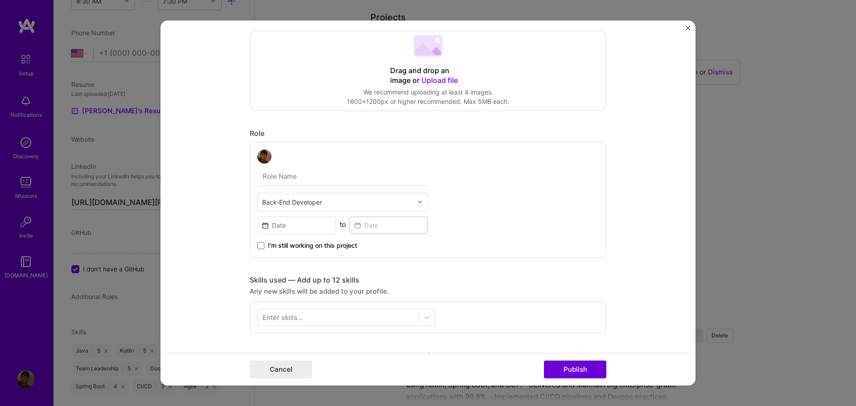
scroll to position [178, 0]
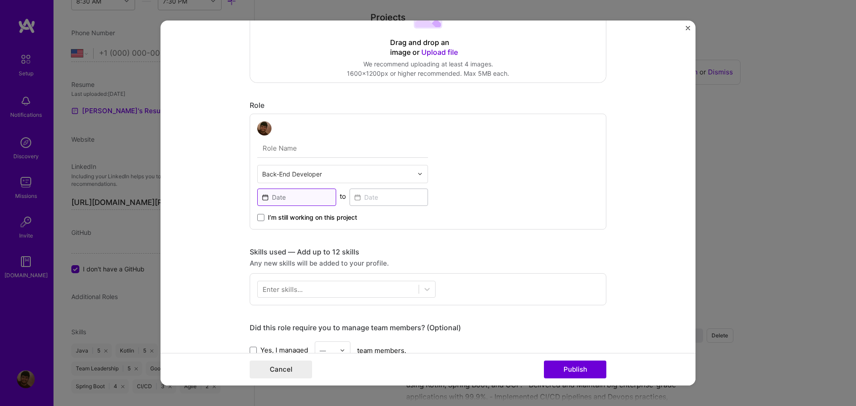
click at [302, 197] on input at bounding box center [296, 197] width 79 height 17
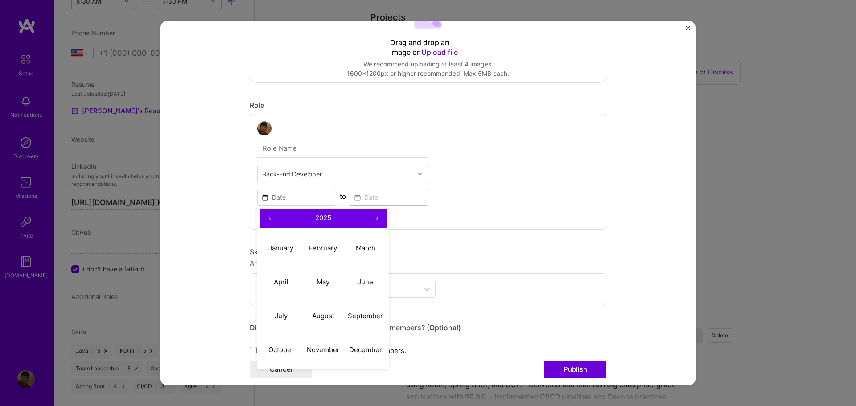
click at [271, 213] on button "‹" at bounding box center [270, 219] width 20 height 20
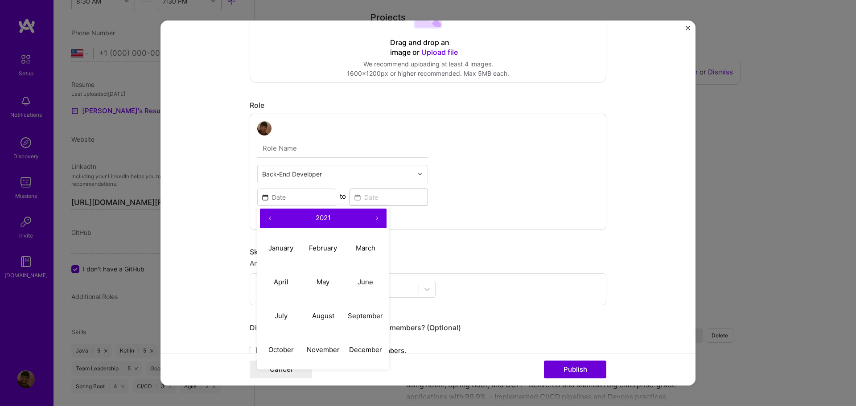
click at [271, 213] on button "‹" at bounding box center [270, 219] width 20 height 20
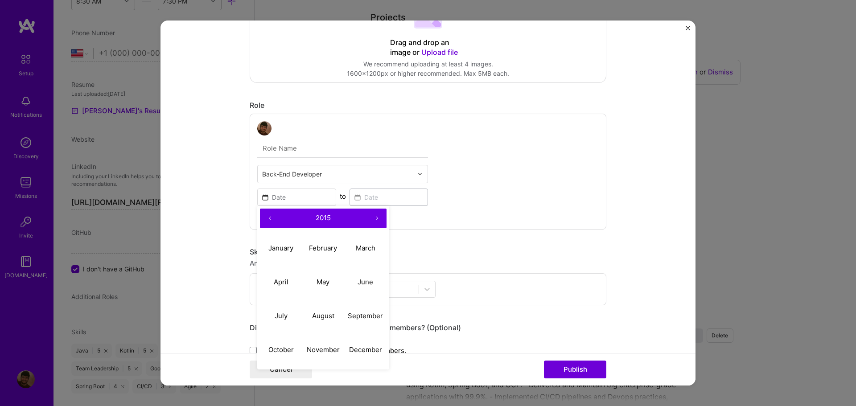
click at [271, 213] on button "‹" at bounding box center [270, 219] width 20 height 20
click at [323, 287] on button "May" at bounding box center [323, 282] width 42 height 34
type input "[DATE]"
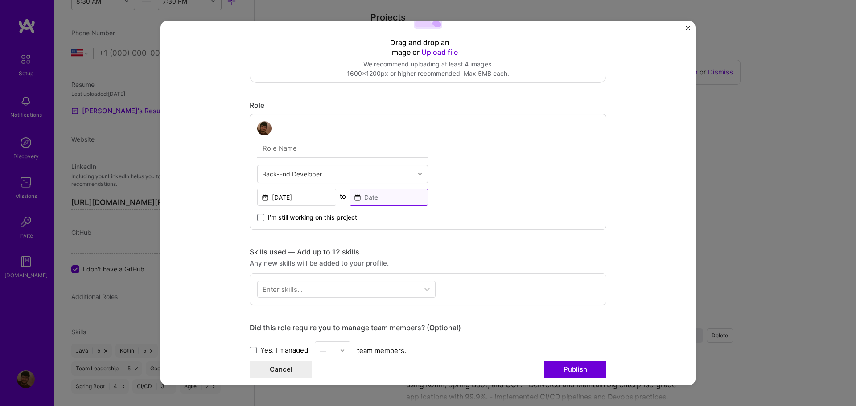
click at [390, 201] on input at bounding box center [388, 197] width 79 height 17
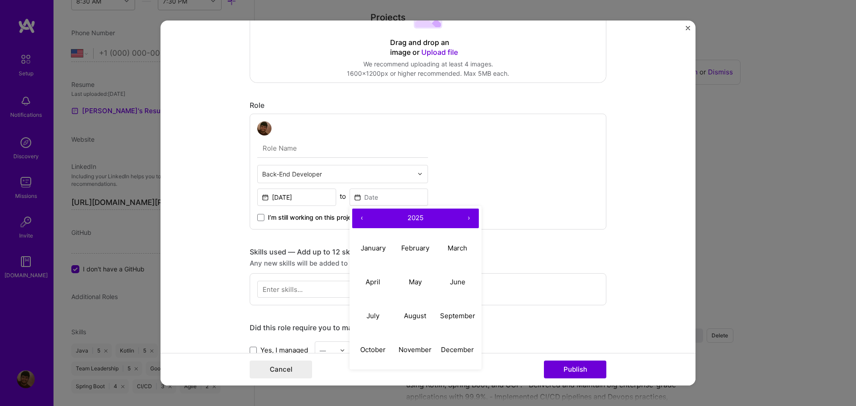
click at [367, 217] on button "‹" at bounding box center [362, 219] width 20 height 20
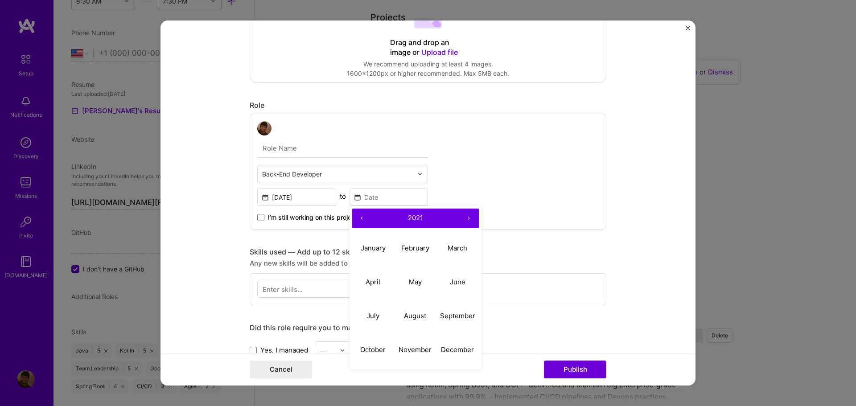
click at [367, 217] on button "‹" at bounding box center [362, 219] width 20 height 20
click at [466, 217] on button "›" at bounding box center [469, 219] width 20 height 20
drag, startPoint x: 465, startPoint y: 217, endPoint x: 453, endPoint y: 226, distance: 14.7
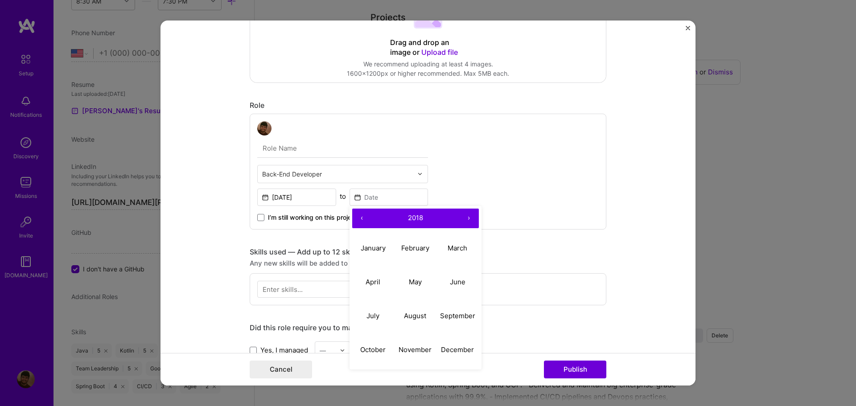
click at [465, 217] on button "›" at bounding box center [469, 219] width 20 height 20
click at [366, 316] on abbr "July" at bounding box center [372, 316] width 13 height 8
type input "[DATE]"
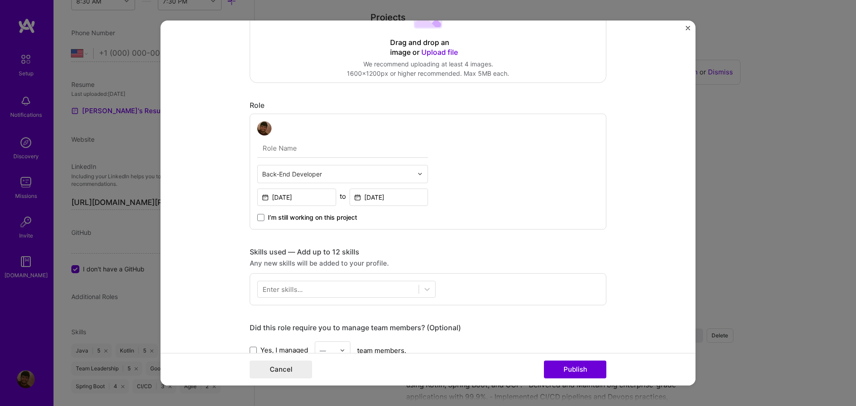
click at [463, 216] on div "Back-End Developer [DATE] to [DATE] I’m still working on this project" at bounding box center [428, 172] width 357 height 116
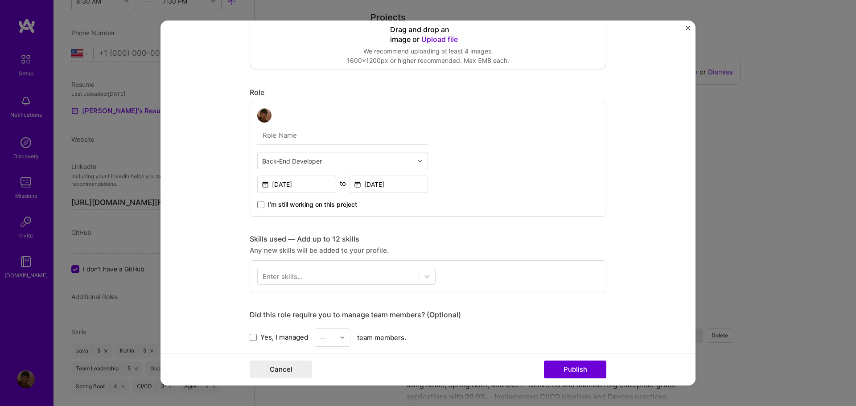
scroll to position [223, 0]
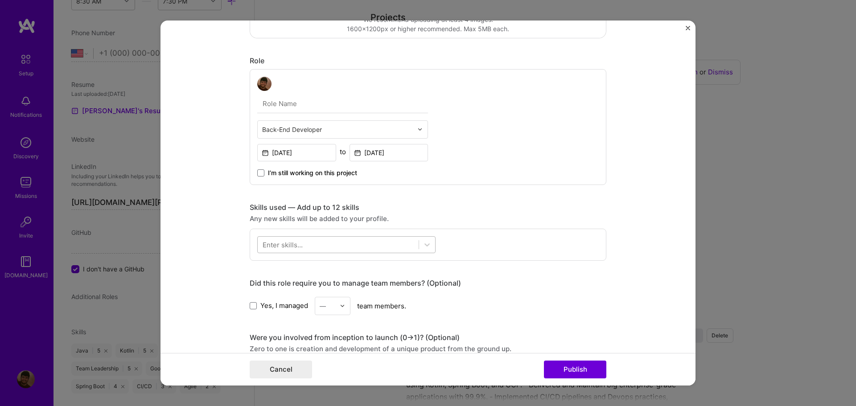
click at [301, 242] on div at bounding box center [338, 244] width 161 height 15
click at [273, 280] on div "C#" at bounding box center [346, 280] width 168 height 9
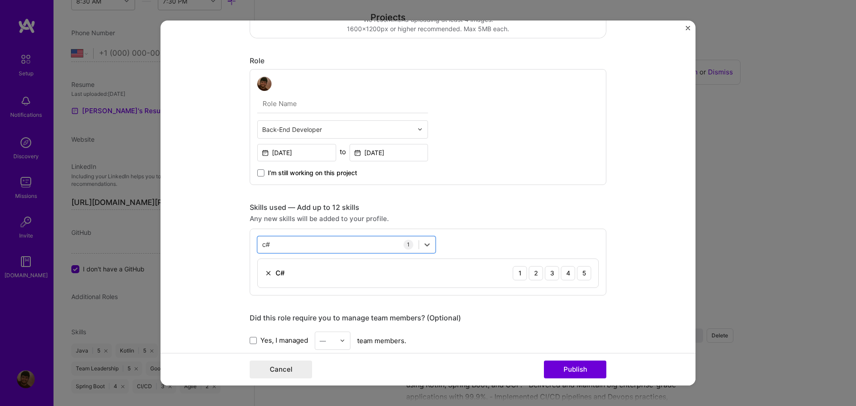
drag, startPoint x: 273, startPoint y: 246, endPoint x: 224, endPoint y: 247, distance: 49.5
click at [224, 247] on form "Project title Enel (via Capgemini & Indra) Company Enel X Project industry Indu…" at bounding box center [427, 203] width 535 height 365
drag, startPoint x: 279, startPoint y: 245, endPoint x: 251, endPoint y: 242, distance: 28.3
click at [251, 242] on div "option C#, selected. option C# selected, 0 of 2. 1 result available for search …" at bounding box center [428, 262] width 357 height 67
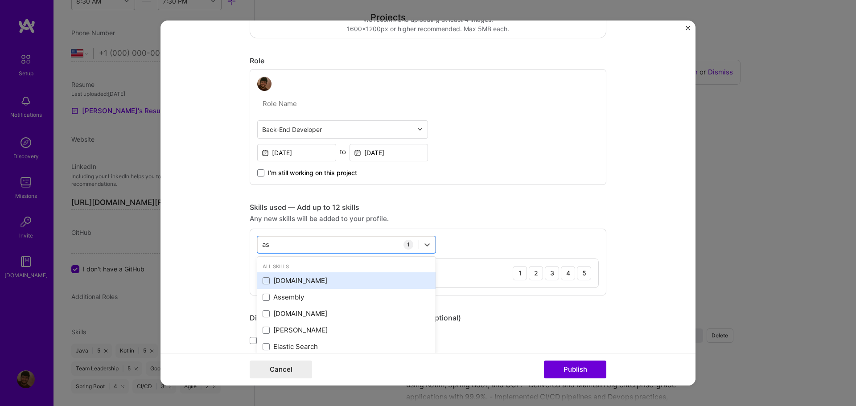
click at [284, 277] on div "[DOMAIN_NAME]" at bounding box center [346, 280] width 168 height 9
click at [287, 246] on div "as as" at bounding box center [338, 244] width 161 height 15
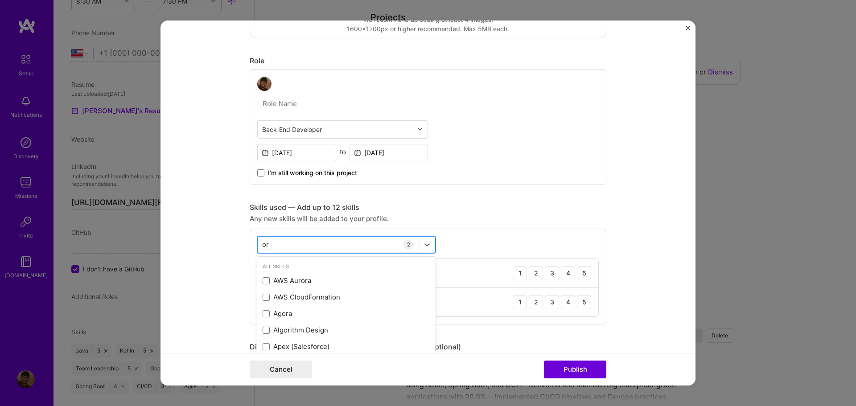
type input "o"
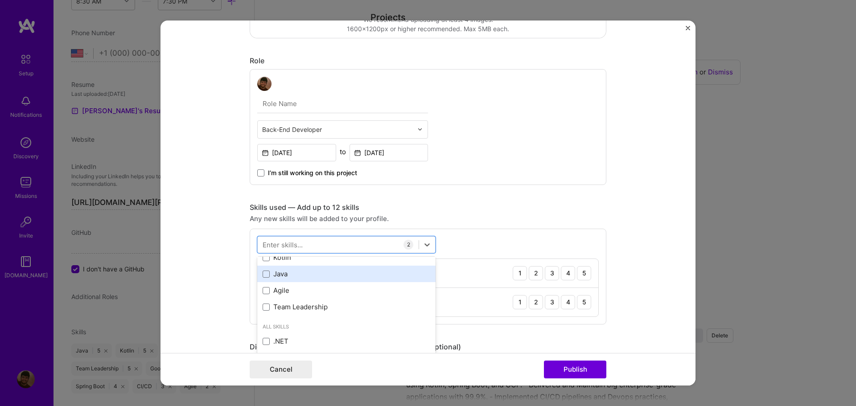
click at [285, 275] on div "Java" at bounding box center [346, 273] width 168 height 9
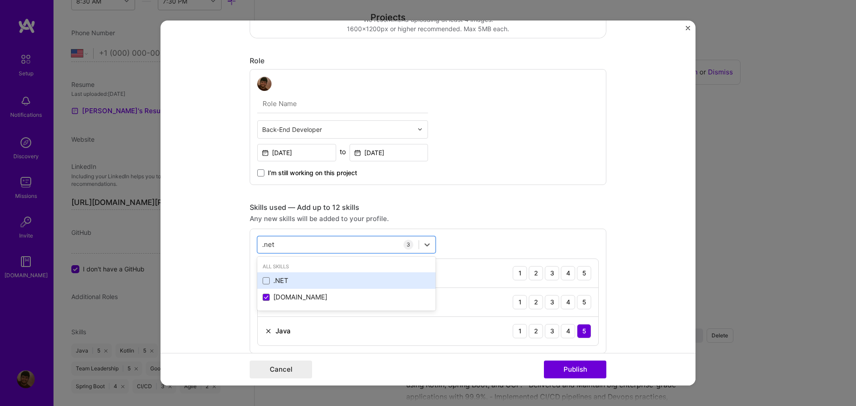
click at [283, 277] on div ".NET" at bounding box center [346, 280] width 168 height 9
click at [617, 261] on form "Project title Enel (via Capgemini & Indra) Company Enel X Project industry Indu…" at bounding box center [427, 203] width 535 height 365
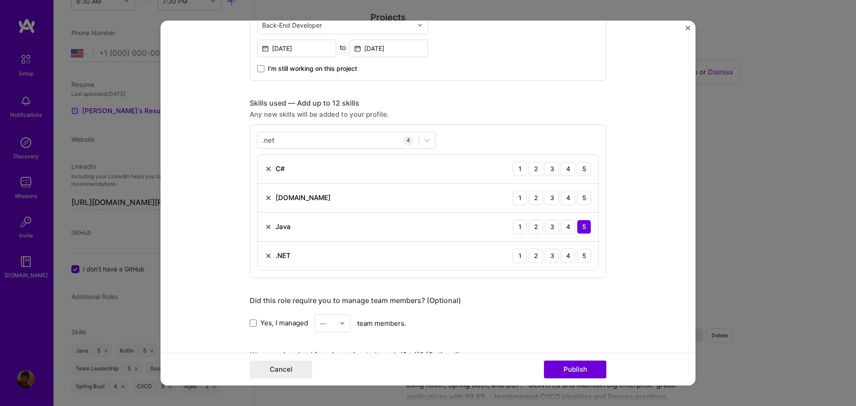
scroll to position [357, 0]
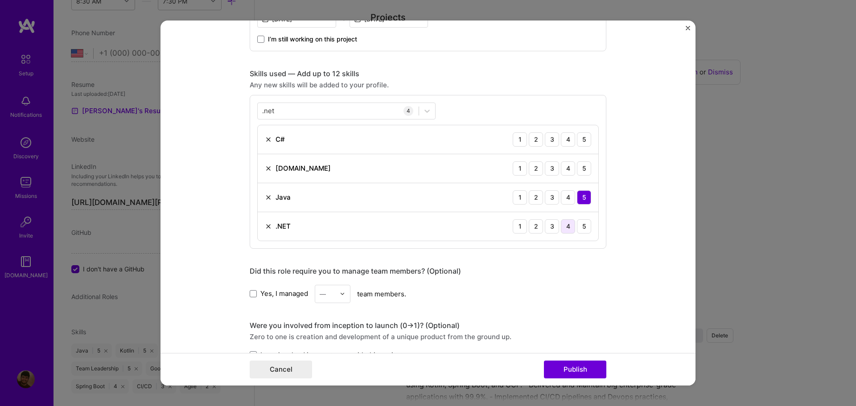
click at [565, 227] on div "4" at bounding box center [568, 226] width 14 height 14
click at [550, 171] on div "3" at bounding box center [552, 168] width 14 height 14
click at [565, 142] on div "4" at bounding box center [568, 139] width 14 height 14
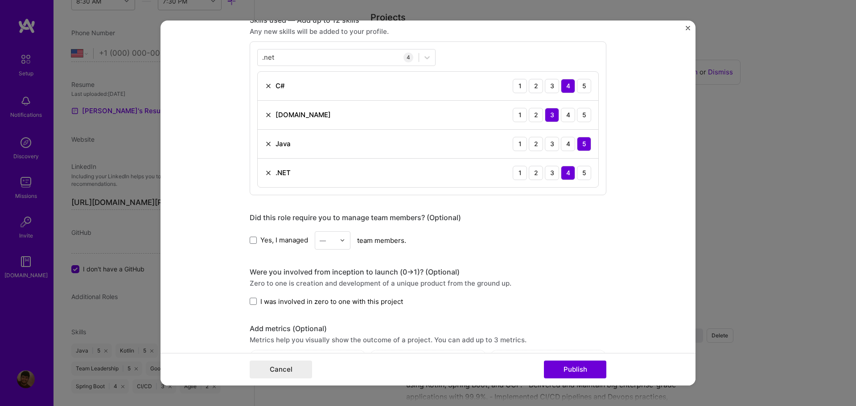
scroll to position [446, 0]
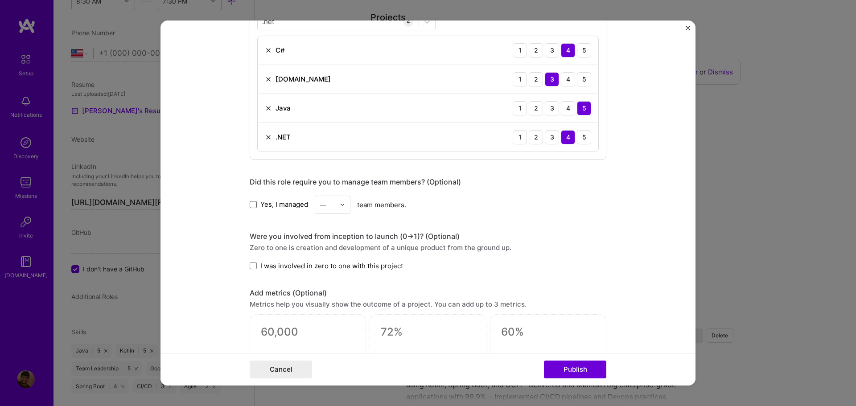
click at [250, 204] on span at bounding box center [253, 204] width 7 height 7
click at [0, 0] on input "Yes, I managed" at bounding box center [0, 0] width 0 height 0
click at [336, 206] on div "—" at bounding box center [327, 204] width 25 height 17
click at [326, 234] on div "4" at bounding box center [332, 233] width 30 height 16
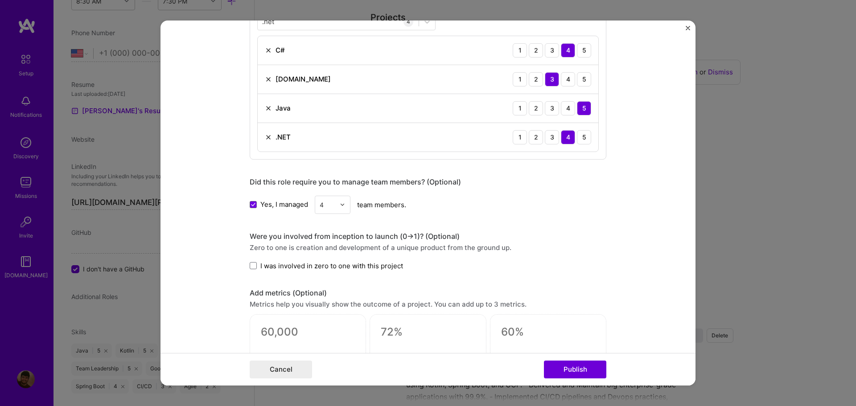
click at [519, 233] on div "Were you involved from inception to launch (0 -> 1)? (Optional)" at bounding box center [428, 236] width 357 height 9
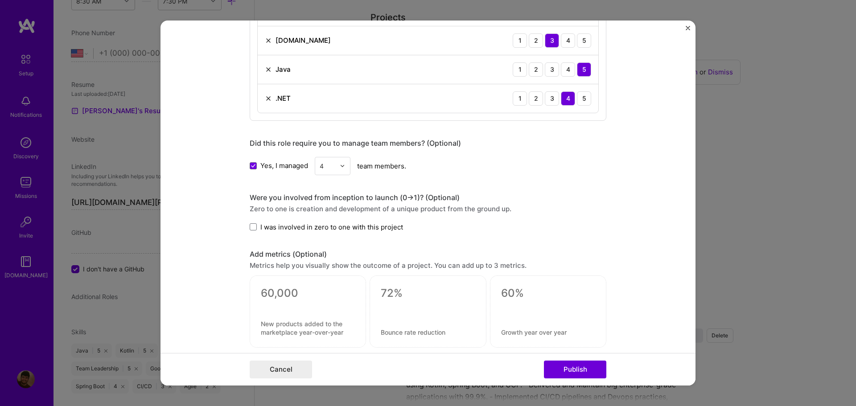
scroll to position [490, 0]
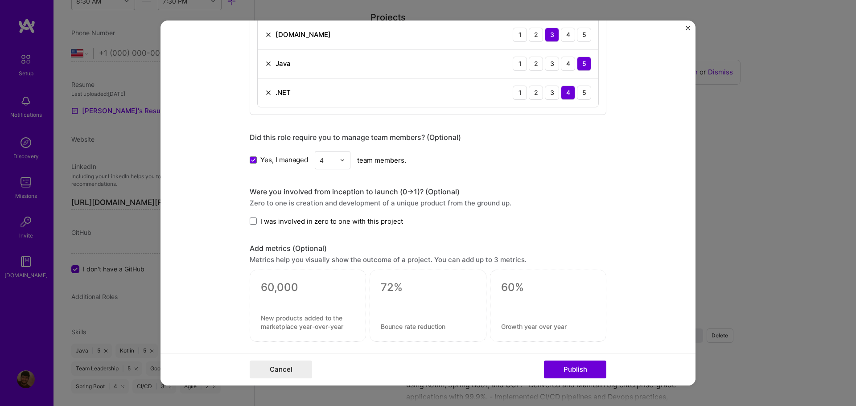
click at [255, 220] on label "I was involved in zero to one with this project" at bounding box center [326, 221] width 153 height 9
click at [0, 0] on input "I was involved in zero to one with this project" at bounding box center [0, 0] width 0 height 0
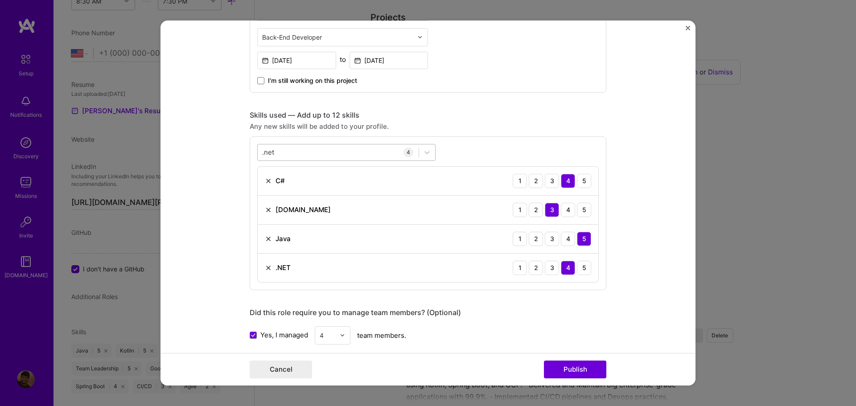
scroll to position [267, 0]
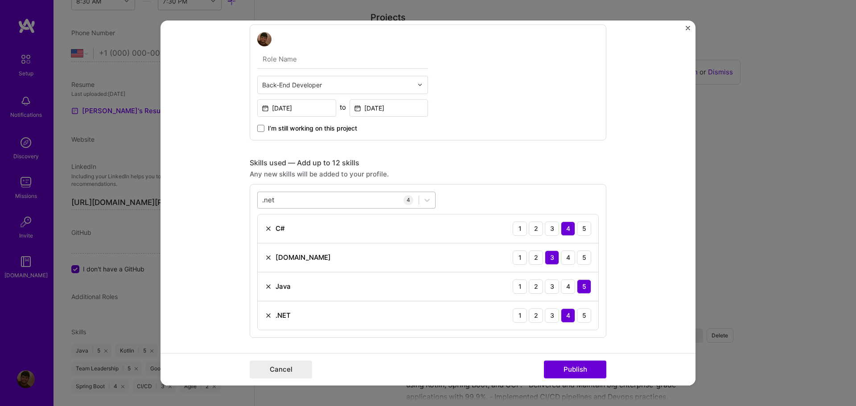
click at [311, 201] on div ".net .net" at bounding box center [338, 200] width 161 height 15
type input "small"
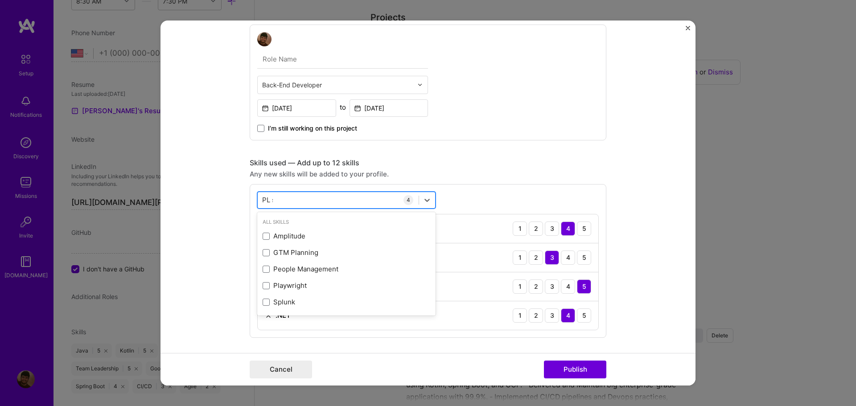
type input "PL sql"
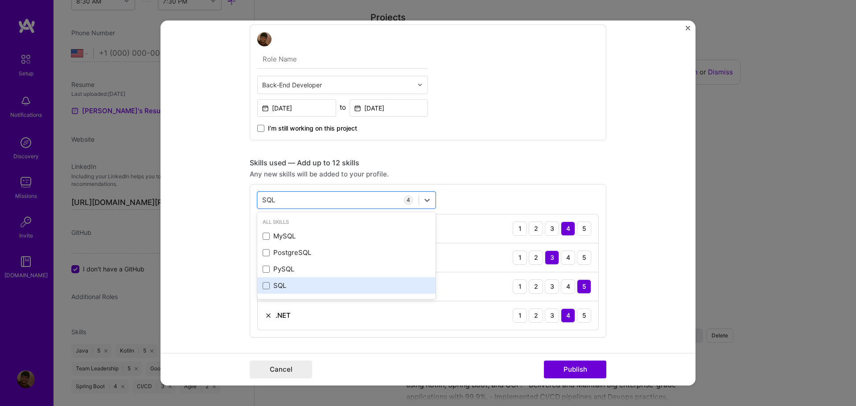
click at [281, 283] on div "SQL" at bounding box center [346, 285] width 168 height 9
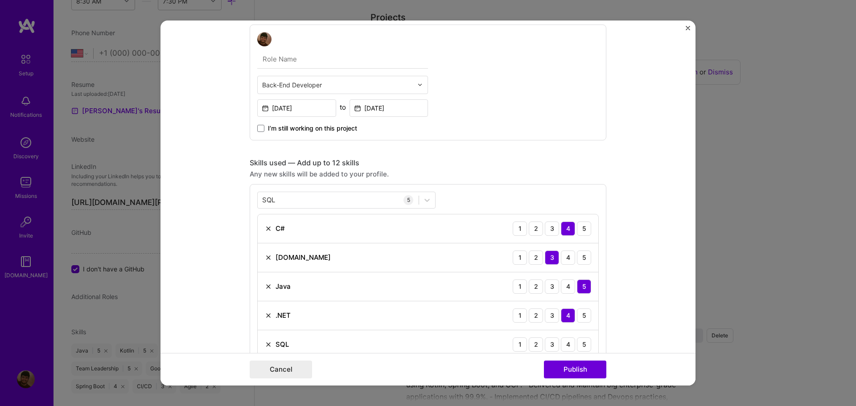
click at [591, 339] on div "SQL 1 2 3 4 5" at bounding box center [428, 344] width 340 height 29
click at [584, 344] on div "5" at bounding box center [584, 344] width 14 height 14
click at [320, 196] on div "SQL SQL" at bounding box center [338, 200] width 161 height 15
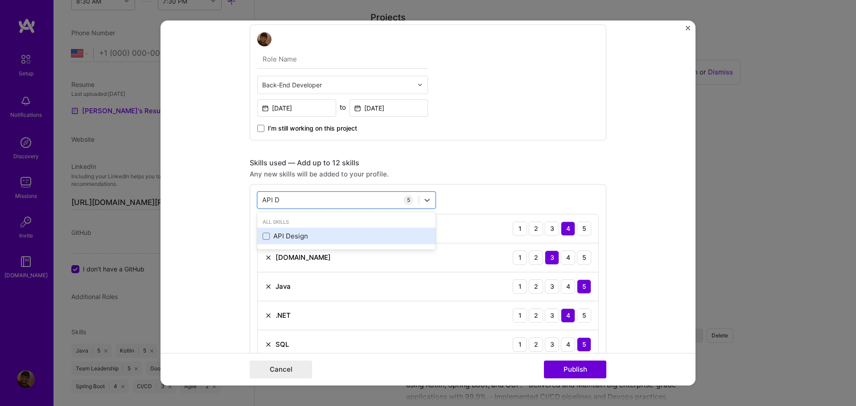
click at [294, 235] on div "API Design" at bounding box center [346, 235] width 168 height 9
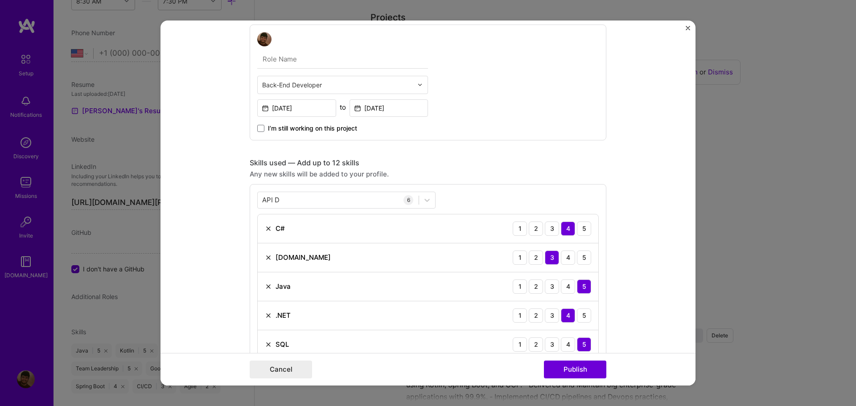
click at [650, 290] on form "Project title Enel (via Capgemini & Indra) Company Enel X Project industry Indu…" at bounding box center [427, 203] width 535 height 365
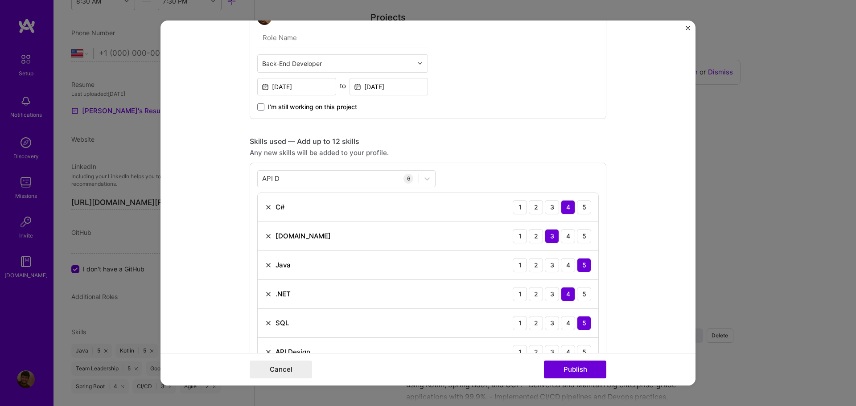
scroll to position [401, 0]
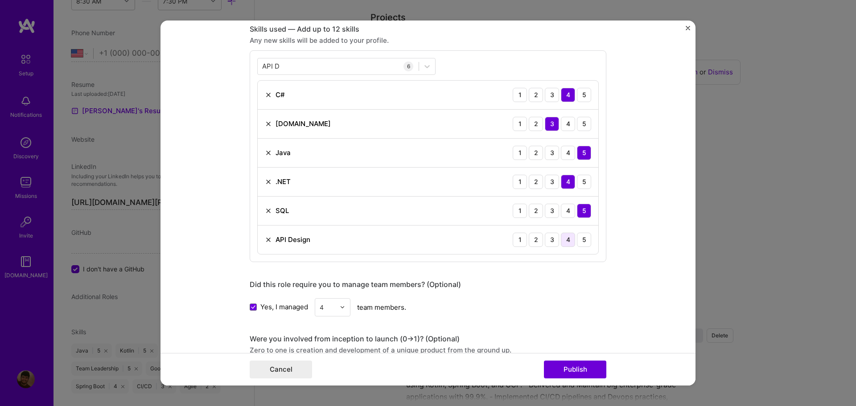
click at [563, 238] on div "4" at bounding box center [568, 240] width 14 height 14
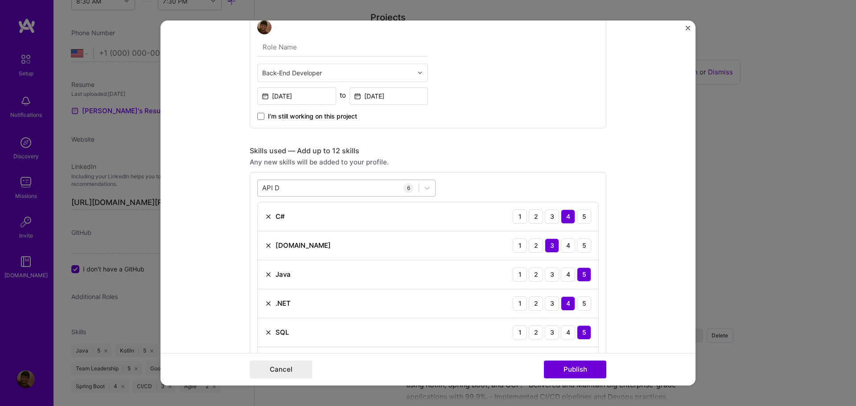
scroll to position [223, 0]
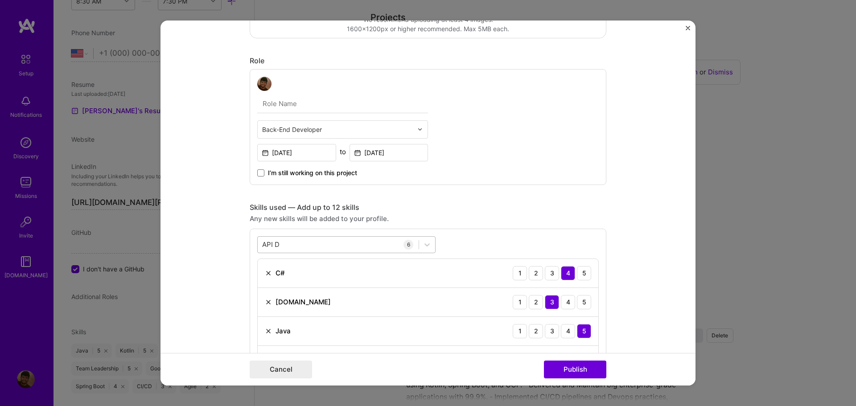
click at [316, 248] on div "API D API D" at bounding box center [338, 244] width 161 height 15
paste input "System Integration"
drag, startPoint x: 332, startPoint y: 246, endPoint x: 148, endPoint y: 239, distance: 184.2
click at [148, 239] on div "Project title Enel (via Capgemini & Indra) Company Enel X Project industry Indu…" at bounding box center [428, 203] width 856 height 406
drag, startPoint x: 332, startPoint y: 245, endPoint x: 221, endPoint y: 245, distance: 110.5
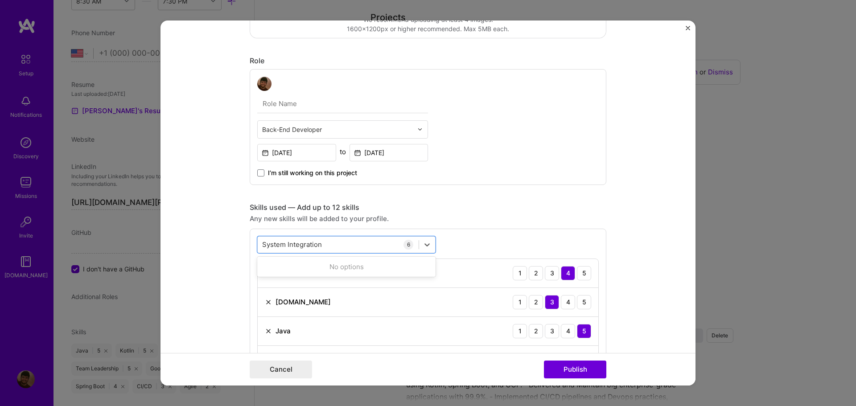
click at [221, 245] on form "Project title Enel (via Capgemini & Indra) Company Enel X Project industry Indu…" at bounding box center [427, 203] width 535 height 365
type input "System Integration"
click at [187, 219] on form "Project title Enel (via Capgemini & Indra) Company Enel X Project industry Indu…" at bounding box center [427, 203] width 535 height 365
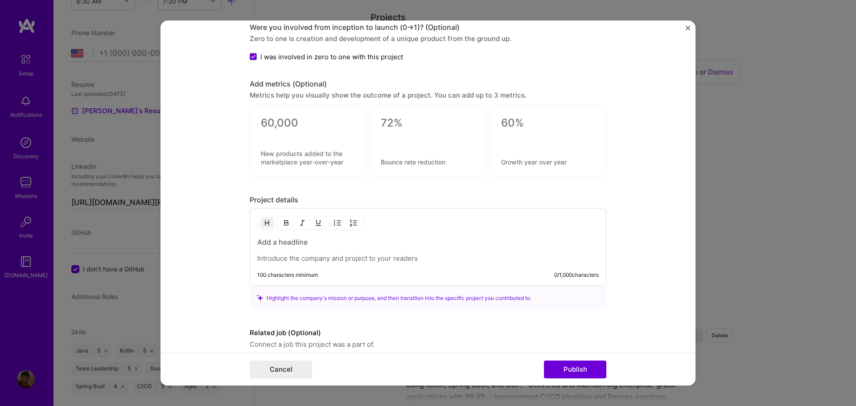
scroll to position [713, 0]
click at [277, 159] on textarea at bounding box center [308, 157] width 94 height 17
click at [279, 152] on textarea at bounding box center [308, 157] width 94 height 17
click at [283, 128] on textarea at bounding box center [308, 122] width 94 height 13
type textarea "BRL 2M / month"
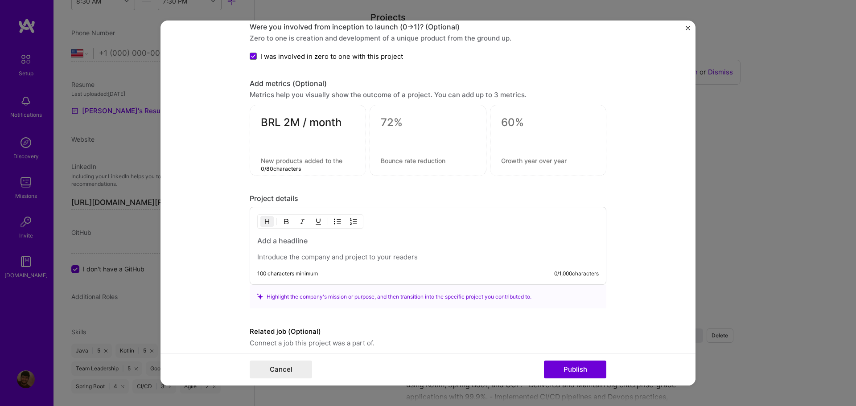
click at [307, 162] on textarea at bounding box center [308, 160] width 94 height 8
type textarea "of revenue"
click at [413, 131] on div at bounding box center [427, 140] width 116 height 71
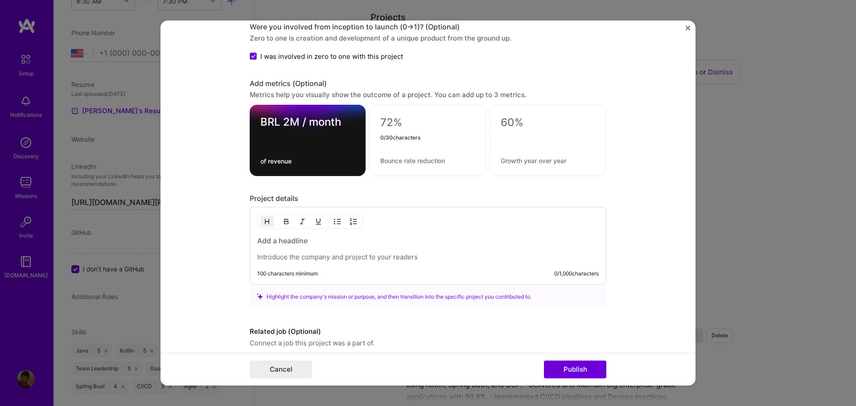
click at [386, 127] on textarea at bounding box center [427, 122] width 94 height 13
type textarea "20+"
click at [400, 159] on textarea at bounding box center [427, 160] width 94 height 8
paste textarea "backend features and automation APIs across multiple systems"
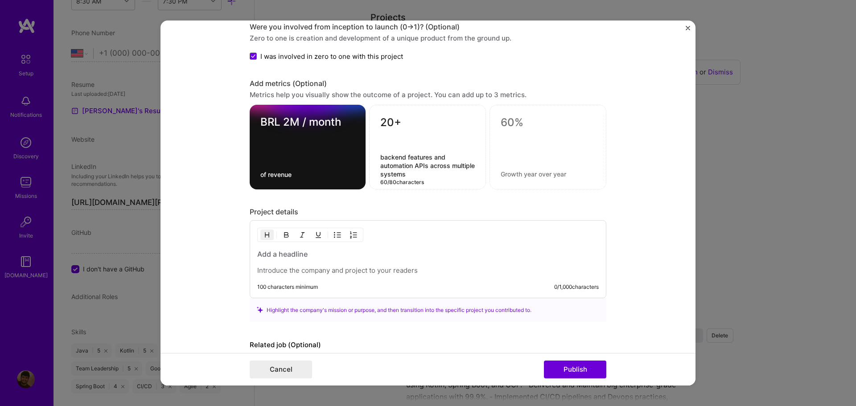
type textarea "backend features and automation APIs across multiple systems"
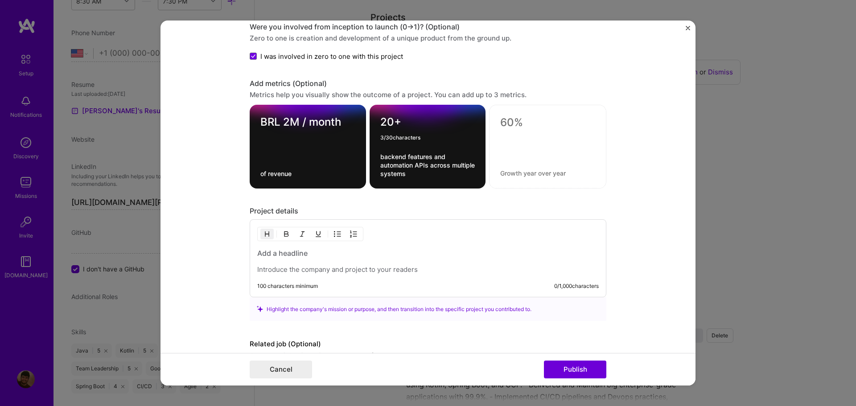
drag, startPoint x: 383, startPoint y: 123, endPoint x: 358, endPoint y: 122, distance: 25.4
click at [358, 122] on div "BRL 2M / month of revenue 20+ 3 / 30 characters backend features and automation…" at bounding box center [428, 147] width 357 height 84
click at [560, 157] on div at bounding box center [547, 147] width 117 height 84
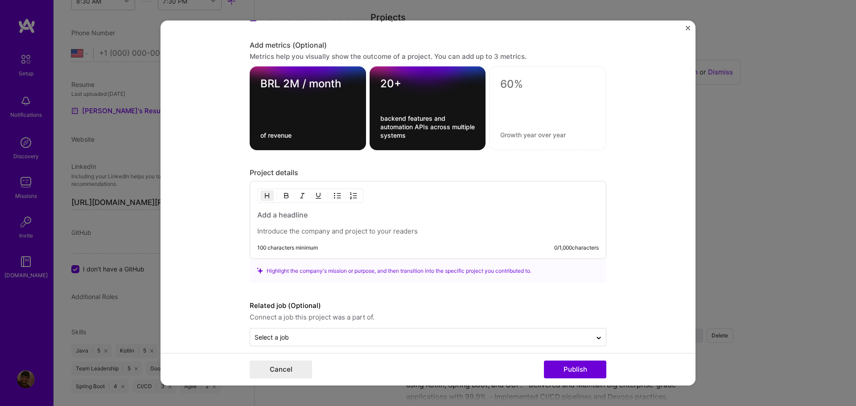
scroll to position [758, 0]
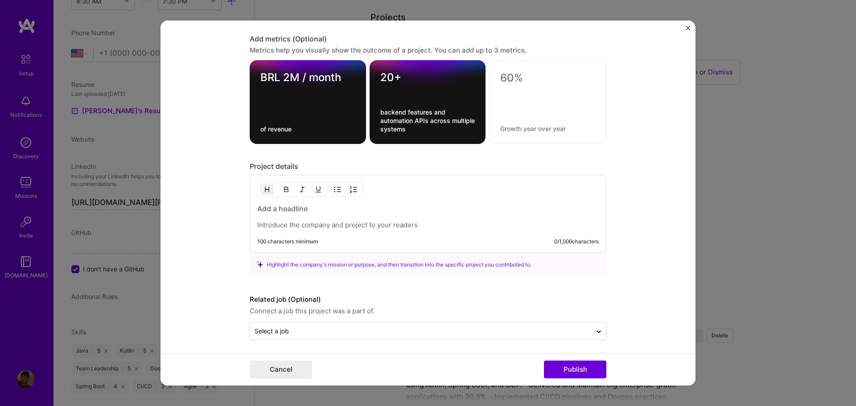
click at [525, 83] on textarea at bounding box center [547, 77] width 95 height 13
paste textarea "Consistently achieved top client feedback ratings over several years"
type textarea "Consistently achieved top client feedback ratings over several years"
type textarea "Feedbacks"
paste textarea "Consistently achieved top client feedback ratings over several years"
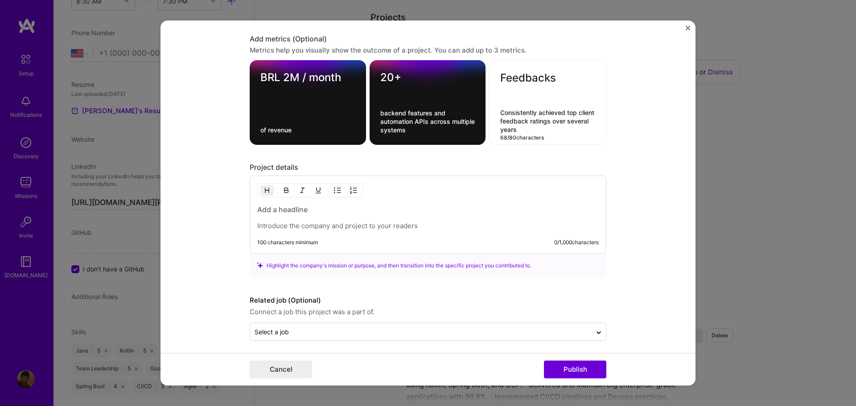
type textarea "Consistently achieved top client feedback ratings over several years"
click at [610, 163] on form "Project title Enel (via Capgemini & Indra) Company Enel X Project industry Indu…" at bounding box center [427, 203] width 535 height 365
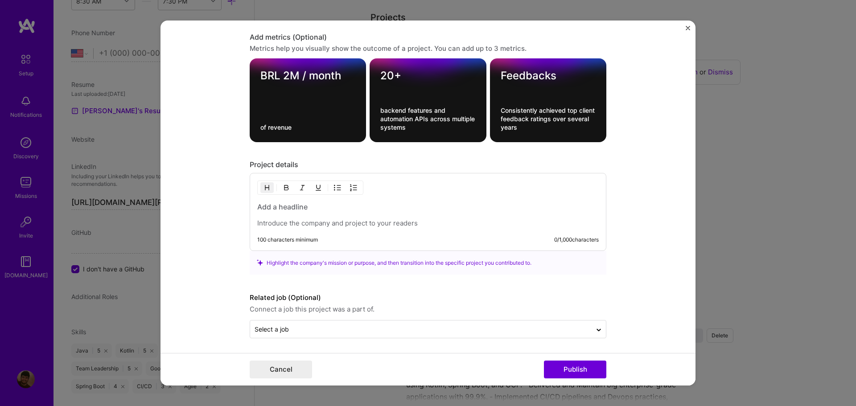
scroll to position [761, 0]
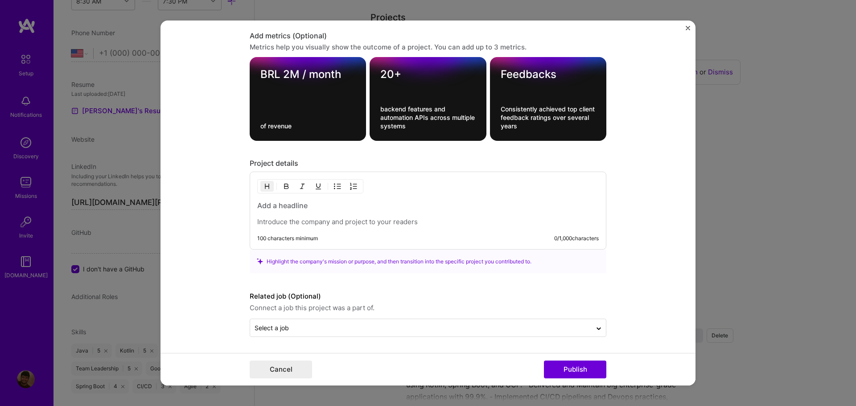
click at [301, 219] on p at bounding box center [427, 221] width 341 height 9
paste div
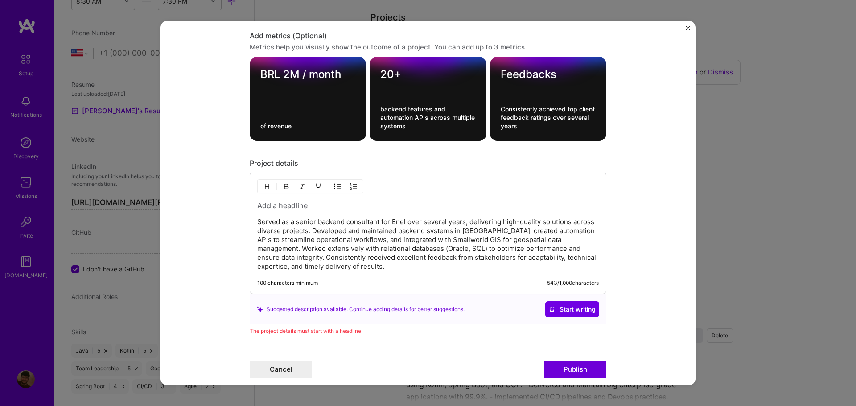
click at [295, 220] on p "Served as a senior backend consultant for Enel over several years, delivering h…" at bounding box center [427, 243] width 341 height 53
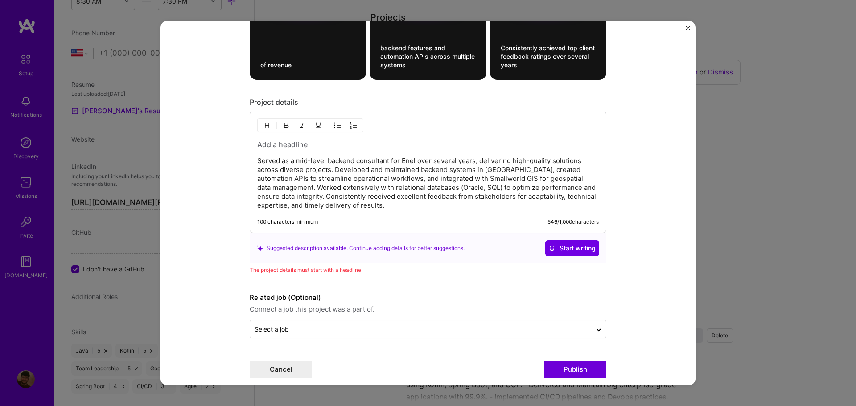
scroll to position [823, 0]
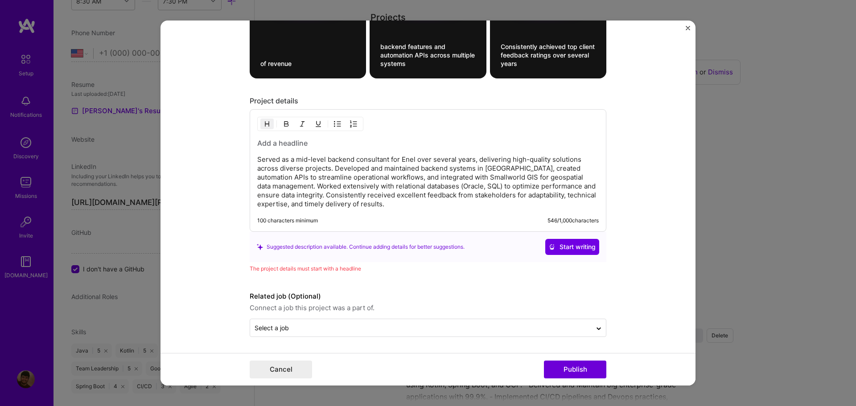
click at [268, 147] on h3 at bounding box center [427, 143] width 341 height 10
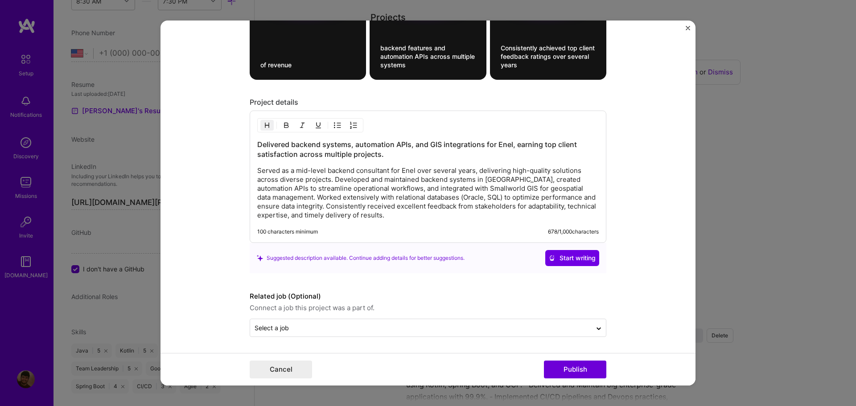
scroll to position [822, 0]
click at [650, 217] on form "Project title Enel (via Capgemini & Indra) Company Enel X Project industry Indu…" at bounding box center [427, 203] width 535 height 365
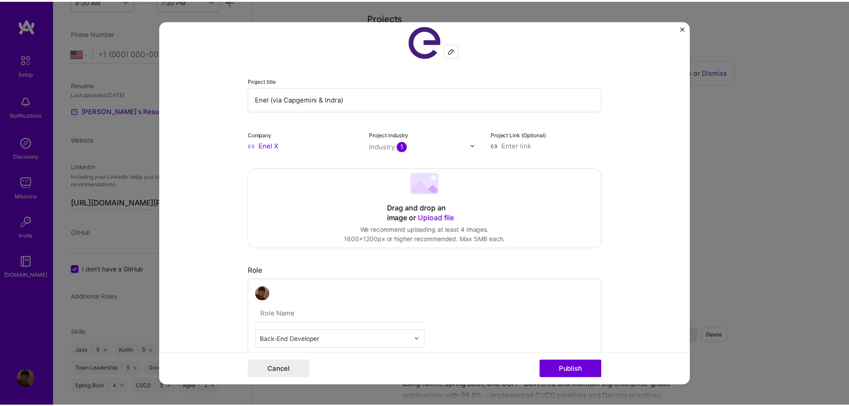
scroll to position [0, 0]
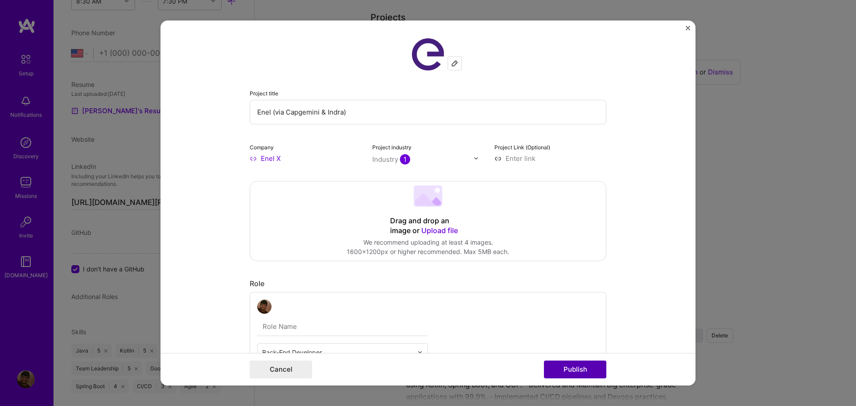
click at [580, 373] on button "Publish" at bounding box center [575, 370] width 62 height 18
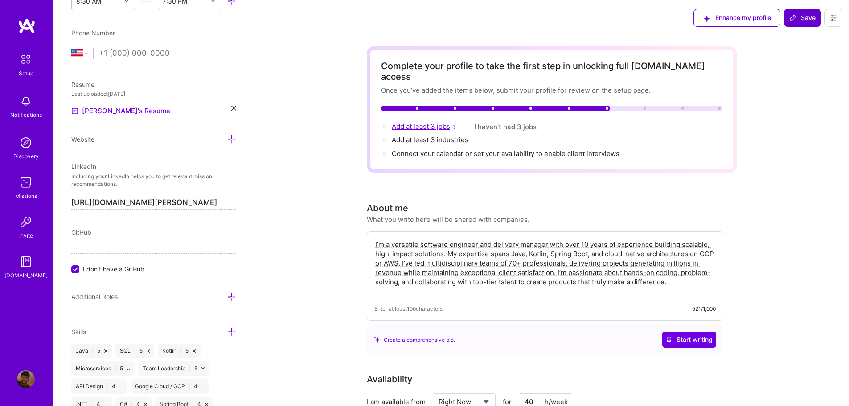
click at [432, 122] on span "Add at least 3 jobs →" at bounding box center [425, 126] width 66 height 8
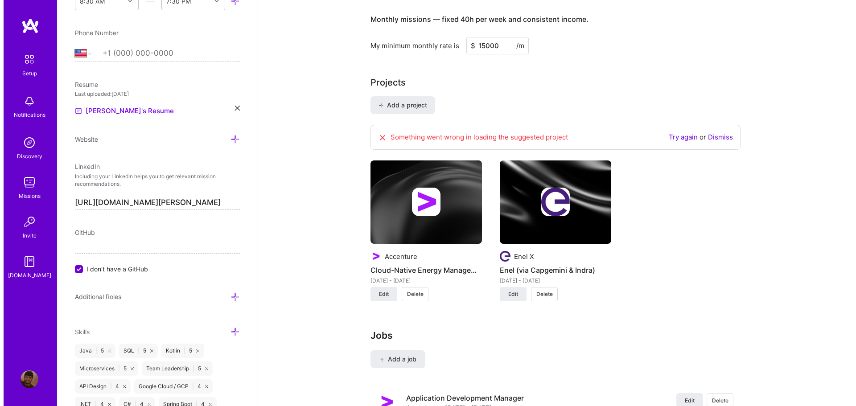
scroll to position [613, 0]
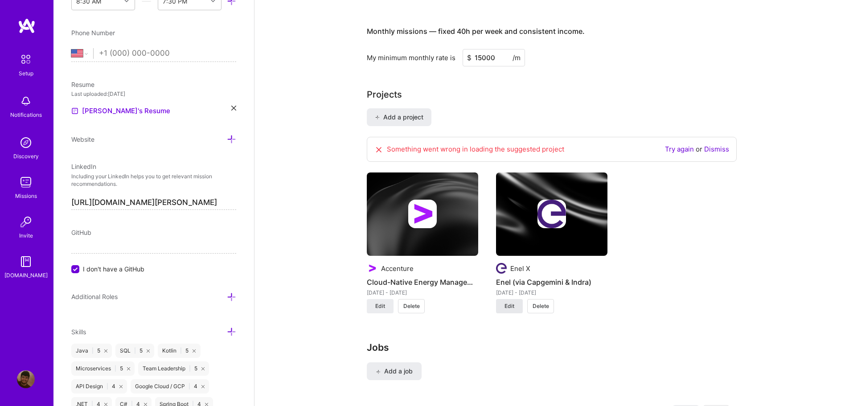
click at [514, 302] on span "Edit" at bounding box center [509, 306] width 10 height 8
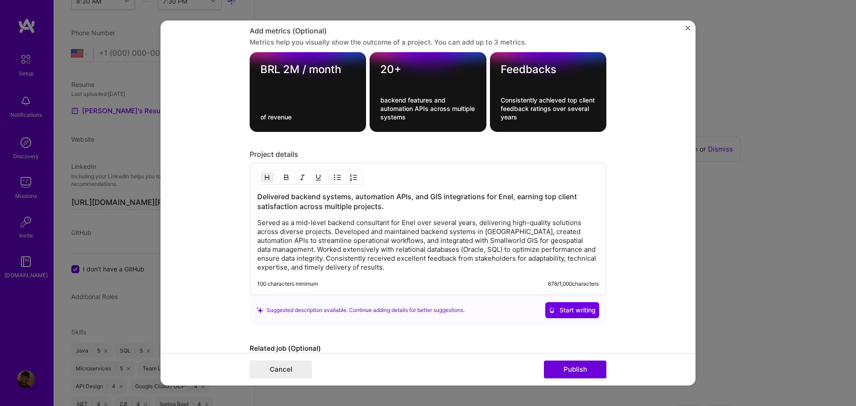
scroll to position [818, 0]
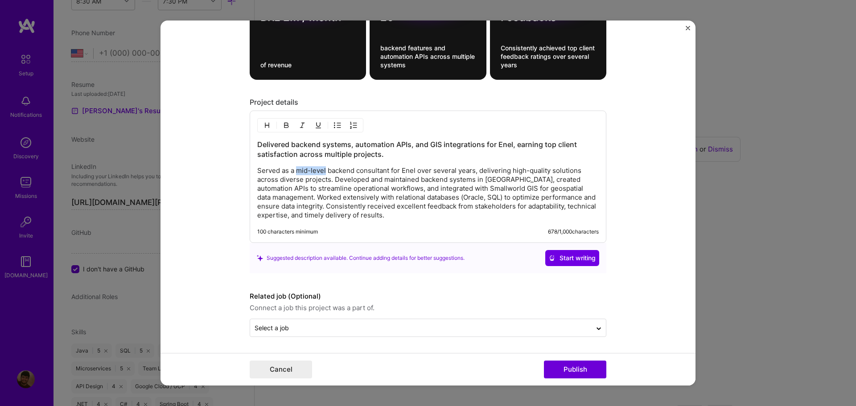
drag, startPoint x: 292, startPoint y: 168, endPoint x: 322, endPoint y: 170, distance: 29.9
click at [322, 170] on p "Served as a mid-level backend consultant for Enel over several years, deliverin…" at bounding box center [427, 192] width 341 height 53
click at [658, 288] on form "Project title Enel (via Capgemini & Indra) Company Enel X Project industry Indu…" at bounding box center [427, 203] width 535 height 365
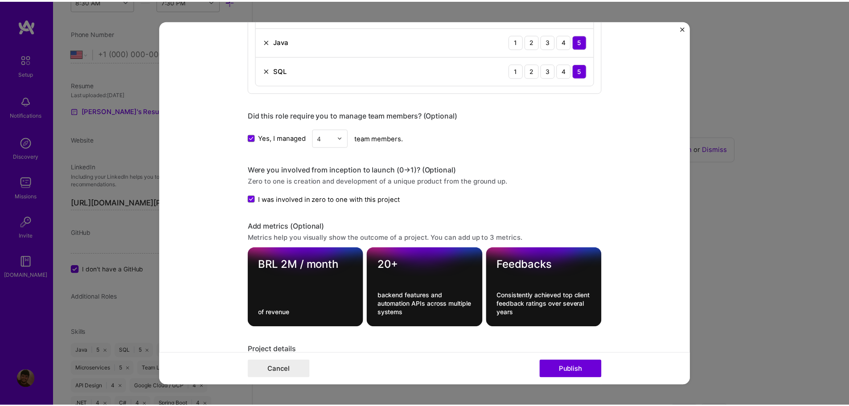
scroll to position [550, 0]
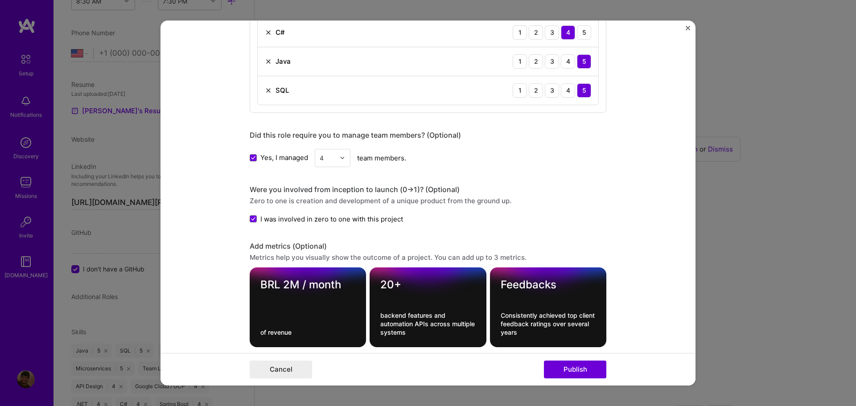
click at [686, 29] on img "Close" at bounding box center [687, 28] width 4 height 4
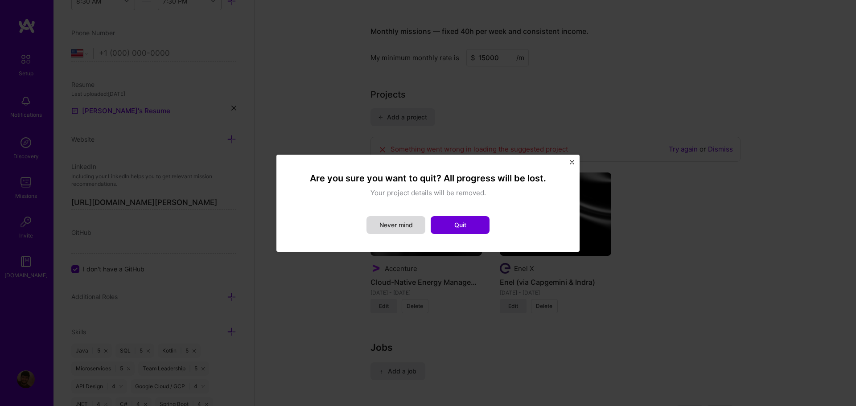
click at [395, 227] on button "Never mind" at bounding box center [395, 225] width 59 height 18
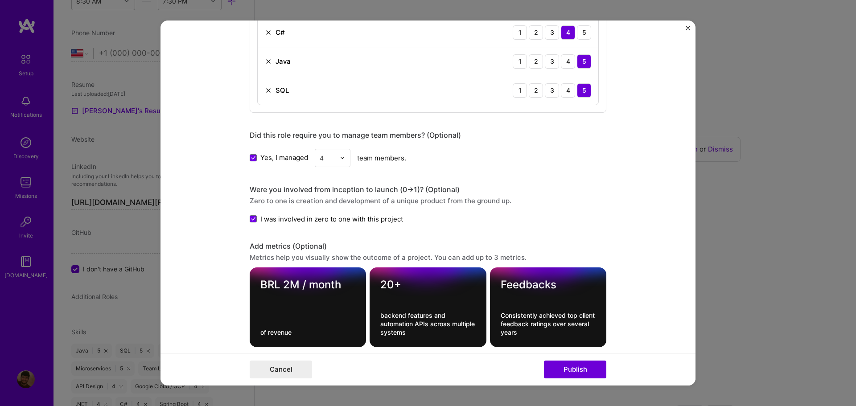
click at [685, 29] on img "Close" at bounding box center [687, 28] width 4 height 4
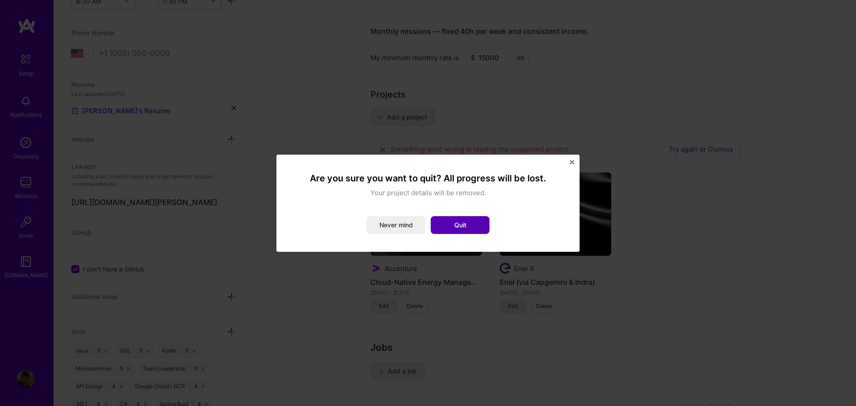
click at [468, 226] on button "Quit" at bounding box center [460, 225] width 59 height 18
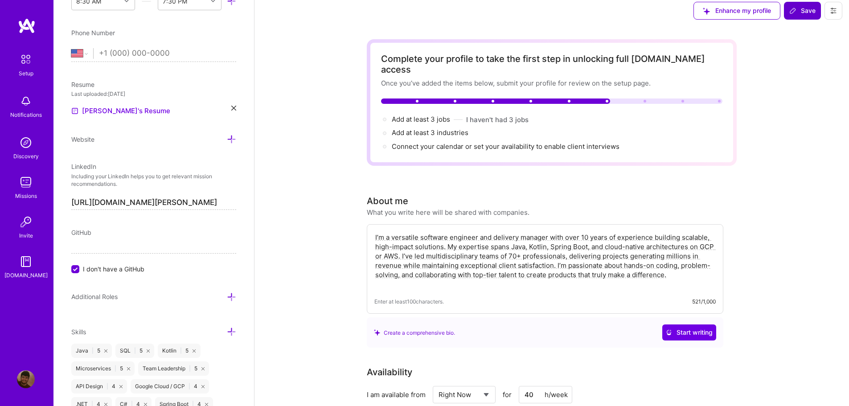
scroll to position [0, 0]
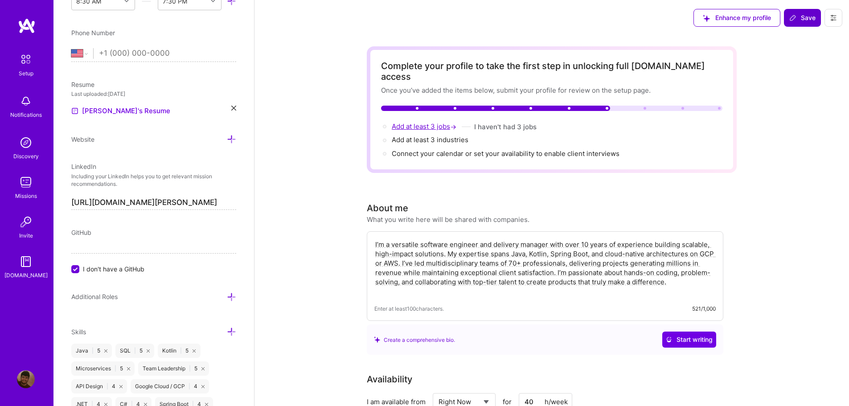
click at [428, 122] on span "Add at least 3 jobs →" at bounding box center [425, 126] width 66 height 8
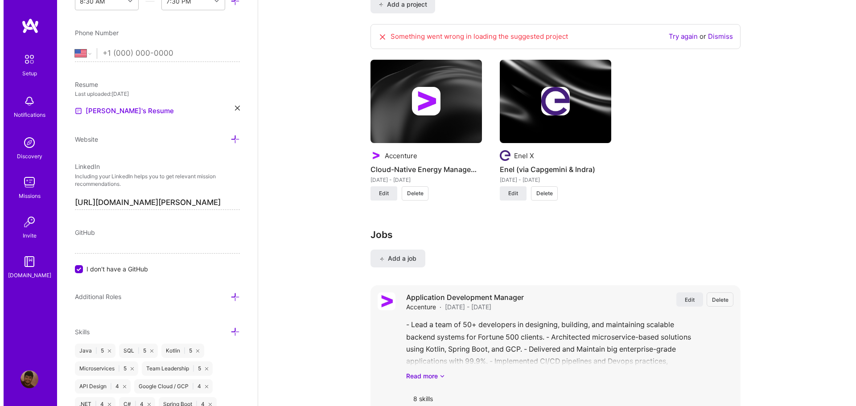
scroll to position [747, 0]
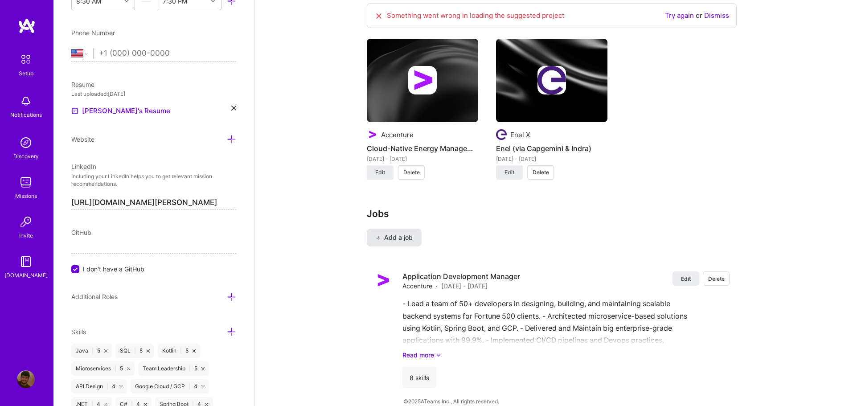
click at [390, 233] on span "Add a job" at bounding box center [394, 237] width 37 height 9
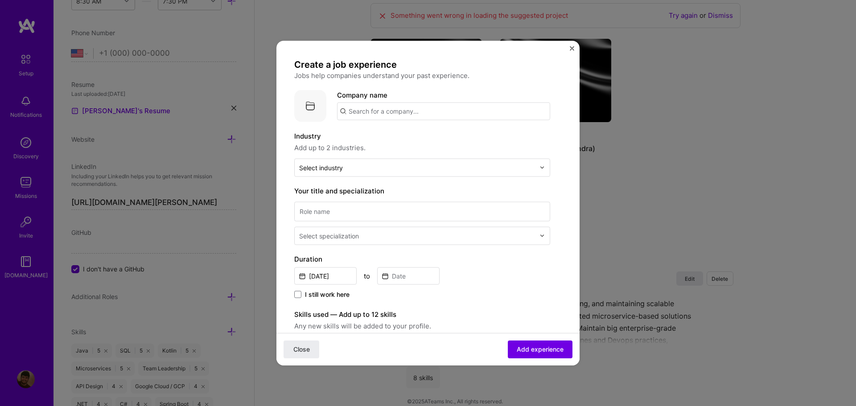
click at [372, 115] on input "text" at bounding box center [443, 111] width 213 height 18
type input "Banco Central do Brasil"
click at [419, 139] on div "Banco Central do Brasil" at bounding box center [428, 136] width 83 height 16
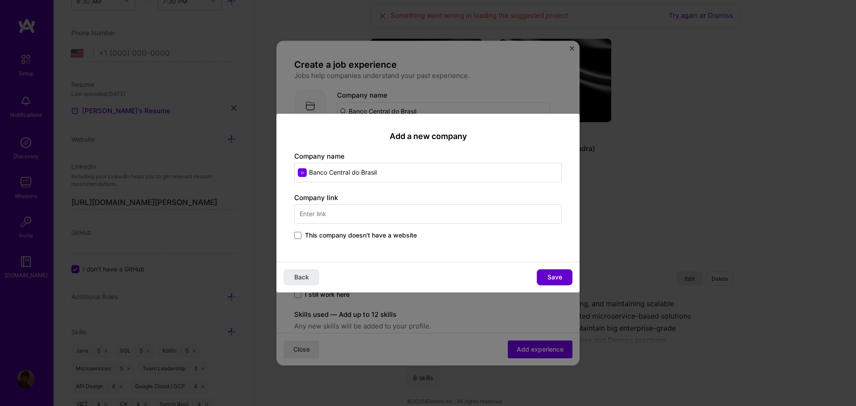
click at [547, 278] on button "Save" at bounding box center [555, 277] width 36 height 16
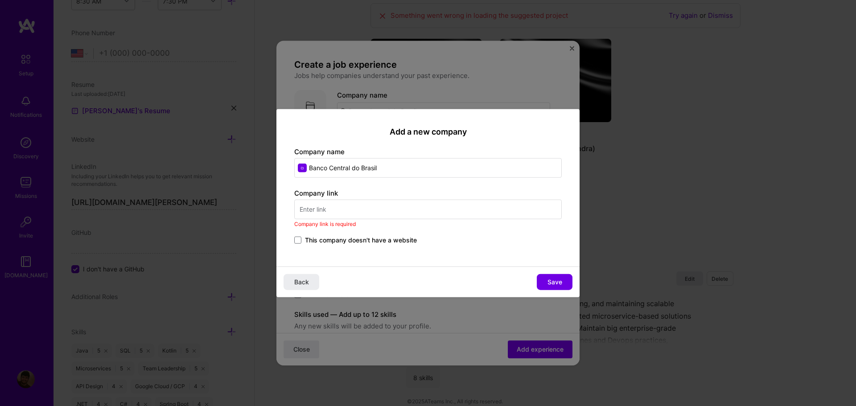
click at [362, 214] on input "text" at bounding box center [427, 210] width 267 height 20
paste input "[URL][DOMAIN_NAME]"
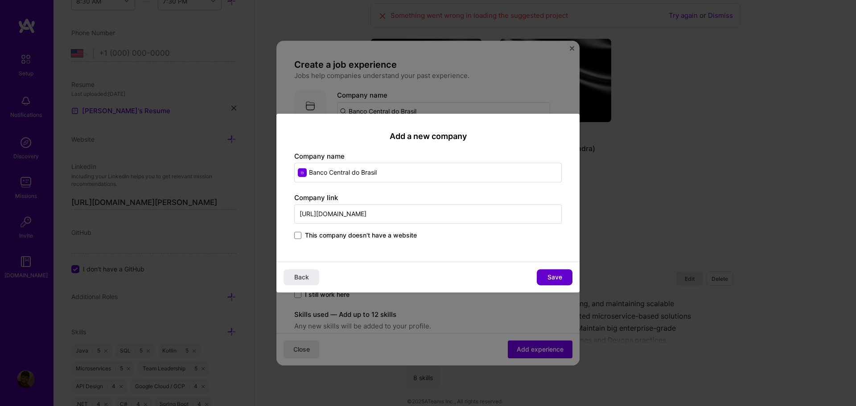
type input "[URL][DOMAIN_NAME]"
click at [559, 278] on span "Save" at bounding box center [554, 277] width 15 height 9
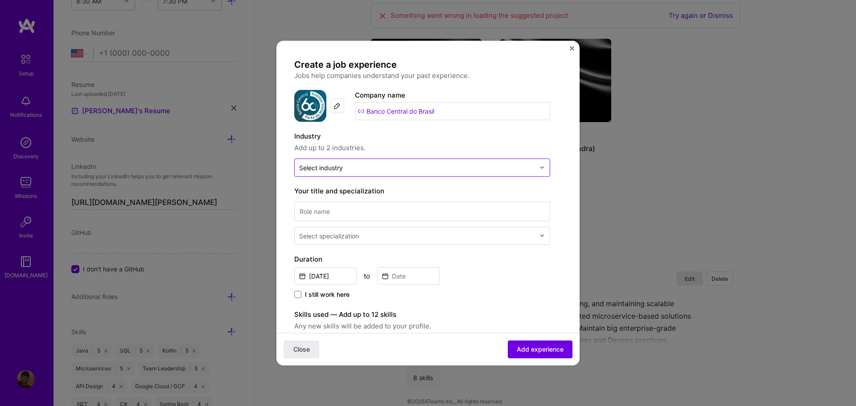
click at [353, 169] on input "text" at bounding box center [417, 167] width 236 height 9
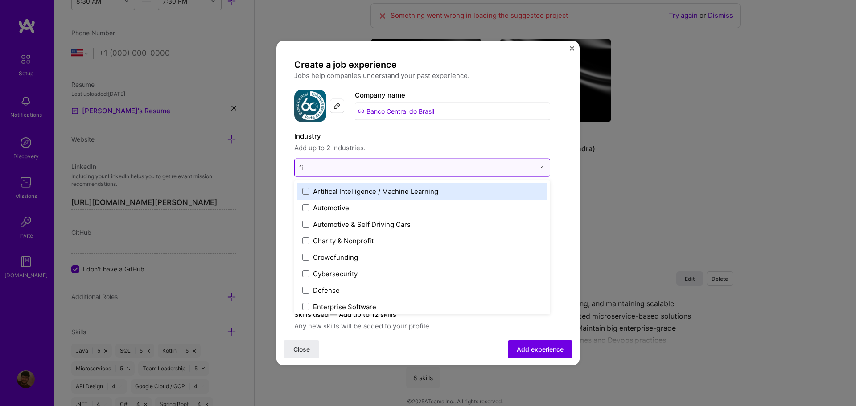
type input "fin"
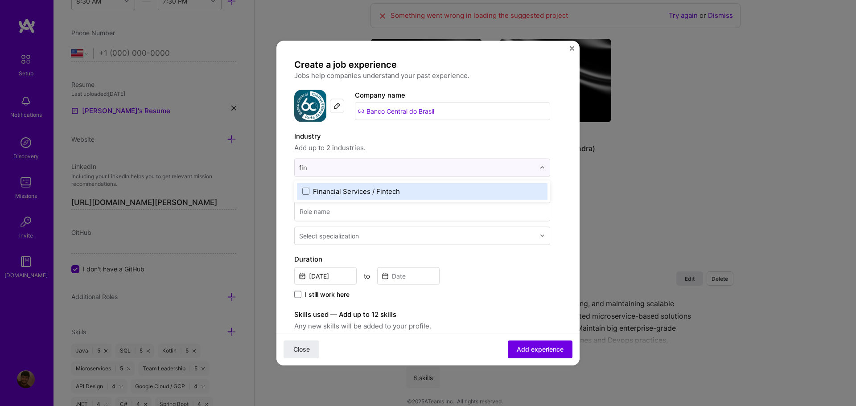
click at [344, 191] on div "Financial Services / Fintech" at bounding box center [356, 190] width 87 height 9
type input "gov"
click at [335, 190] on div "Government & B2G" at bounding box center [343, 190] width 61 height 9
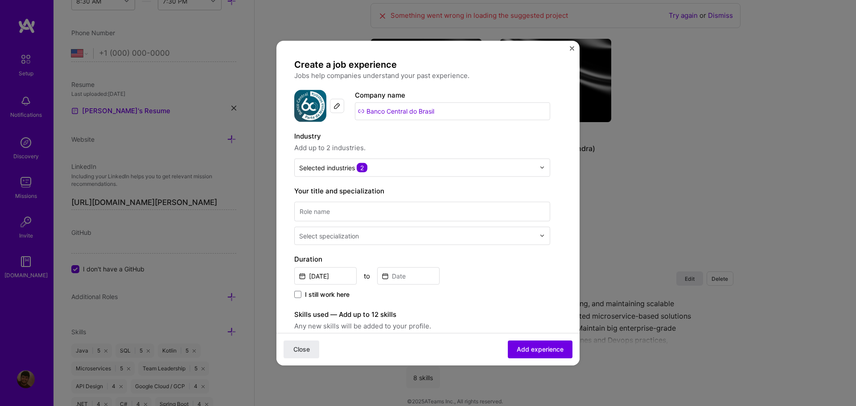
click at [408, 147] on span "Add up to 2 industries." at bounding box center [422, 147] width 256 height 11
click at [353, 210] on input at bounding box center [422, 211] width 256 height 20
paste input "Software Development Intern"
type input "Software Development Intern"
click at [357, 238] on div "Select specialization" at bounding box center [329, 235] width 60 height 9
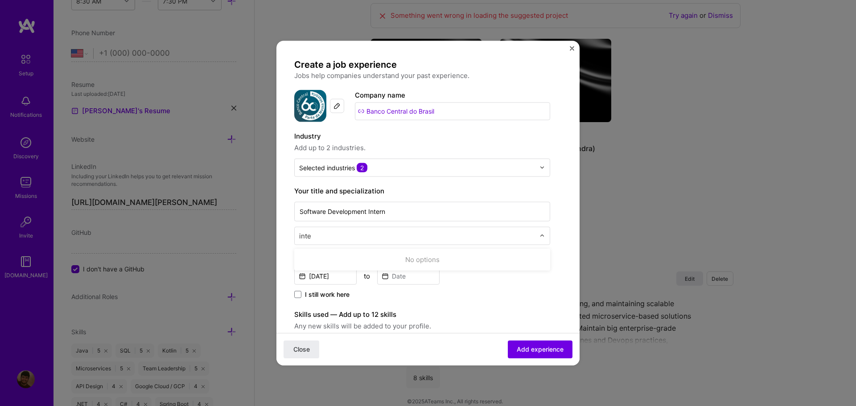
type input "inter"
drag, startPoint x: 324, startPoint y: 235, endPoint x: 279, endPoint y: 236, distance: 44.1
click at [279, 236] on form "Create a job experience Jobs help companies understand your past experience. Co…" at bounding box center [427, 351] width 303 height 587
click at [561, 230] on form "Create a job experience Jobs help companies understand your past experience. Co…" at bounding box center [427, 351] width 303 height 587
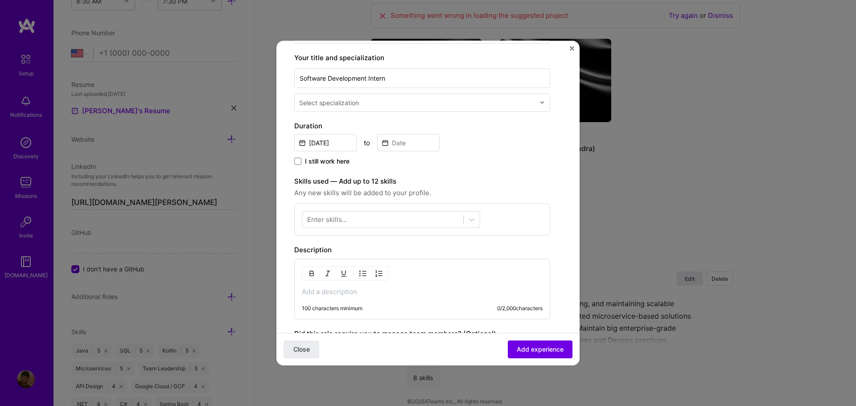
scroll to position [134, 0]
click at [343, 146] on input "[DATE]" at bounding box center [325, 141] width 62 height 17
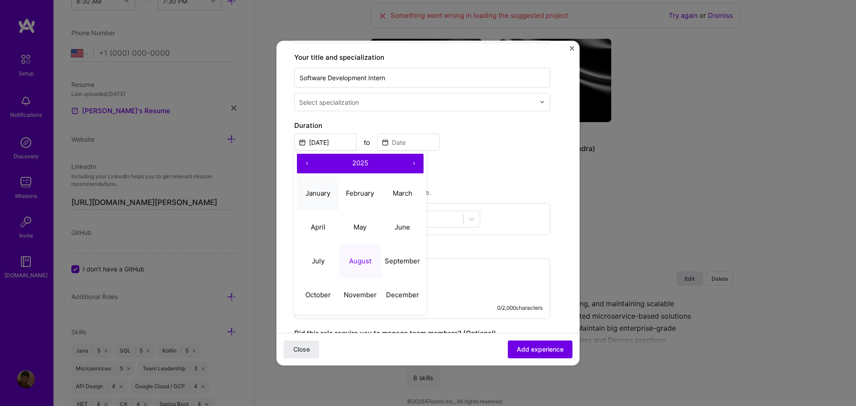
click at [316, 195] on abbr "January" at bounding box center [317, 193] width 25 height 8
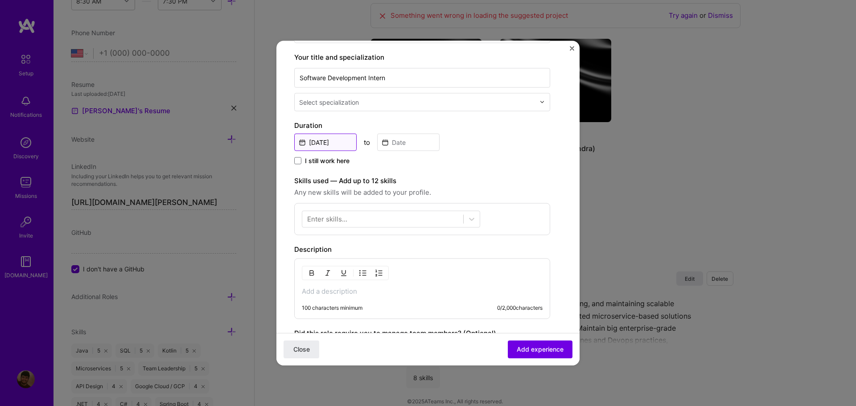
click at [346, 144] on input "[DATE]" at bounding box center [325, 141] width 62 height 17
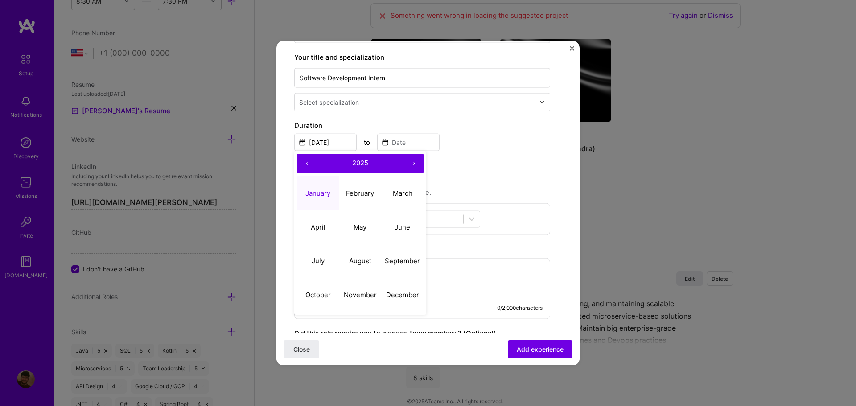
click at [304, 167] on button "‹" at bounding box center [307, 163] width 20 height 20
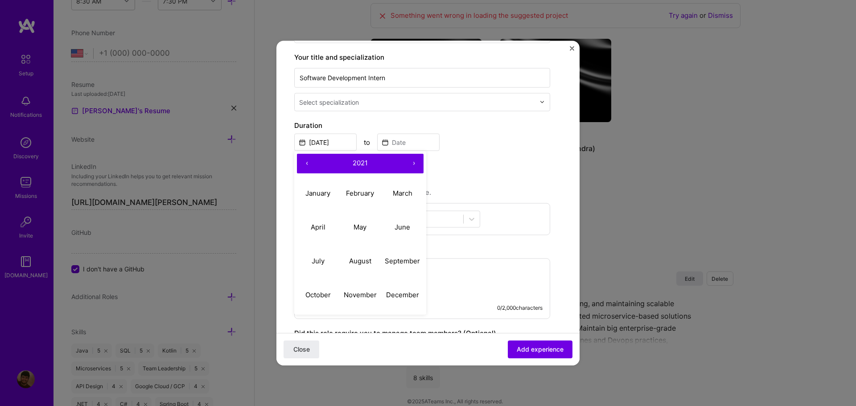
click at [304, 167] on button "‹" at bounding box center [307, 163] width 20 height 20
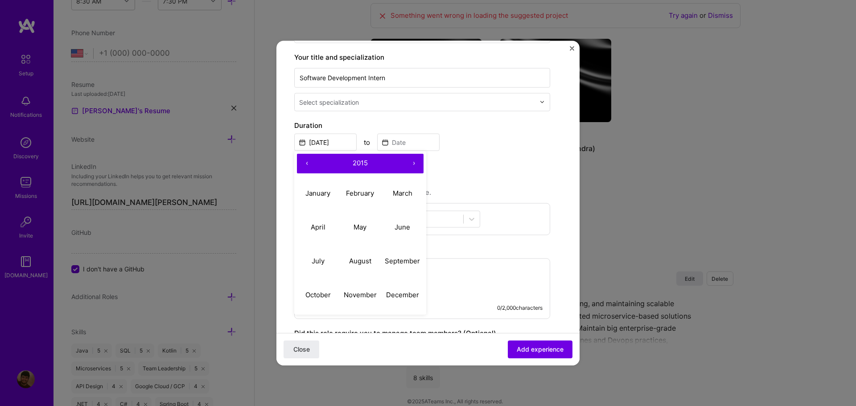
click at [304, 167] on button "‹" at bounding box center [307, 163] width 20 height 20
click at [313, 194] on abbr "January" at bounding box center [317, 193] width 25 height 8
type input "[DATE]"
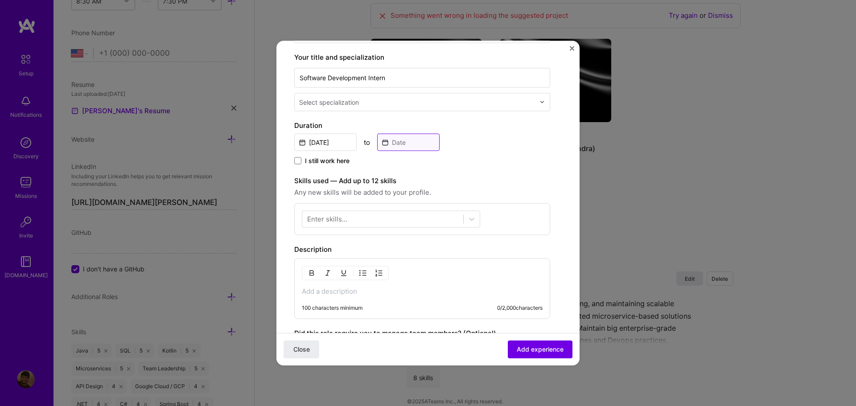
click at [415, 146] on input at bounding box center [408, 141] width 62 height 17
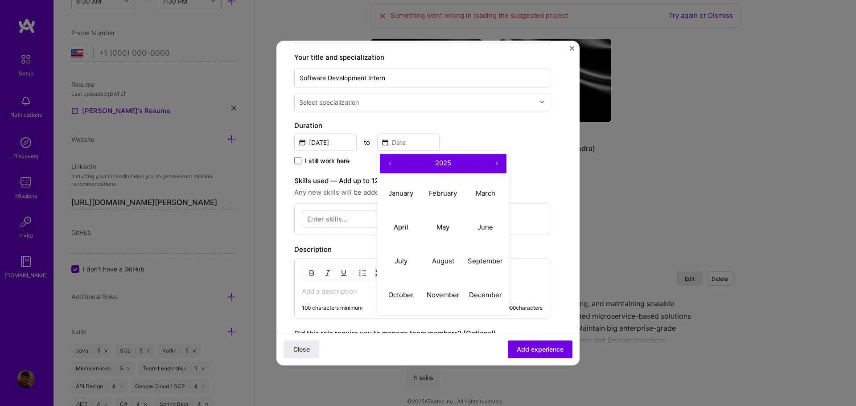
click at [391, 162] on button "‹" at bounding box center [390, 163] width 20 height 20
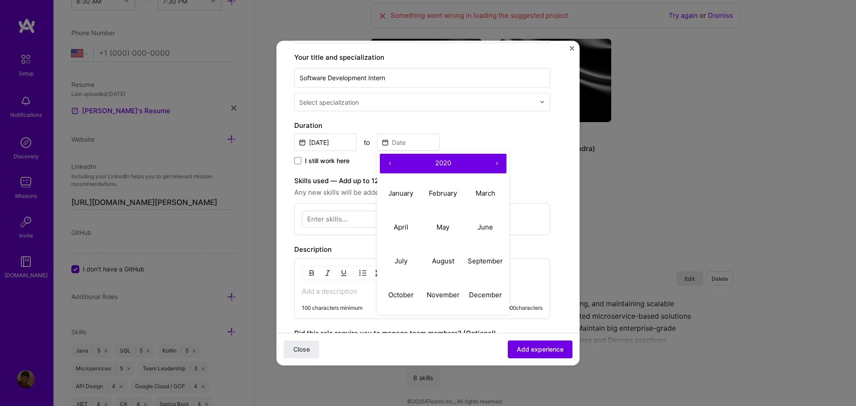
click at [391, 162] on button "‹" at bounding box center [390, 163] width 20 height 20
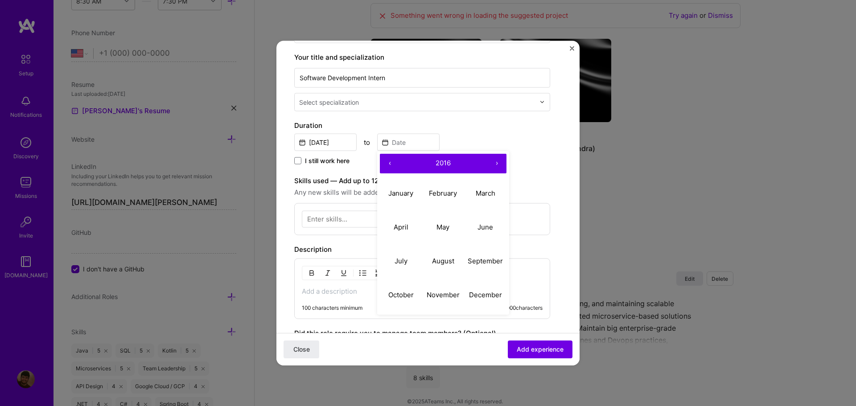
click at [391, 162] on button "‹" at bounding box center [390, 163] width 20 height 20
click at [498, 163] on button "›" at bounding box center [497, 163] width 20 height 20
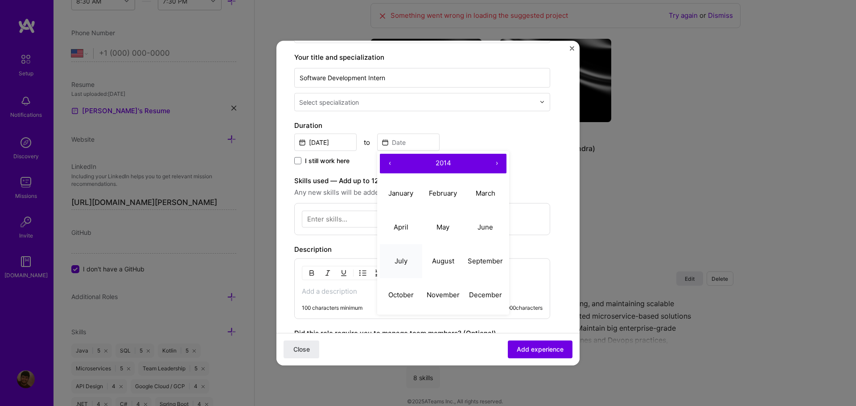
click at [405, 257] on abbr "July" at bounding box center [400, 261] width 13 height 8
type input "[DATE]"
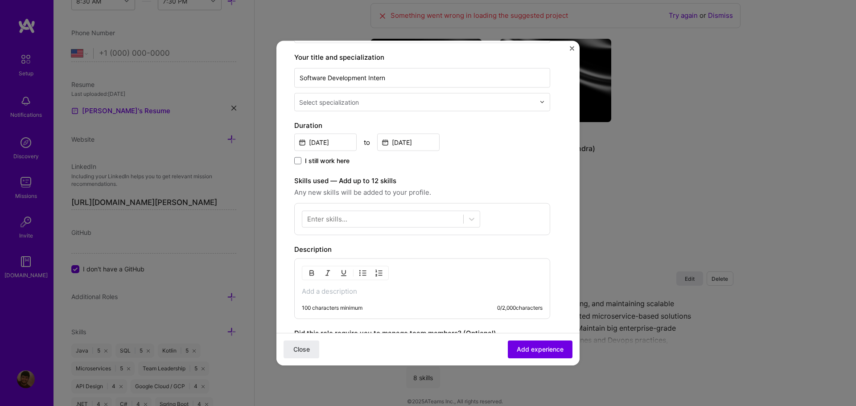
click at [385, 178] on label "Skills used — Add up to 12 skills" at bounding box center [422, 180] width 256 height 11
click at [328, 221] on div "Enter skills..." at bounding box center [327, 218] width 40 height 9
click at [351, 219] on div at bounding box center [382, 219] width 161 height 15
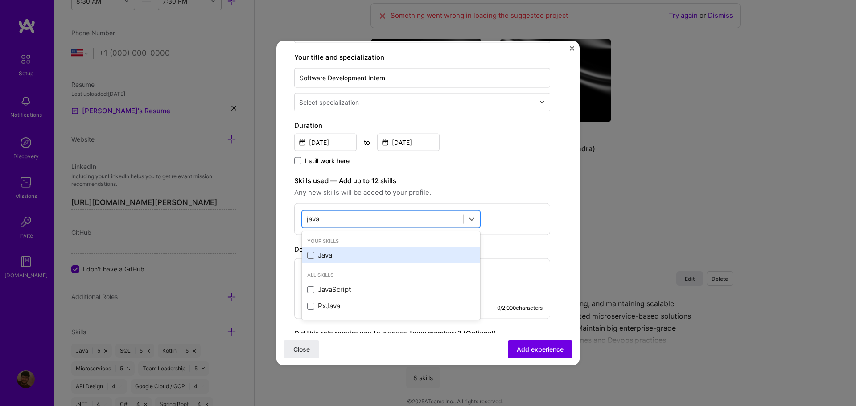
click at [325, 253] on div "Java" at bounding box center [391, 254] width 168 height 9
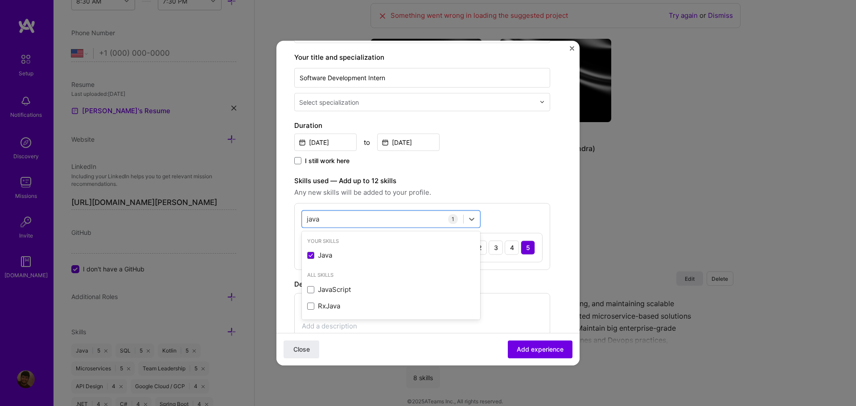
click at [529, 219] on div "option Java, selected. option Java selected, 0 of 2. 3 results available for se…" at bounding box center [422, 236] width 256 height 67
click at [477, 252] on div "2" at bounding box center [479, 247] width 14 height 14
drag, startPoint x: 327, startPoint y: 222, endPoint x: 311, endPoint y: 221, distance: 15.6
click at [311, 221] on div "java java" at bounding box center [382, 219] width 161 height 15
click at [329, 254] on div "SQL" at bounding box center [391, 254] width 168 height 9
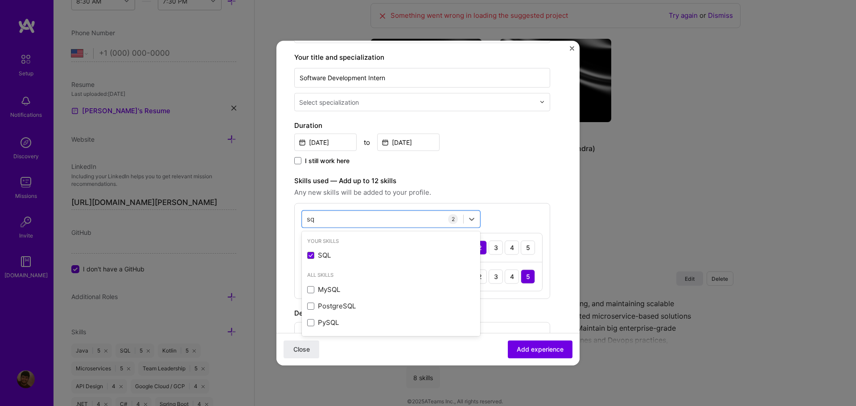
click at [546, 262] on div "option SQL, selected. option SQL selected, 0 of 2. 4 results available for sear…" at bounding box center [422, 251] width 256 height 96
click at [466, 274] on div "1" at bounding box center [463, 276] width 14 height 14
click at [481, 275] on div "2" at bounding box center [479, 276] width 14 height 14
click at [464, 247] on div "1" at bounding box center [463, 247] width 14 height 14
click at [464, 274] on div "1" at bounding box center [463, 276] width 14 height 14
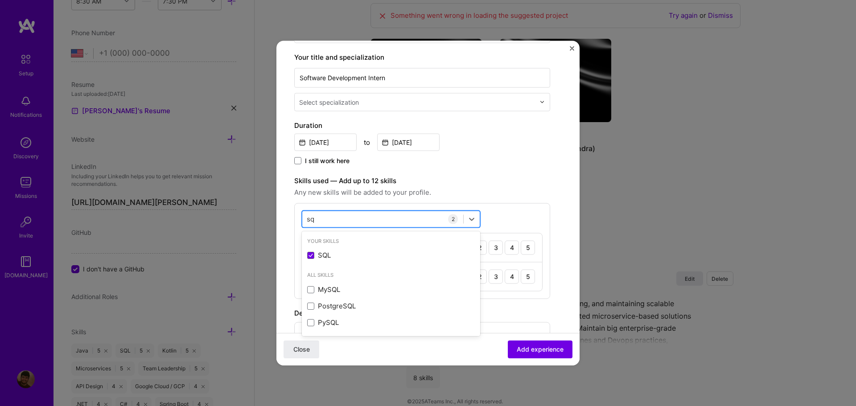
click at [340, 217] on div "sq sq" at bounding box center [382, 219] width 161 height 15
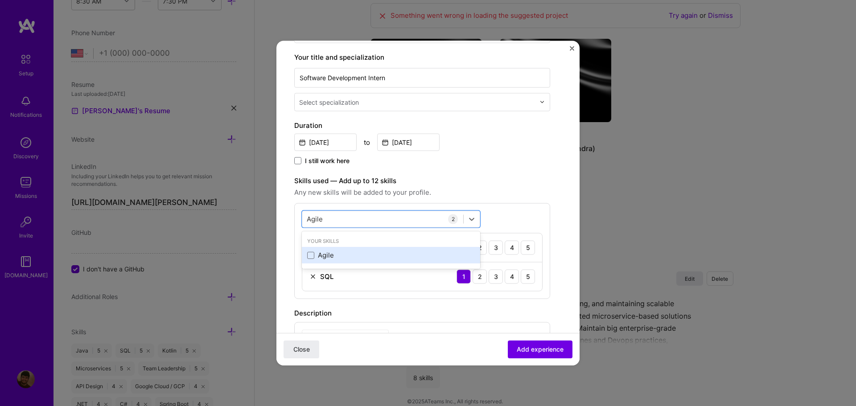
click at [319, 255] on div "Agile" at bounding box center [391, 254] width 168 height 9
type input "Agile"
click at [556, 287] on form "Create a job experience Jobs help companies understand your past experience. Co…" at bounding box center [427, 265] width 303 height 680
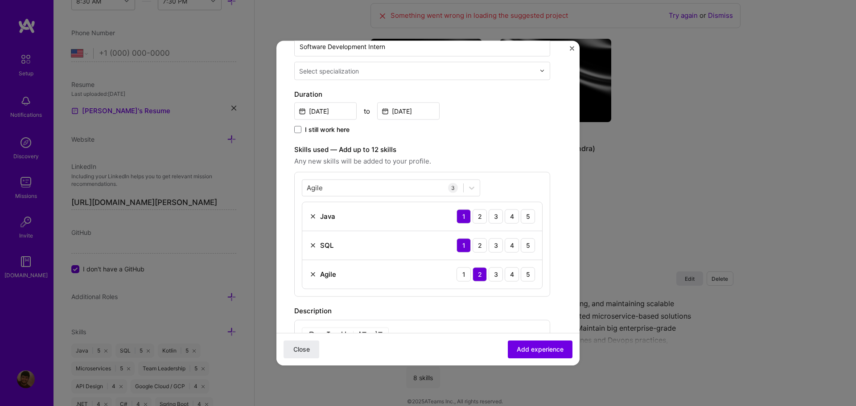
scroll to position [312, 0]
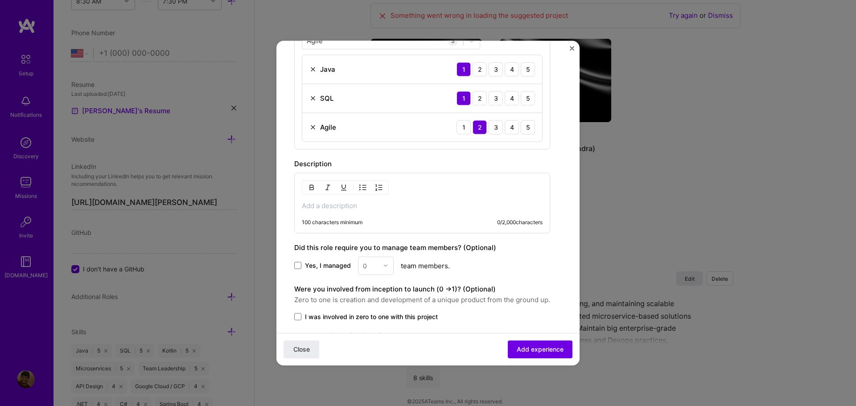
click at [349, 206] on p at bounding box center [422, 205] width 241 height 9
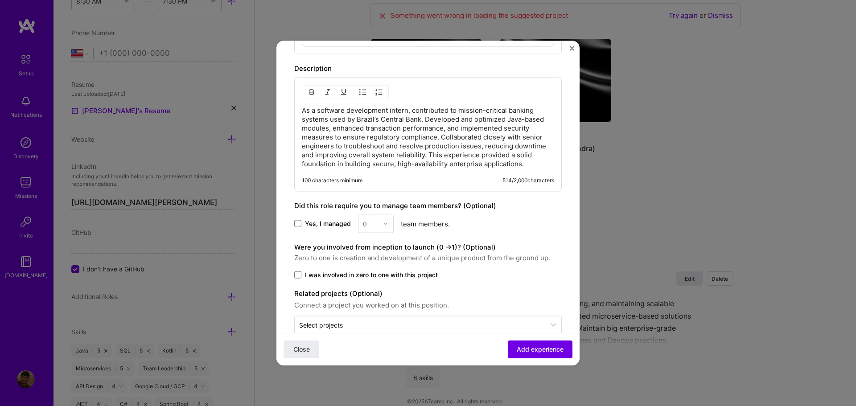
scroll to position [426, 0]
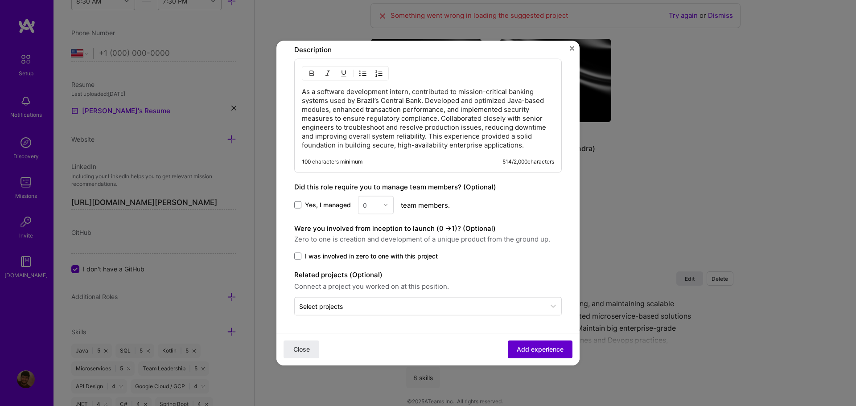
click at [532, 348] on span "Add experience" at bounding box center [540, 349] width 47 height 9
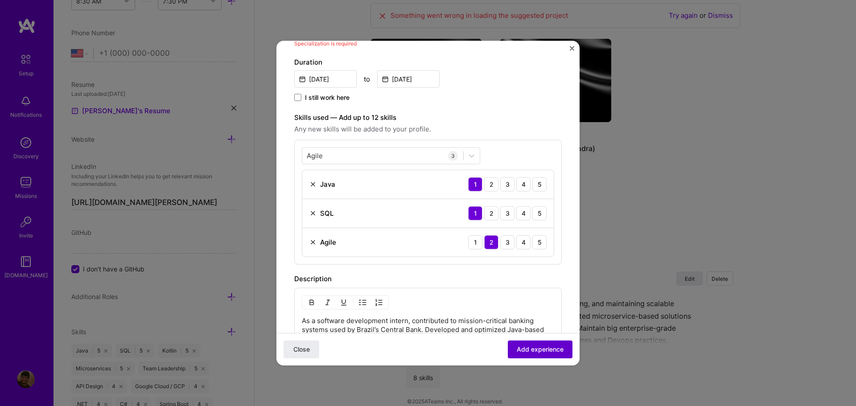
scroll to position [145, 0]
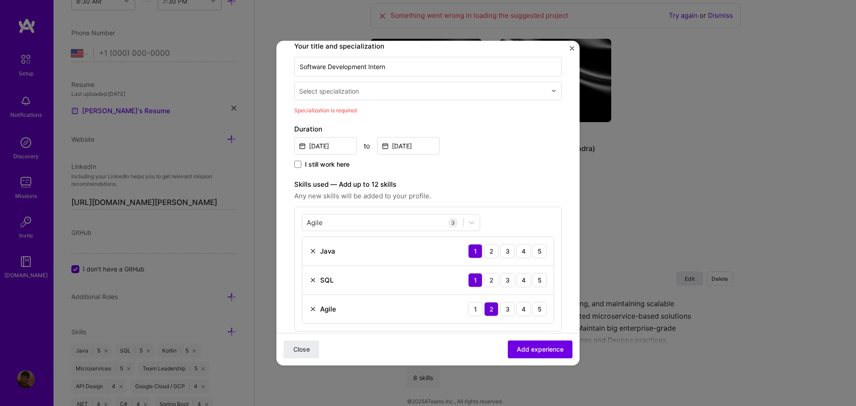
click at [351, 90] on div "Select specialization" at bounding box center [329, 90] width 60 height 9
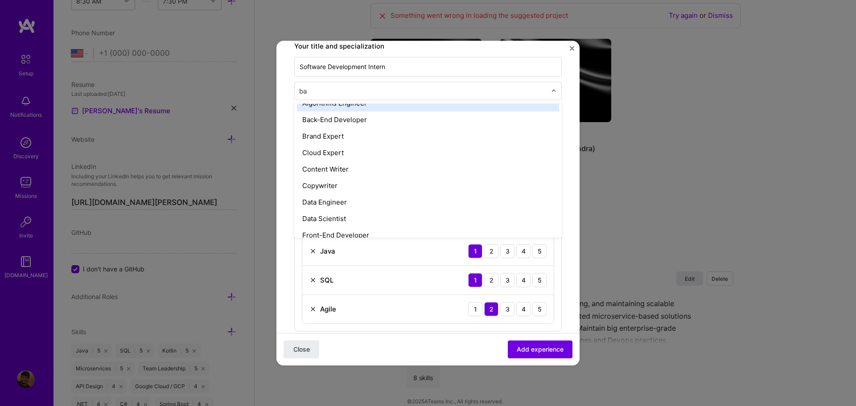
scroll to position [0, 0]
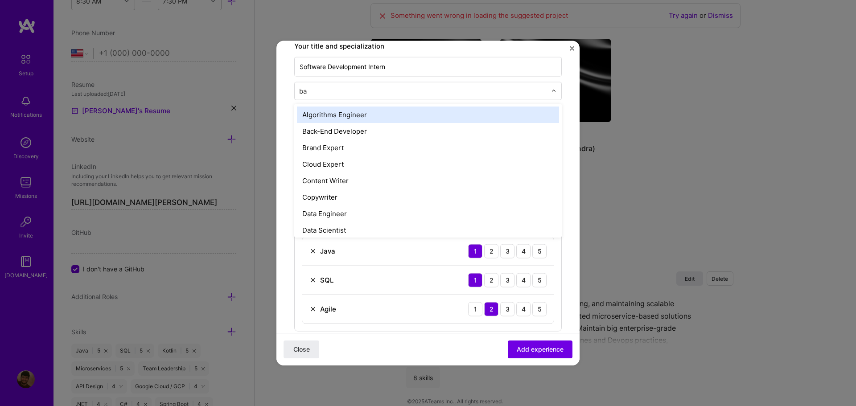
type input "bac"
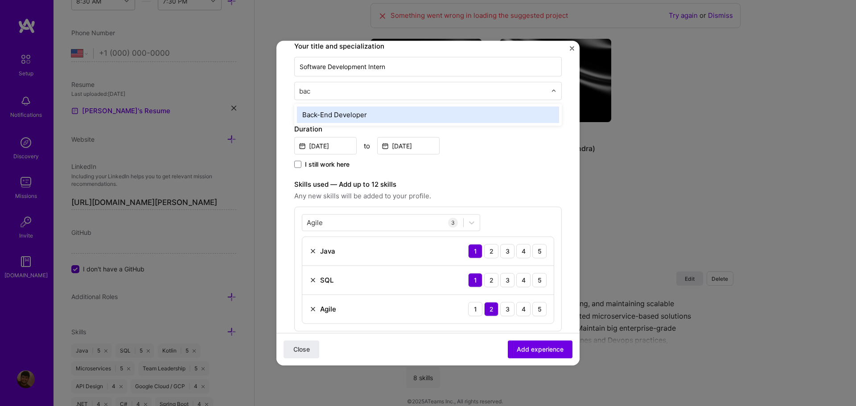
click at [336, 112] on div "Back-End Developer" at bounding box center [428, 114] width 262 height 16
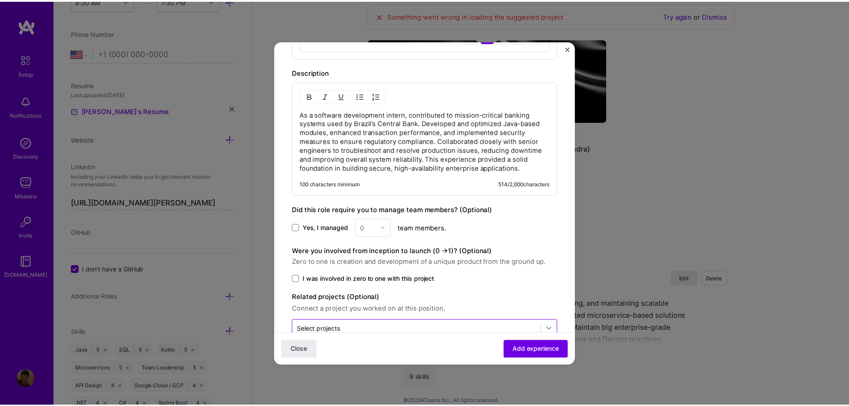
scroll to position [426, 0]
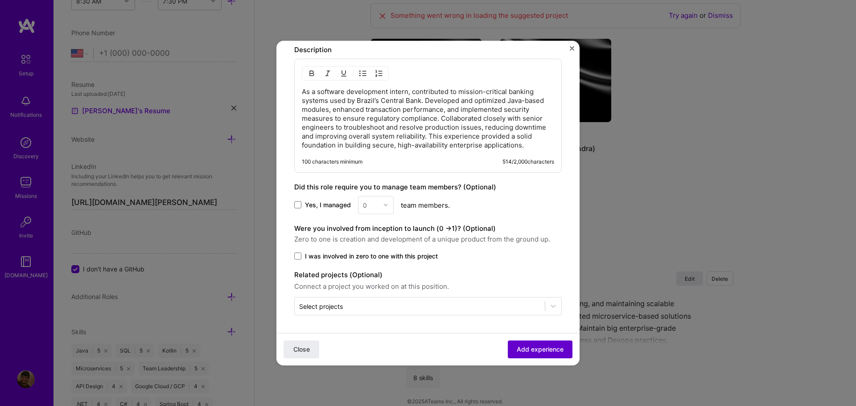
click at [547, 351] on span "Add experience" at bounding box center [540, 349] width 47 height 9
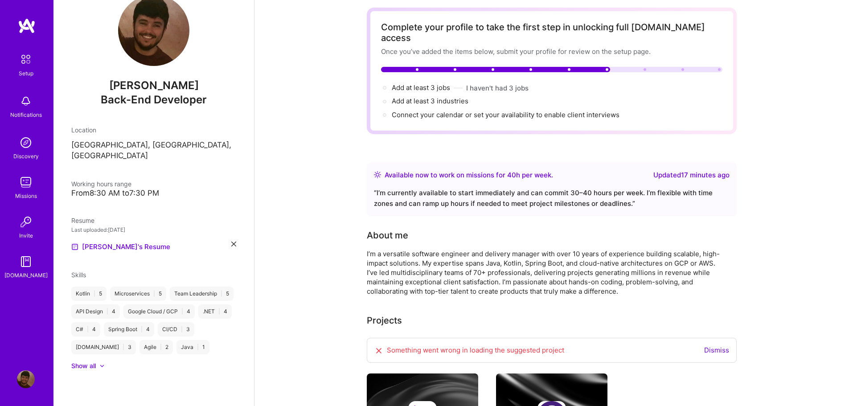
scroll to position [0, 0]
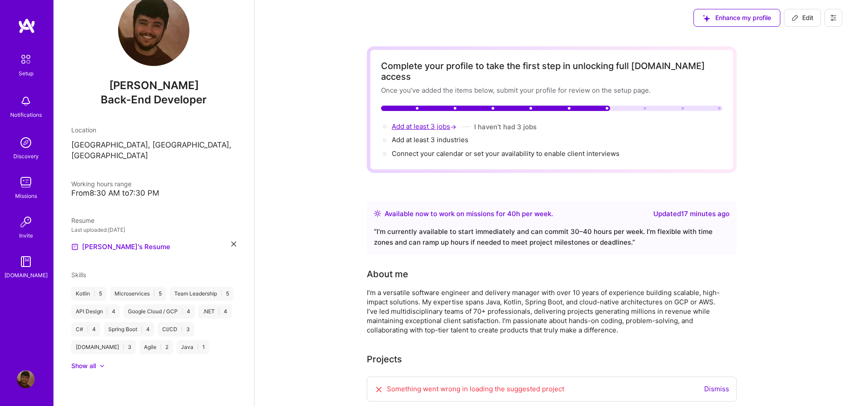
click at [432, 122] on span "Add at least 3 jobs →" at bounding box center [425, 126] width 66 height 8
select select "US"
select select "Right Now"
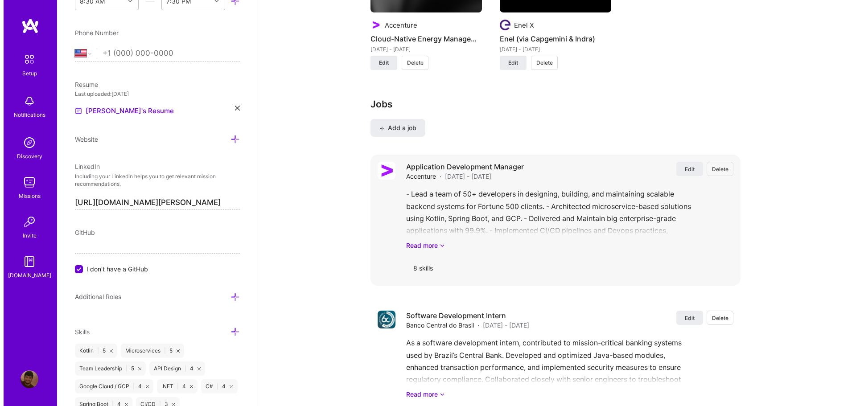
scroll to position [896, 0]
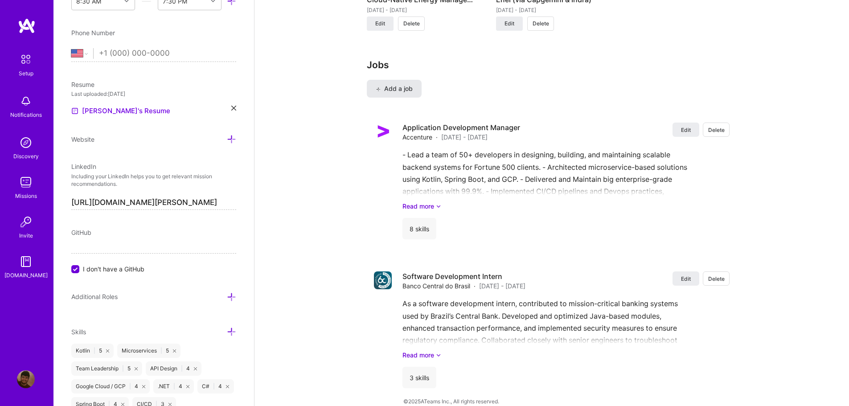
click at [399, 83] on button "Add a job" at bounding box center [394, 89] width 55 height 18
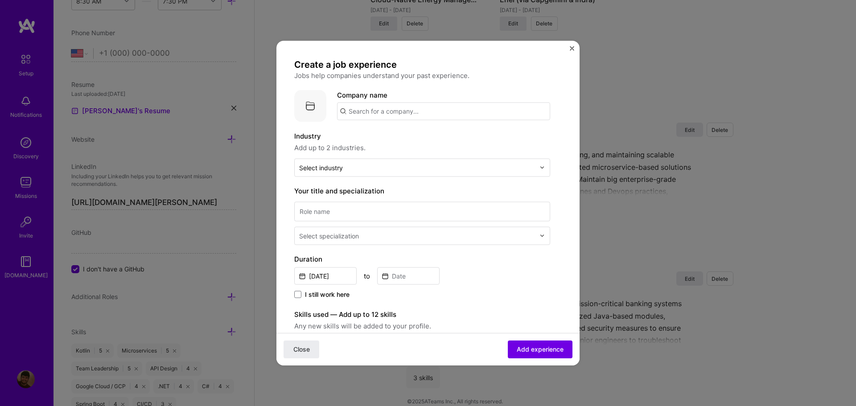
click at [382, 106] on input "text" at bounding box center [443, 111] width 213 height 18
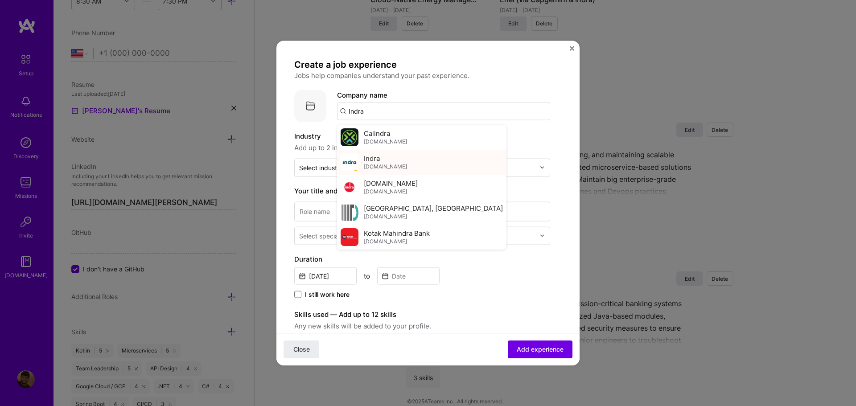
type input "Indra"
click at [415, 160] on div "[PERSON_NAME] [DOMAIN_NAME]" at bounding box center [421, 161] width 169 height 25
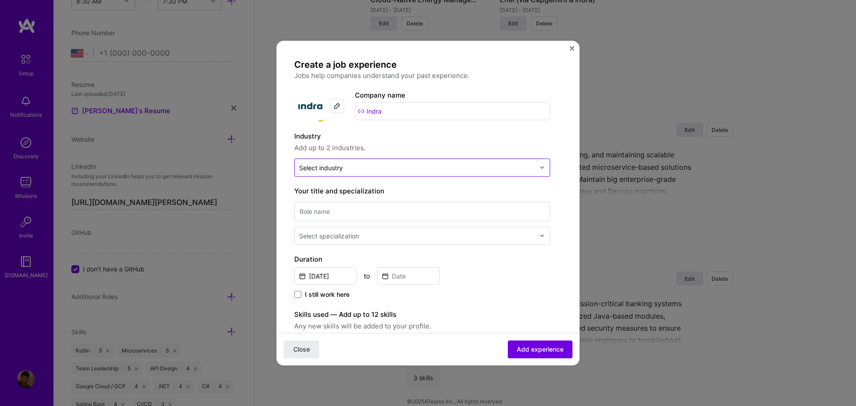
click at [362, 166] on input "text" at bounding box center [417, 167] width 236 height 9
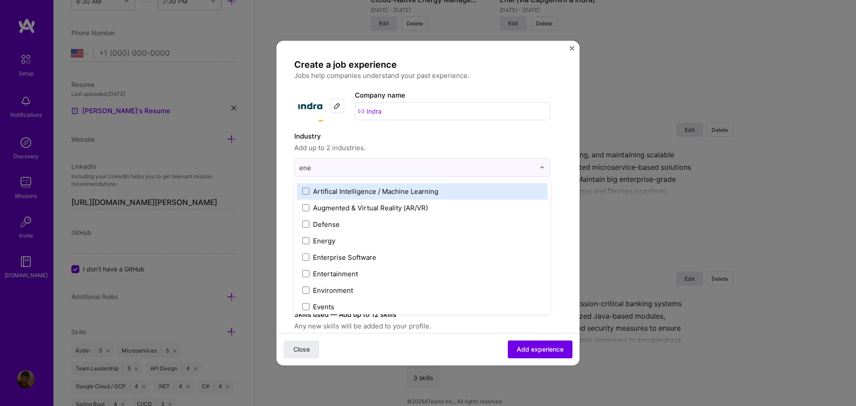
type input "ener"
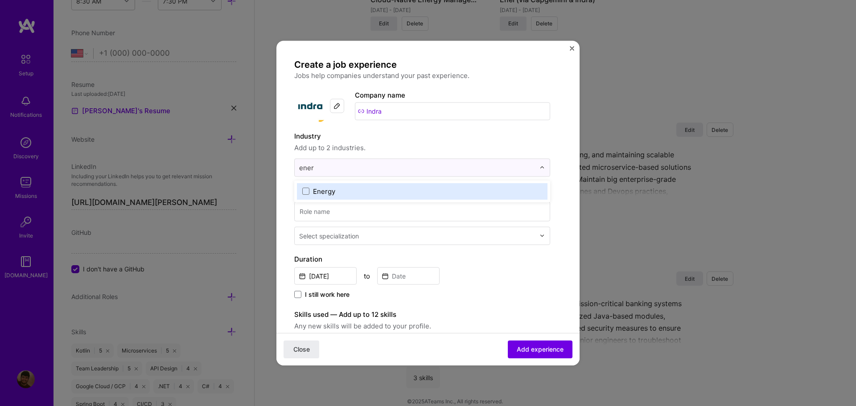
click at [343, 195] on label "Energy" at bounding box center [422, 190] width 240 height 9
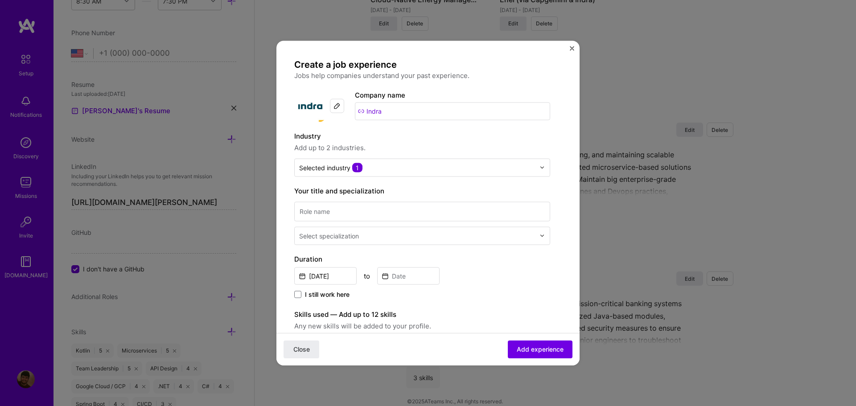
click at [390, 142] on div "Industry Add up to 2 industries." at bounding box center [422, 142] width 256 height 22
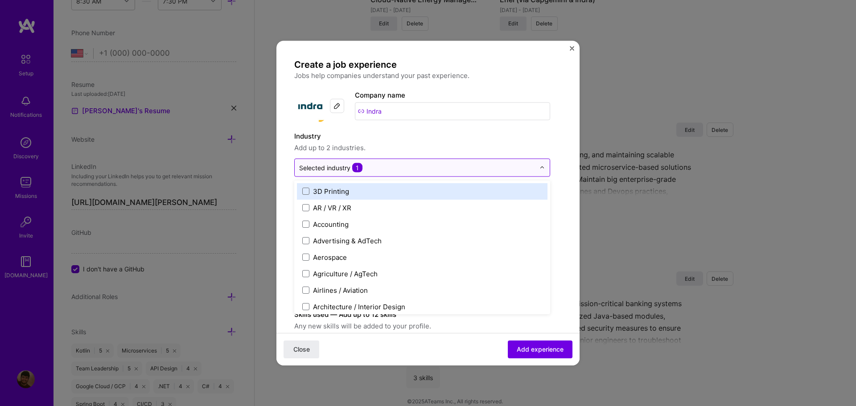
click at [369, 167] on input "text" at bounding box center [417, 167] width 236 height 9
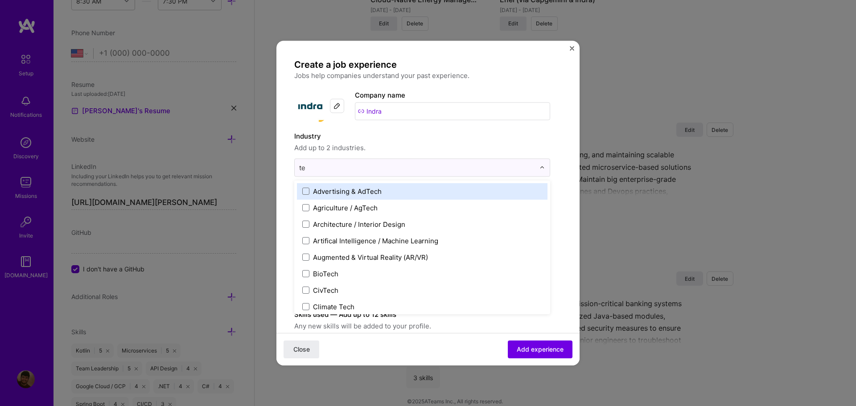
type input "tec"
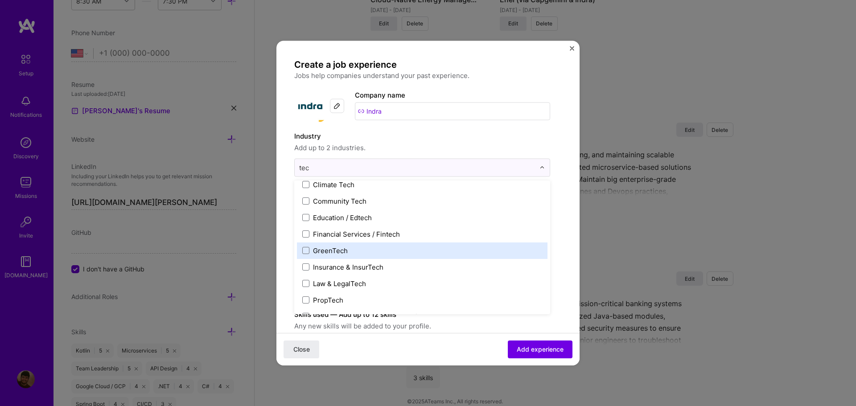
scroll to position [119, 0]
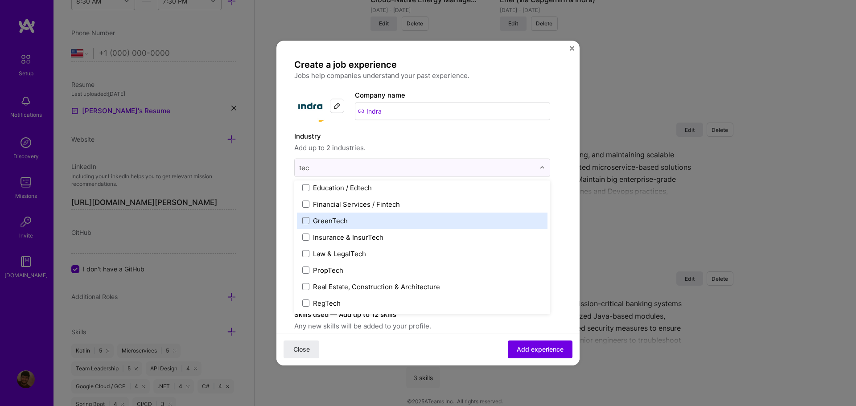
click at [359, 224] on label "GreenTech" at bounding box center [422, 220] width 240 height 9
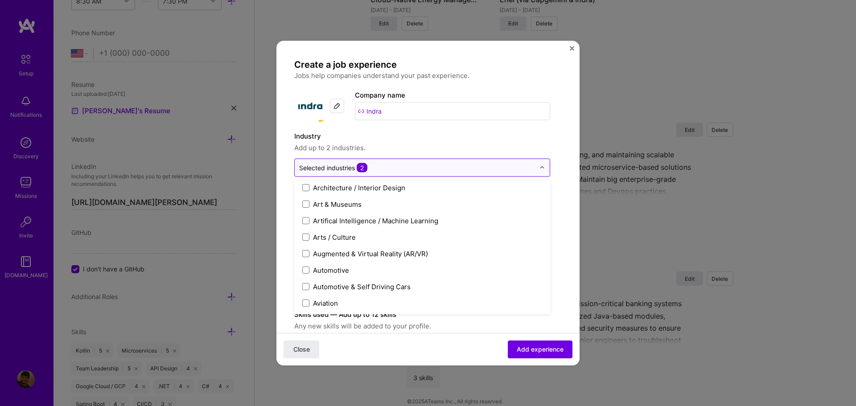
scroll to position [812, 0]
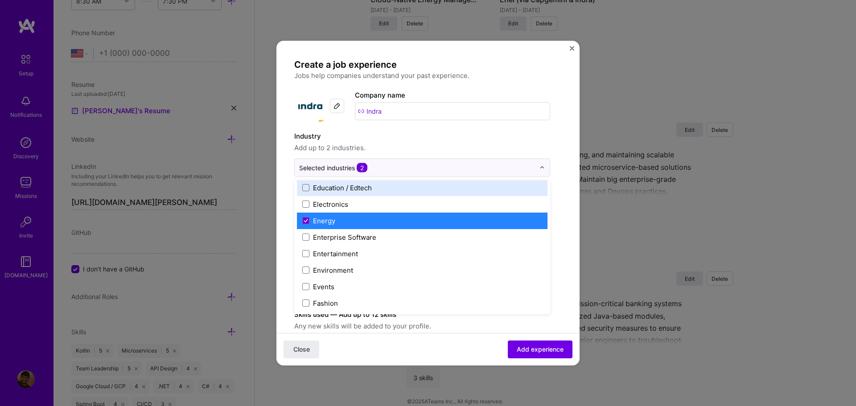
click at [431, 147] on span "Add up to 2 industries." at bounding box center [422, 147] width 256 height 11
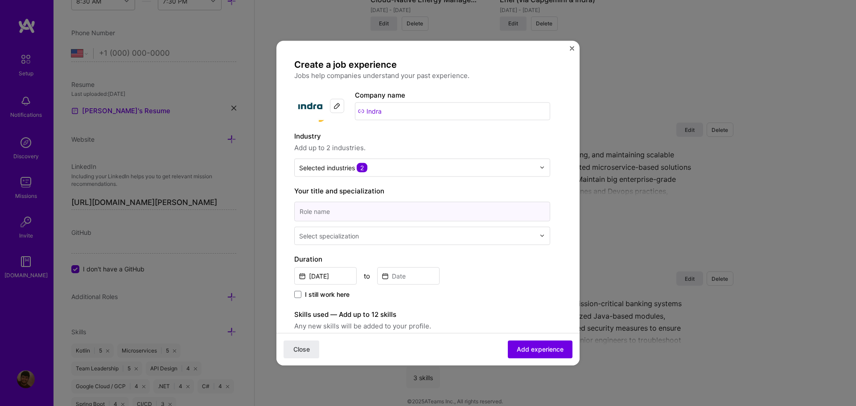
click at [378, 211] on input at bounding box center [422, 211] width 256 height 20
type input "B"
type input "b"
type input "Backend developer"
click at [370, 239] on input "text" at bounding box center [418, 235] width 238 height 9
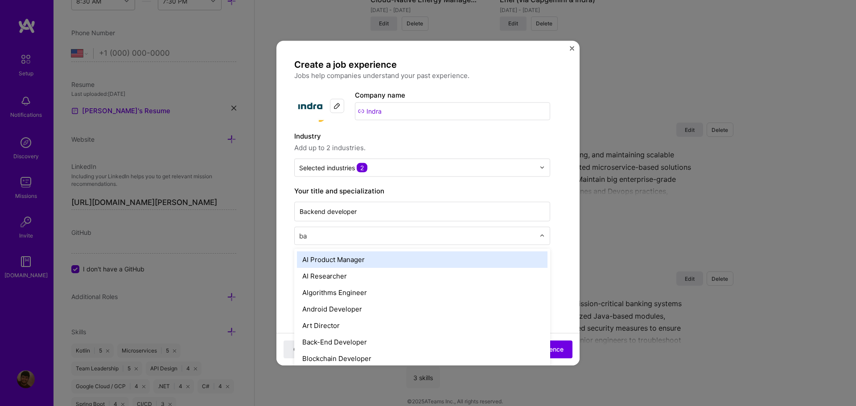
type input "bac"
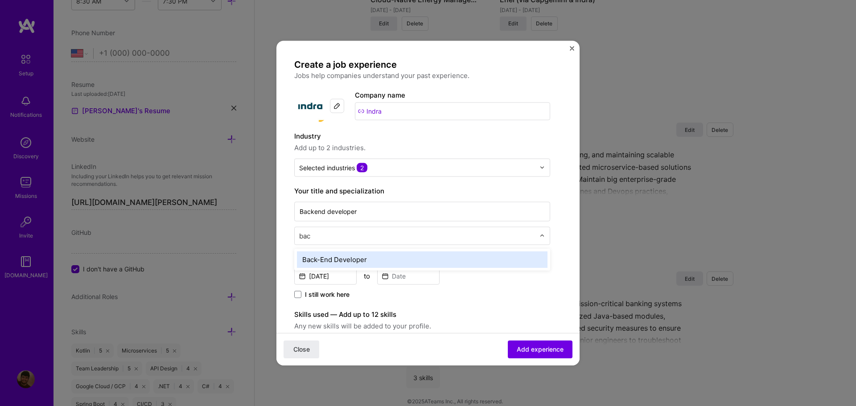
click at [346, 259] on div "Back-End Developer" at bounding box center [422, 259] width 250 height 16
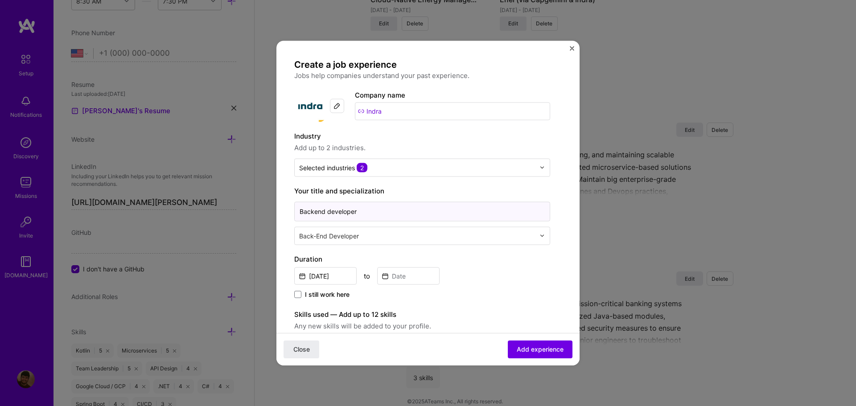
click at [380, 213] on input "Backend developer" at bounding box center [422, 211] width 256 height 20
drag, startPoint x: 484, startPoint y: 256, endPoint x: 482, endPoint y: 260, distance: 4.8
click at [483, 259] on label "Duration" at bounding box center [422, 259] width 256 height 11
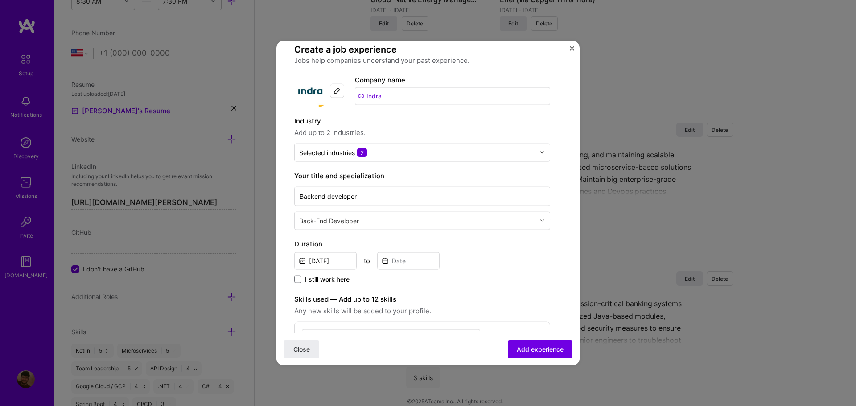
scroll to position [89, 0]
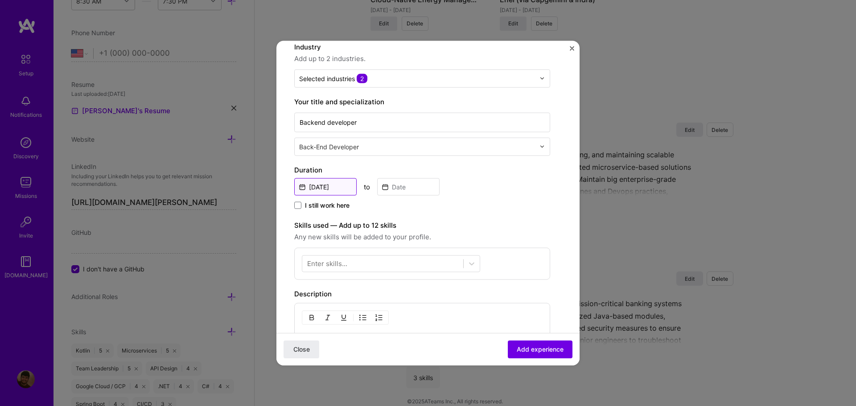
click at [336, 188] on input "[DATE]" at bounding box center [325, 186] width 62 height 17
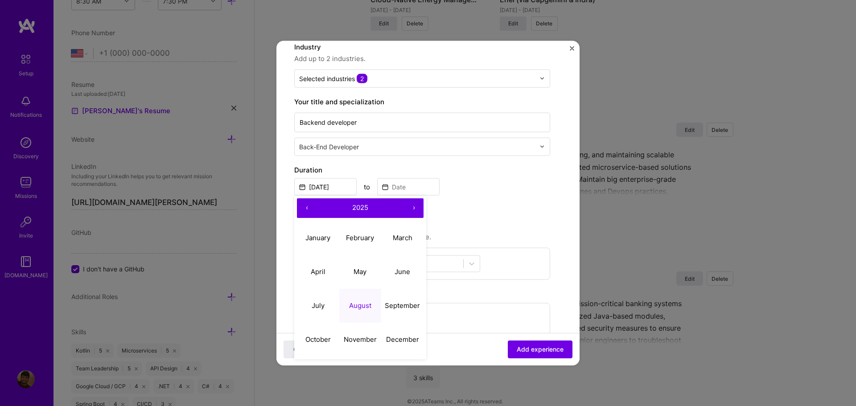
click at [310, 205] on button "‹" at bounding box center [307, 208] width 20 height 20
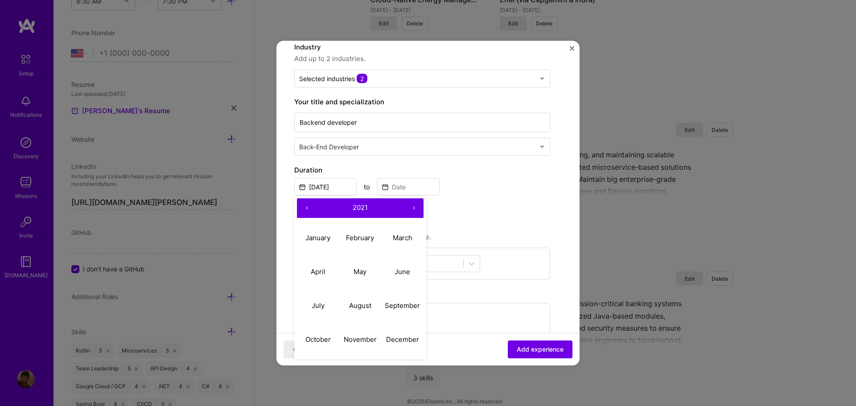
click at [310, 205] on button "‹" at bounding box center [307, 208] width 20 height 20
click at [365, 275] on abbr "May" at bounding box center [359, 271] width 13 height 8
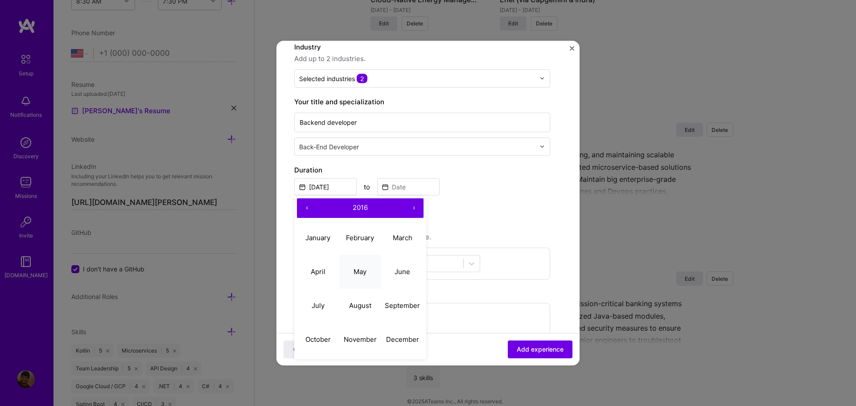
type input "[DATE]"
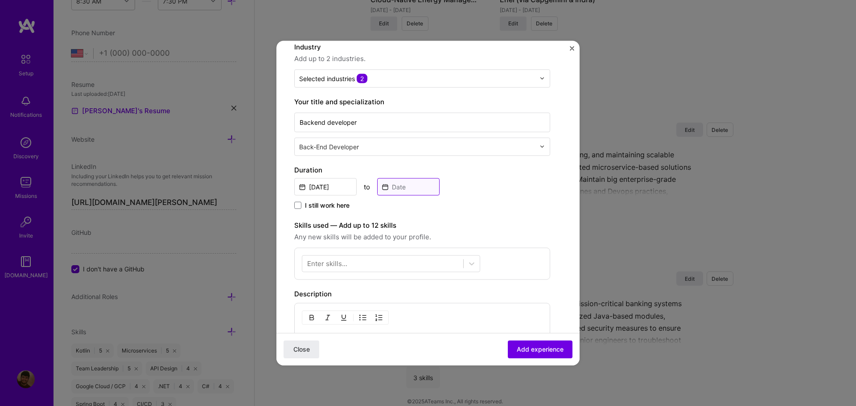
click at [411, 191] on input at bounding box center [408, 186] width 62 height 17
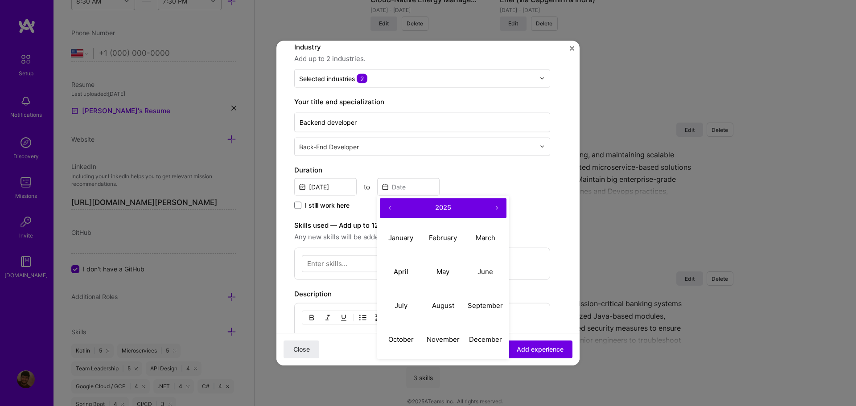
click at [394, 208] on button "‹" at bounding box center [390, 208] width 20 height 20
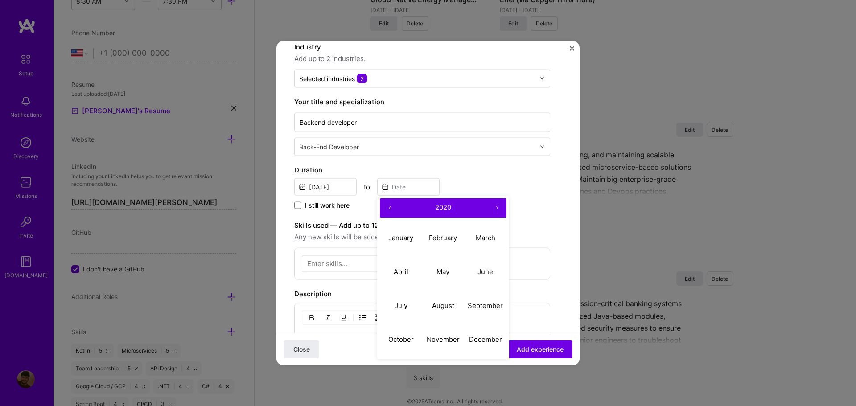
click at [394, 208] on button "‹" at bounding box center [390, 208] width 20 height 20
click at [400, 303] on abbr "July" at bounding box center [400, 305] width 13 height 8
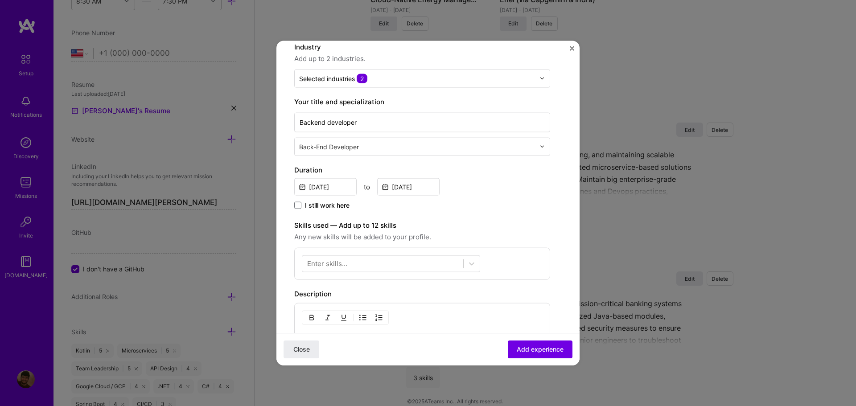
type input "[DATE]"
click at [332, 265] on div "Enter skills..." at bounding box center [327, 263] width 40 height 9
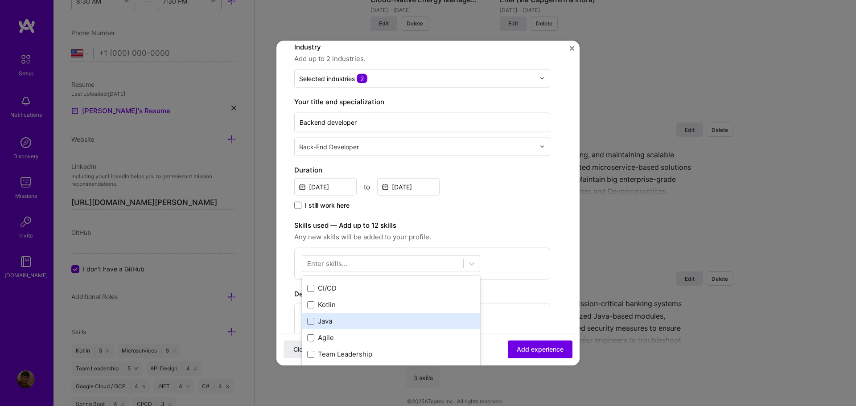
scroll to position [134, 0]
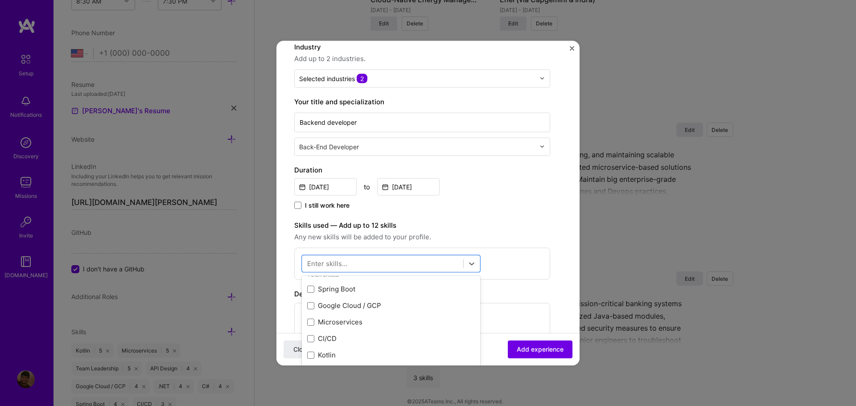
click at [330, 297] on div "Spring Boot Google Cloud / GCP Microservices CI/CD Kotlin Java Agile Team Leade…" at bounding box center [391, 388] width 178 height 214
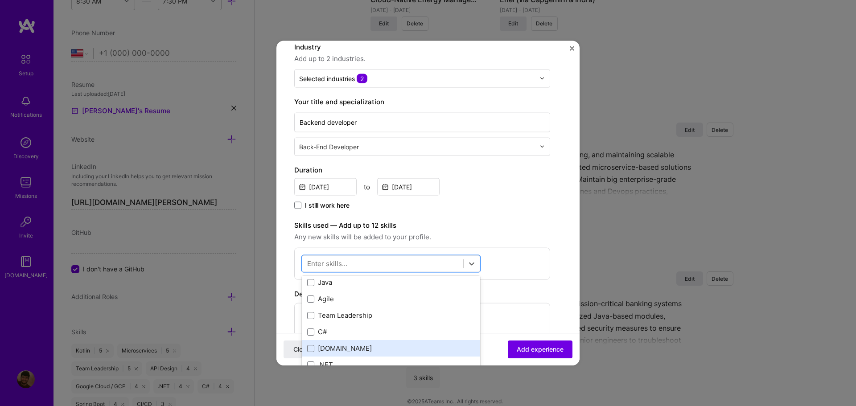
click at [342, 344] on div "[DOMAIN_NAME]" at bounding box center [391, 348] width 168 height 9
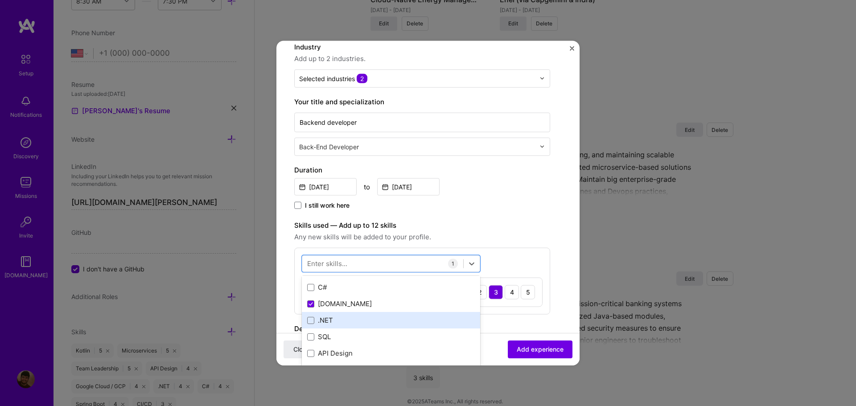
click at [329, 322] on div ".NET" at bounding box center [391, 320] width 168 height 9
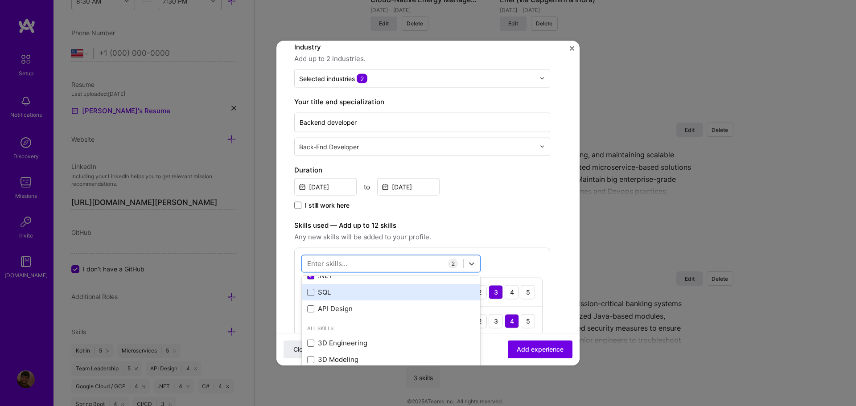
click at [330, 296] on div "SQL" at bounding box center [391, 291] width 168 height 9
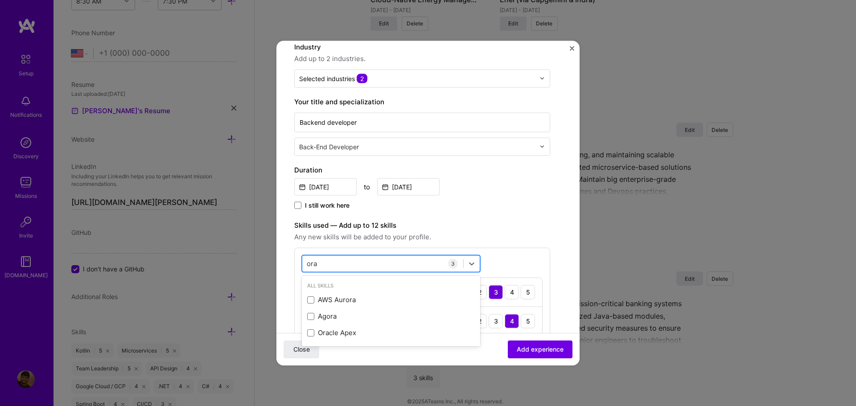
scroll to position [0, 0]
type input "databa"
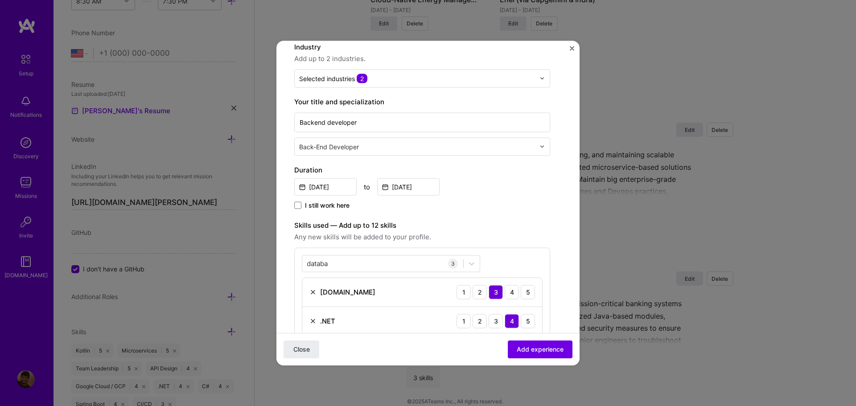
click at [514, 236] on span "Any new skills will be added to your profile." at bounding box center [422, 236] width 256 height 11
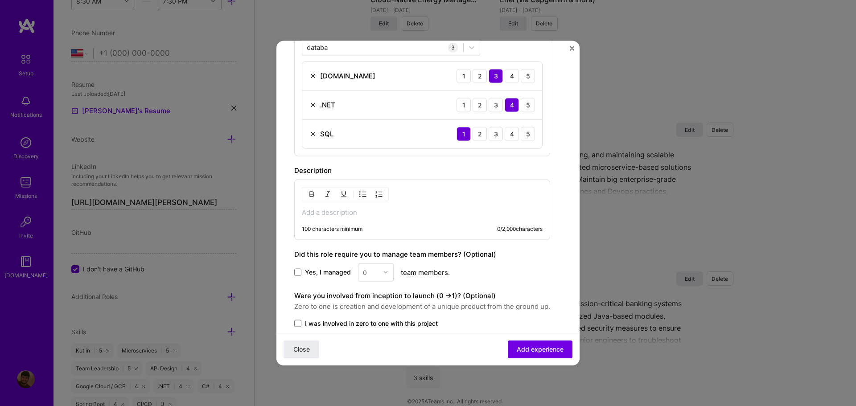
scroll to position [312, 0]
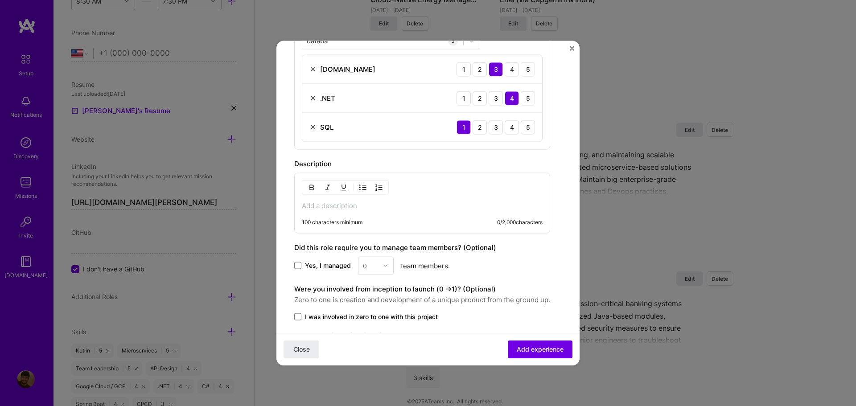
click at [320, 204] on p at bounding box center [422, 205] width 241 height 9
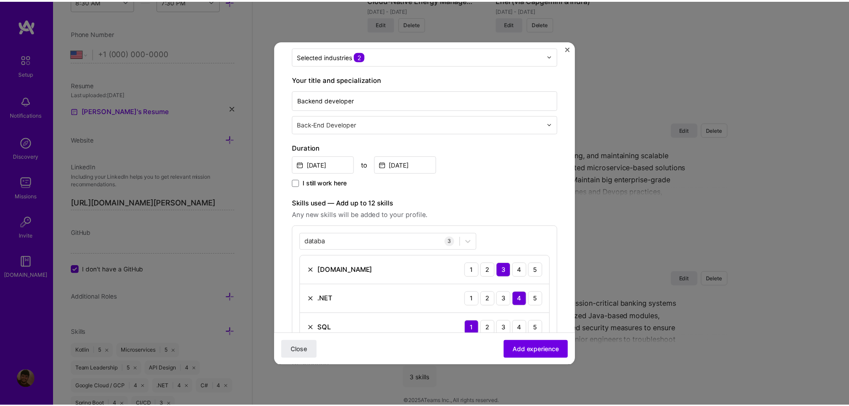
scroll to position [79, 0]
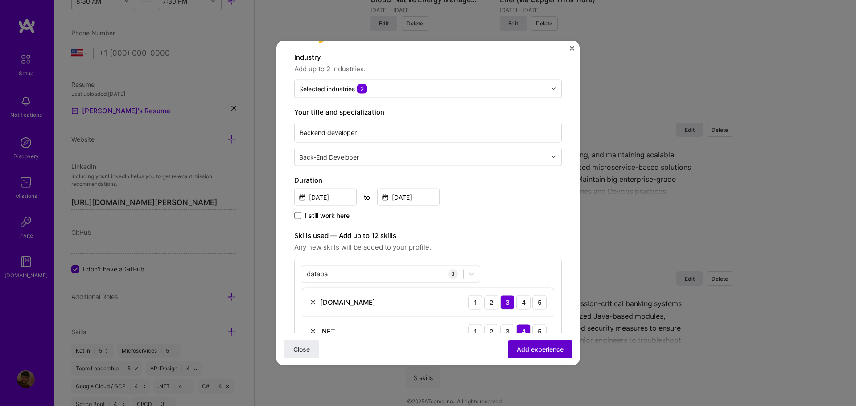
click at [527, 352] on span "Add experience" at bounding box center [540, 349] width 47 height 9
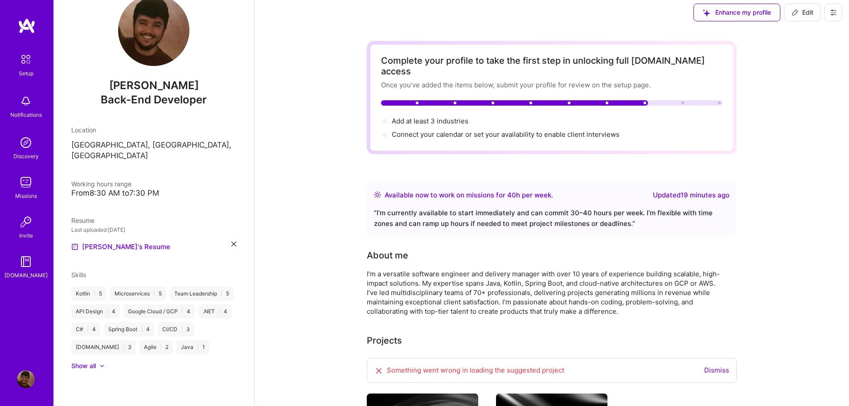
scroll to position [0, 0]
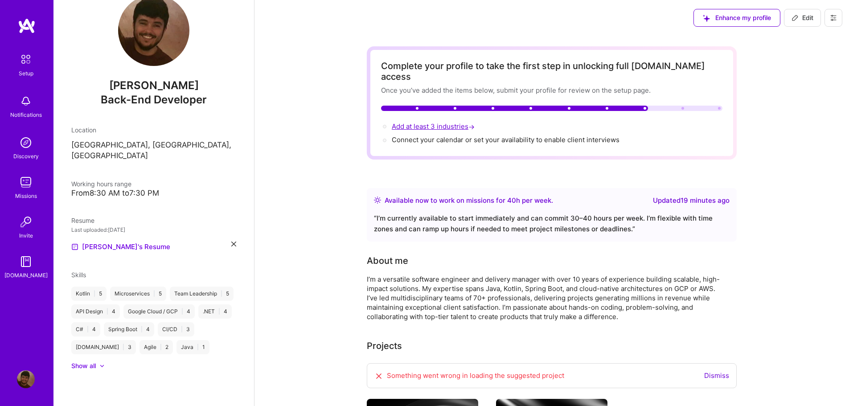
click at [438, 122] on span "Add at least 3 industries →" at bounding box center [434, 126] width 85 height 8
select select "US"
select select "Right Now"
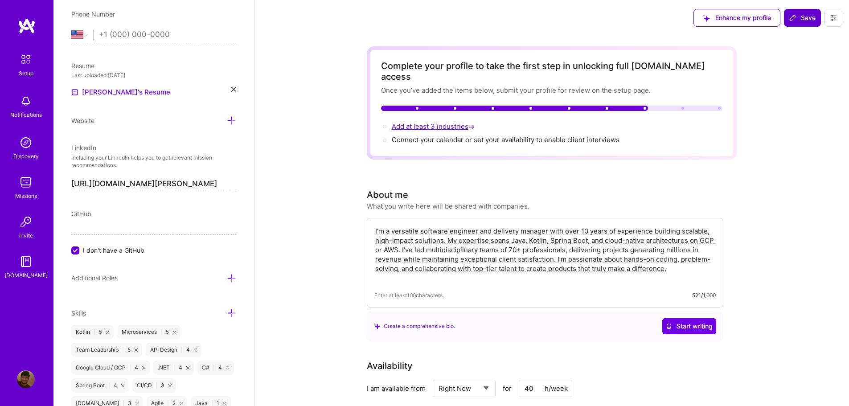
scroll to position [431, 0]
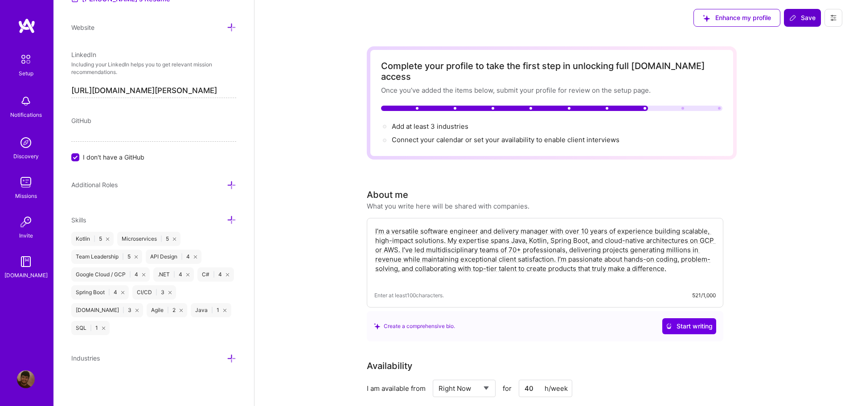
click at [227, 356] on icon at bounding box center [231, 358] width 9 height 9
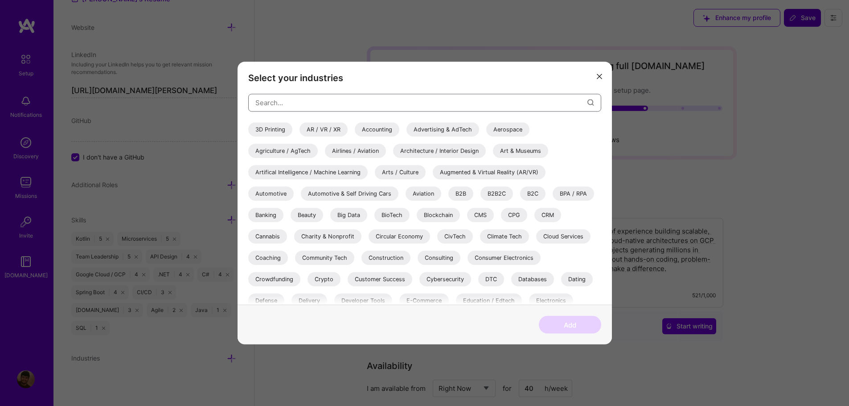
click at [295, 98] on input "modal" at bounding box center [421, 102] width 332 height 23
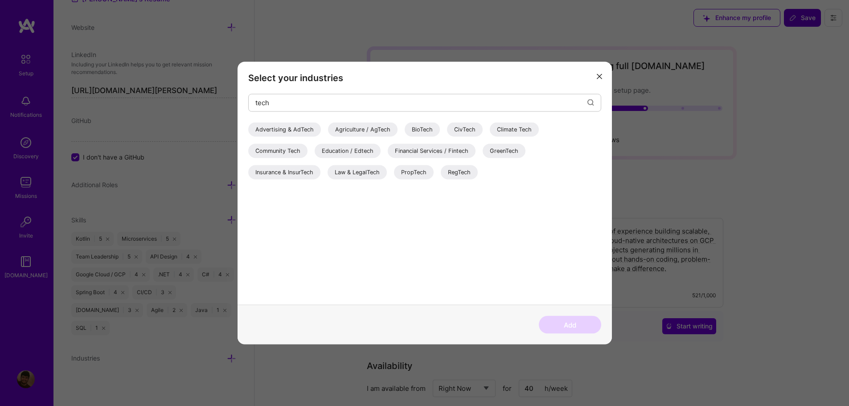
click at [292, 152] on div "Community Tech" at bounding box center [277, 151] width 59 height 14
click at [285, 107] on input "tech" at bounding box center [421, 102] width 332 height 23
drag, startPoint x: 296, startPoint y: 107, endPoint x: 251, endPoint y: 106, distance: 44.6
click at [251, 106] on div "tech" at bounding box center [424, 103] width 353 height 18
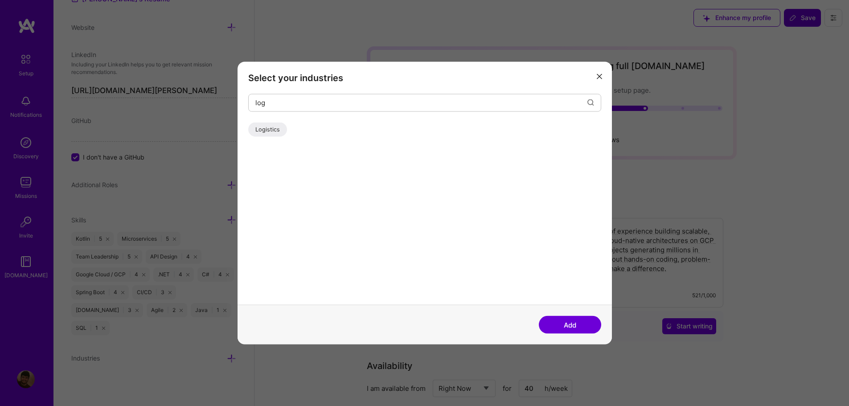
click at [279, 129] on div "Logistics" at bounding box center [267, 129] width 39 height 14
drag, startPoint x: 281, startPoint y: 103, endPoint x: 248, endPoint y: 103, distance: 33.0
click at [248, 103] on div "log" at bounding box center [424, 103] width 353 height 18
click at [274, 128] on div "Energy" at bounding box center [264, 129] width 33 height 14
drag, startPoint x: 283, startPoint y: 104, endPoint x: 235, endPoint y: 103, distance: 47.2
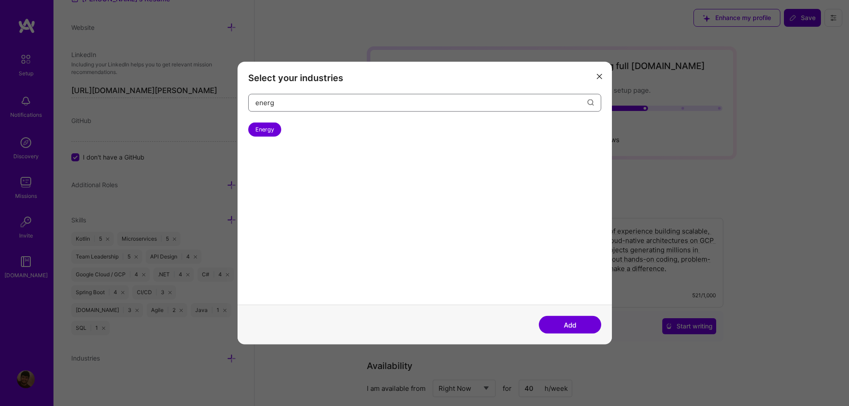
click at [235, 103] on div "Select your industries energ Energy Add" at bounding box center [424, 203] width 849 height 406
type input "deve"
drag, startPoint x: 276, startPoint y: 102, endPoint x: 239, endPoint y: 95, distance: 37.7
click at [239, 95] on div "Select your industries deve Developer Tools" at bounding box center [425, 183] width 374 height 243
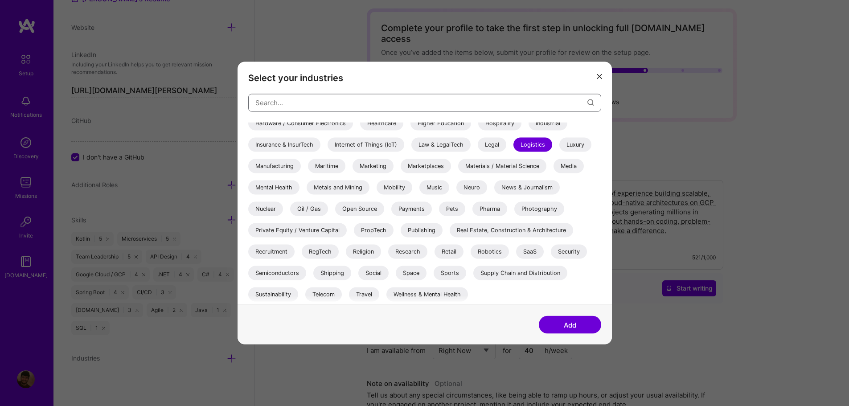
scroll to position [45, 0]
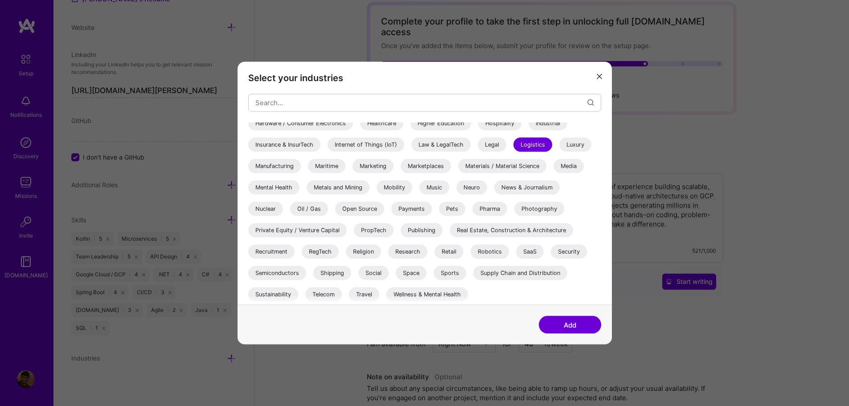
click at [324, 294] on div "Telecom" at bounding box center [323, 294] width 37 height 14
click at [326, 294] on div "Telecom" at bounding box center [323, 294] width 37 height 14
click at [415, 209] on div "Payments" at bounding box center [411, 208] width 41 height 14
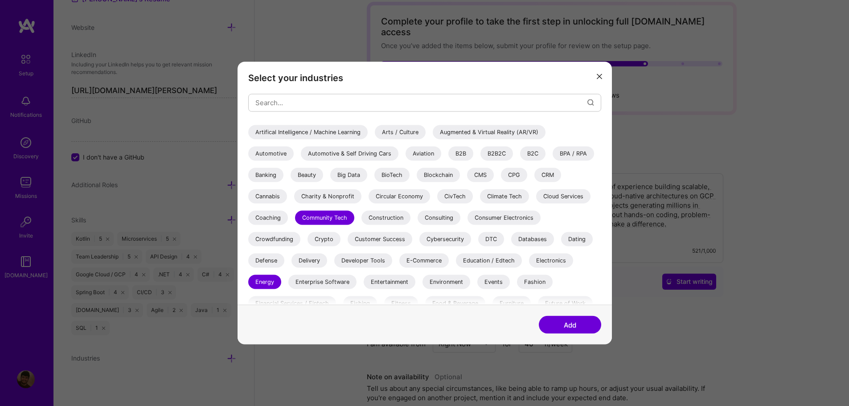
scroll to position [0, 0]
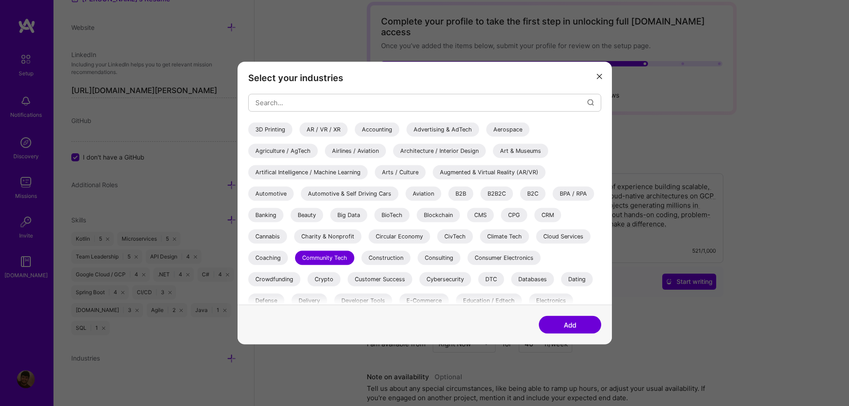
click at [567, 323] on button "Add" at bounding box center [570, 325] width 62 height 18
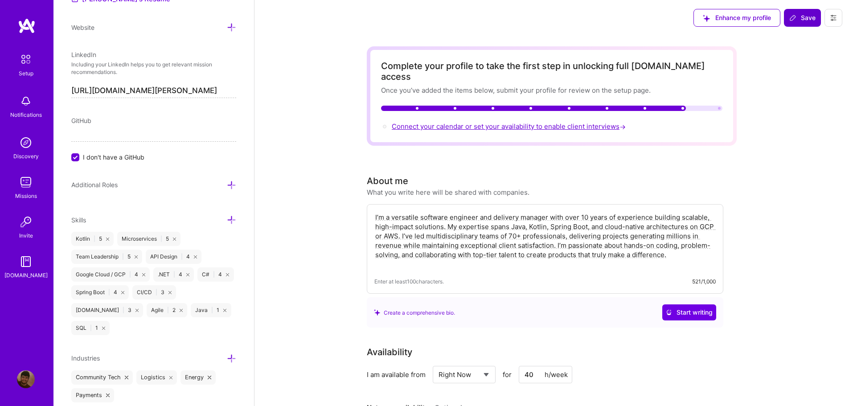
click at [472, 122] on span "Connect your calendar or set your availability to enable client interviews →" at bounding box center [510, 126] width 236 height 8
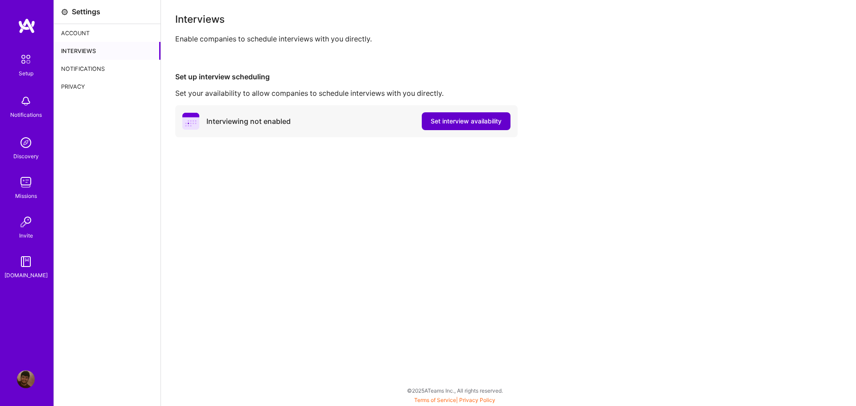
click at [469, 122] on span "Set interview availability" at bounding box center [466, 121] width 71 height 9
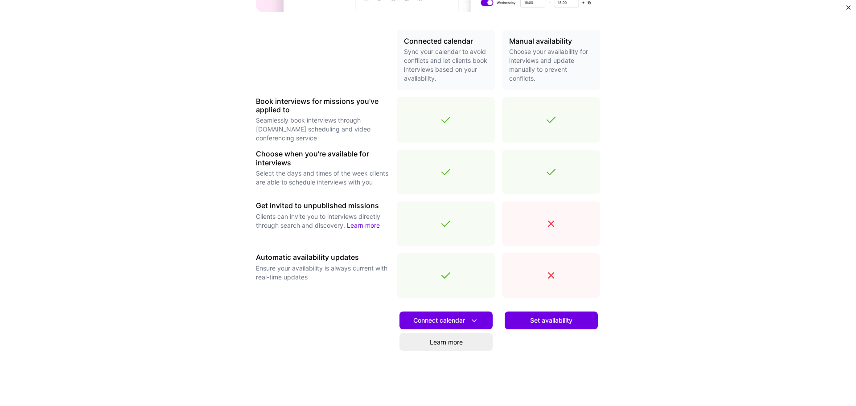
scroll to position [218, 0]
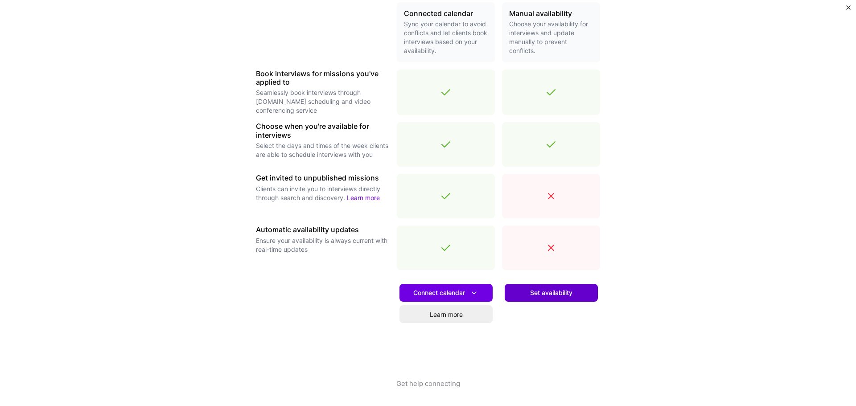
click at [554, 295] on span "Set availability" at bounding box center [551, 292] width 42 height 9
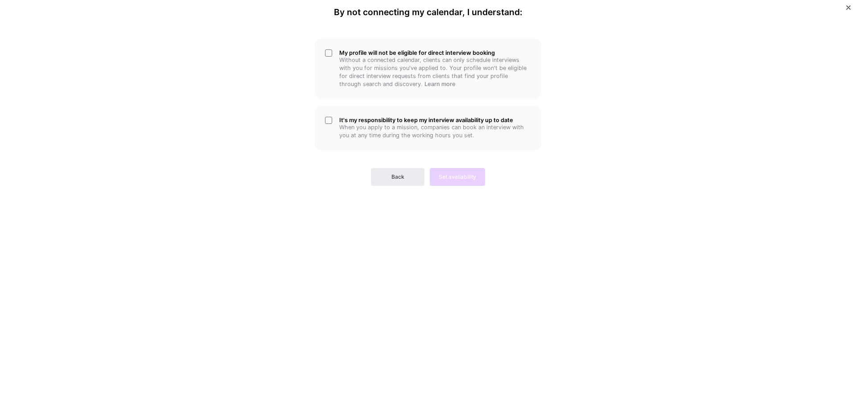
scroll to position [0, 0]
click at [398, 178] on span "Back" at bounding box center [397, 177] width 13 height 8
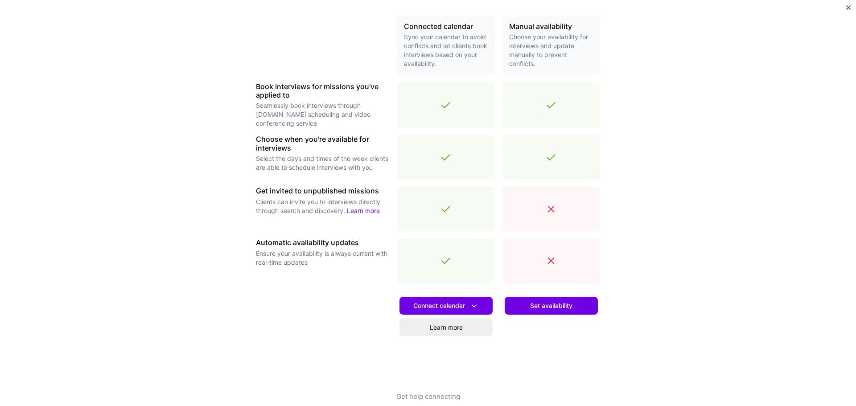
scroll to position [218, 0]
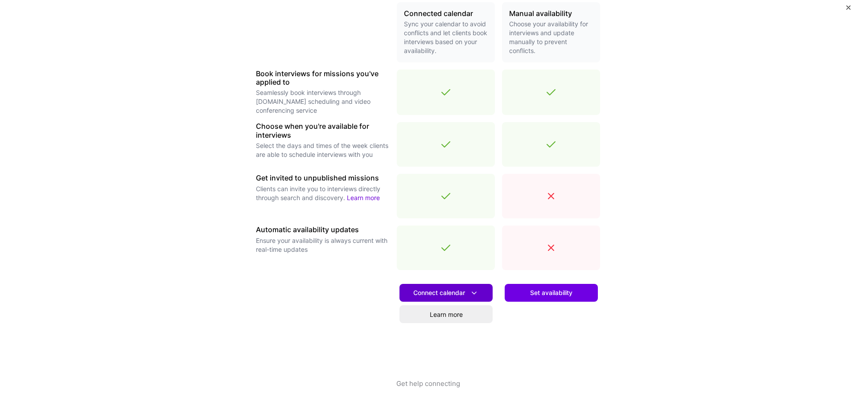
click at [463, 291] on span "Connect calendar" at bounding box center [446, 292] width 66 height 9
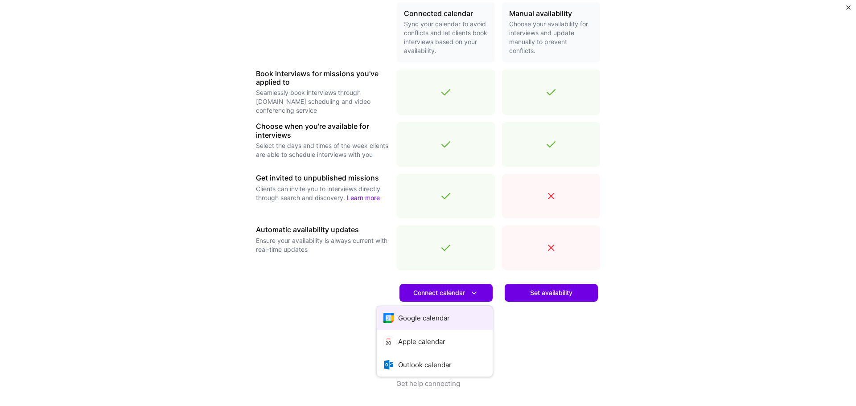
click at [439, 325] on button "Google calendar" at bounding box center [435, 318] width 116 height 24
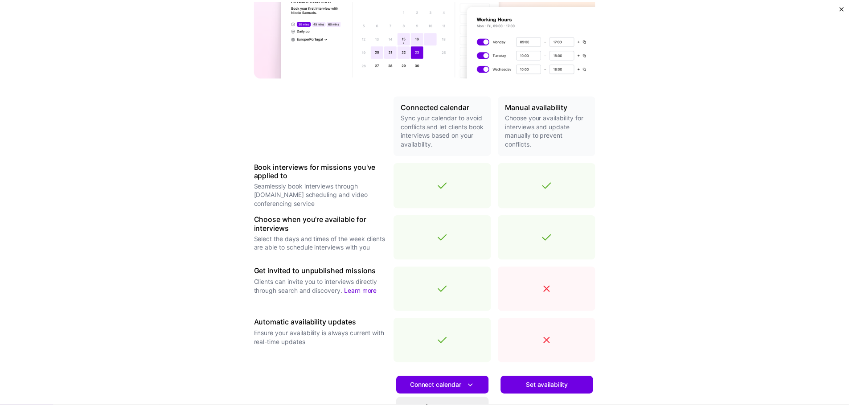
scroll to position [85, 0]
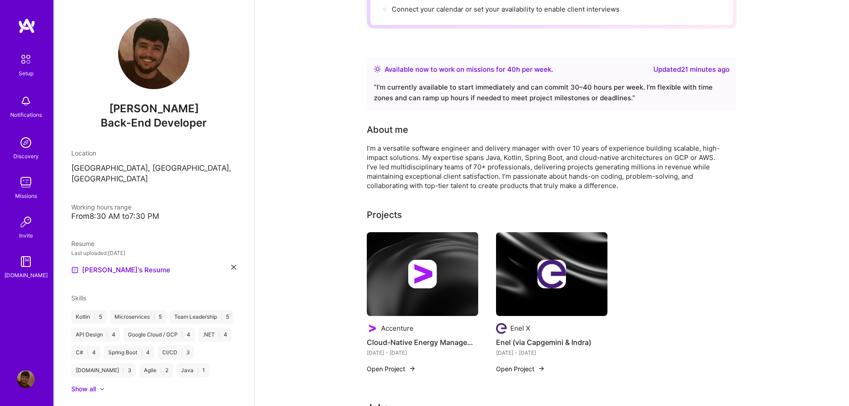
scroll to position [45, 0]
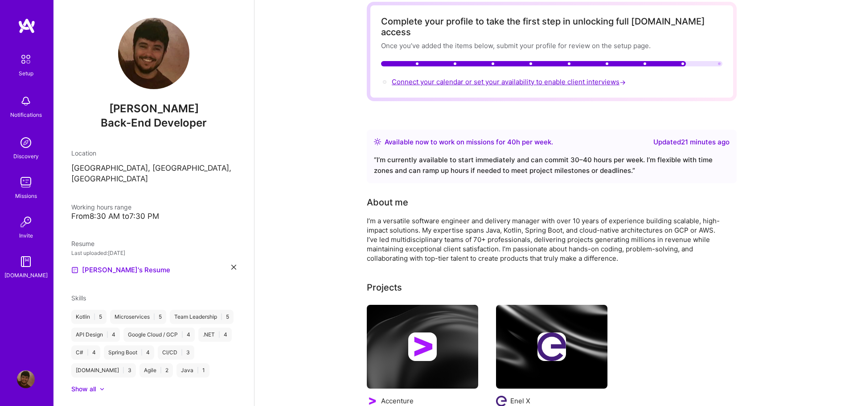
click at [477, 78] on span "Connect your calendar or set your availability to enable client interviews →" at bounding box center [510, 82] width 236 height 8
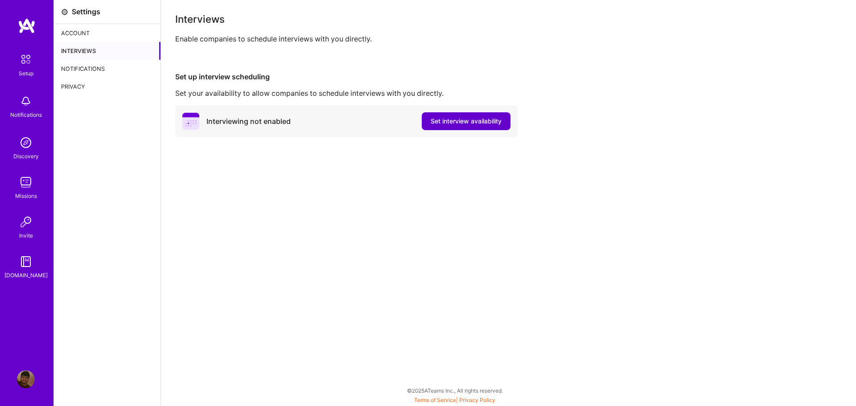
click at [482, 122] on span "Set interview availability" at bounding box center [466, 121] width 71 height 9
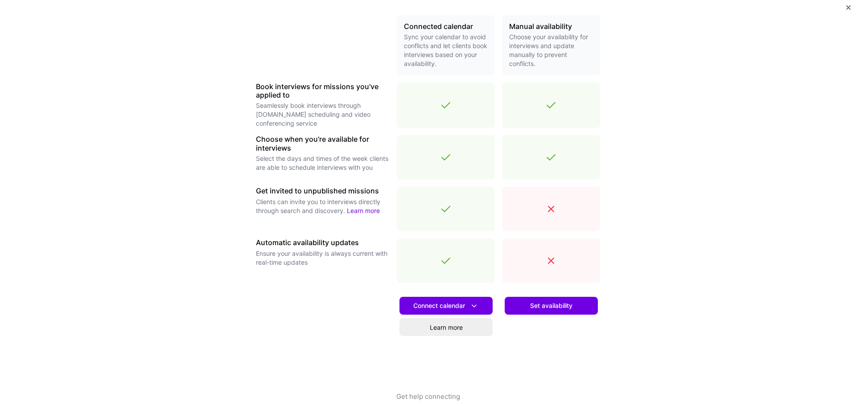
scroll to position [218, 0]
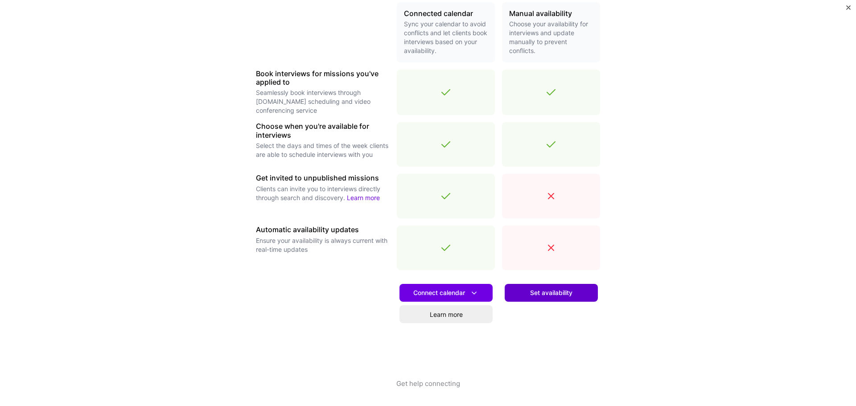
click at [546, 298] on button "Set availability" at bounding box center [550, 293] width 93 height 18
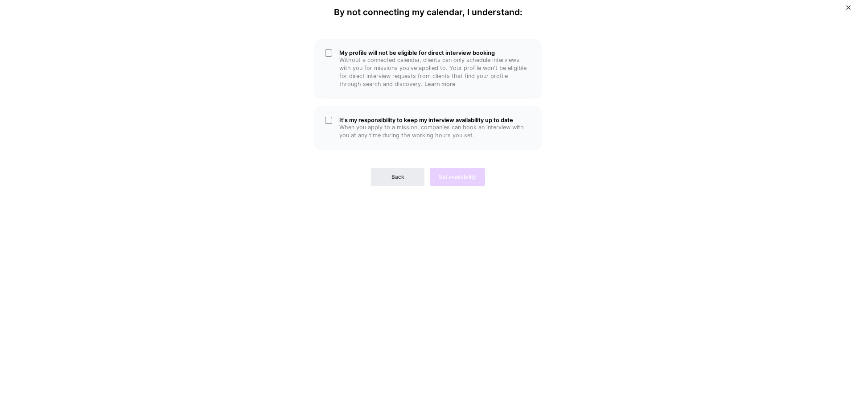
scroll to position [0, 0]
click at [332, 127] on div "It's my responsibility to keep my interview availability up to date When you ap…" at bounding box center [427, 128] width 227 height 44
click at [327, 65] on div "My profile will not be eligible for direct interview booking Without a connecte…" at bounding box center [427, 69] width 227 height 60
click at [445, 179] on span "Set availability" at bounding box center [457, 177] width 37 height 8
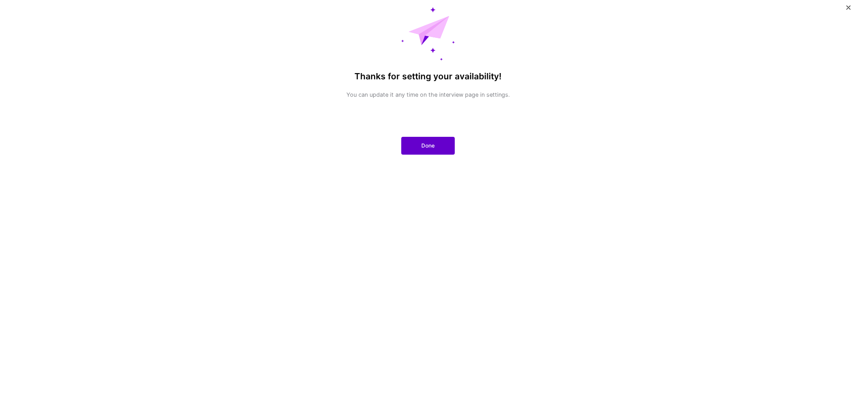
click at [442, 151] on button "Done" at bounding box center [427, 146] width 53 height 18
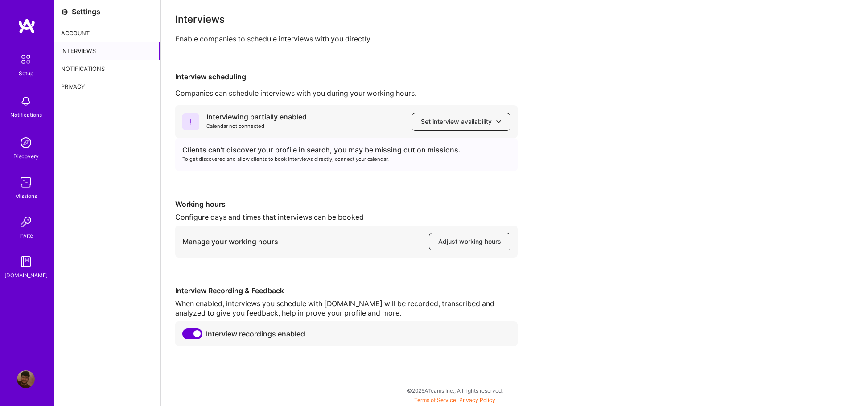
click at [480, 126] on span "Set interview availability" at bounding box center [461, 121] width 80 height 9
click at [305, 115] on div "Interviewing partially enabled" at bounding box center [256, 116] width 100 height 9
drag, startPoint x: 186, startPoint y: 117, endPoint x: 218, endPoint y: 128, distance: 34.0
click at [188, 119] on icon at bounding box center [190, 121] width 17 height 17
click at [230, 127] on div "Calendar not connected" at bounding box center [256, 126] width 100 height 9
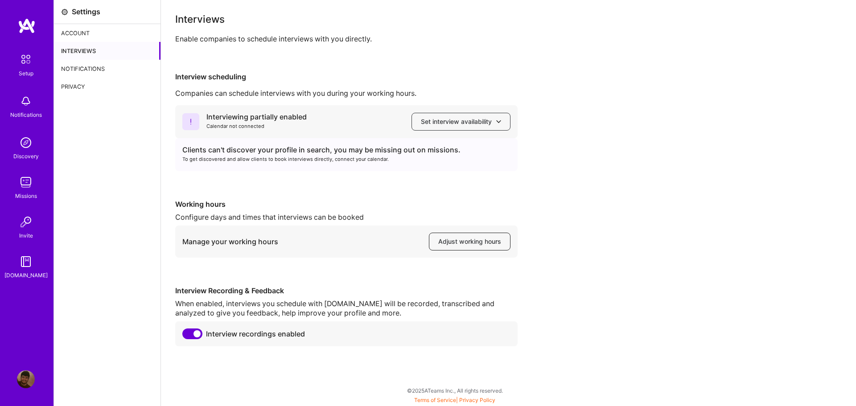
click at [475, 245] on span "Adjust working hours" at bounding box center [469, 241] width 63 height 9
click at [80, 72] on div "Notifications" at bounding box center [107, 69] width 107 height 18
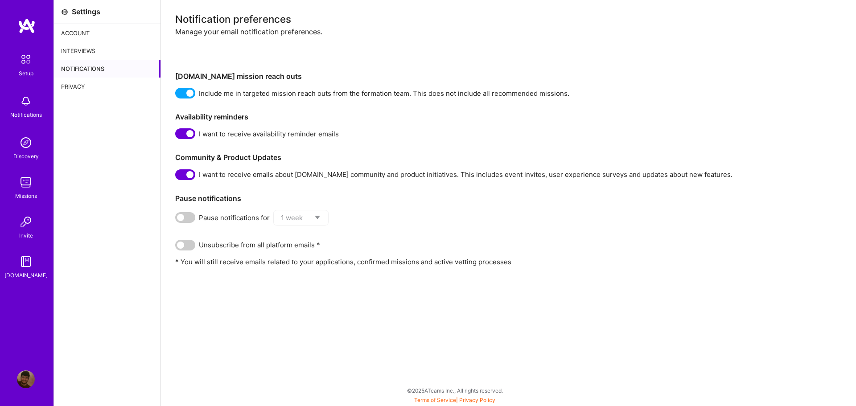
click at [32, 24] on img at bounding box center [27, 26] width 18 height 16
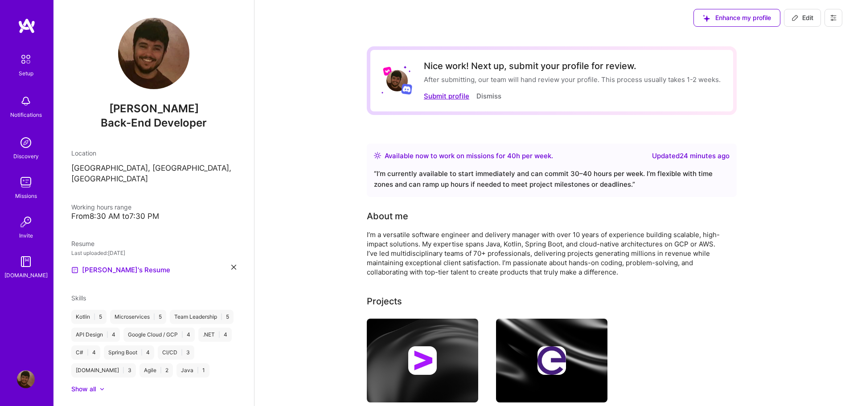
click at [460, 98] on button "Submit profile" at bounding box center [446, 95] width 45 height 9
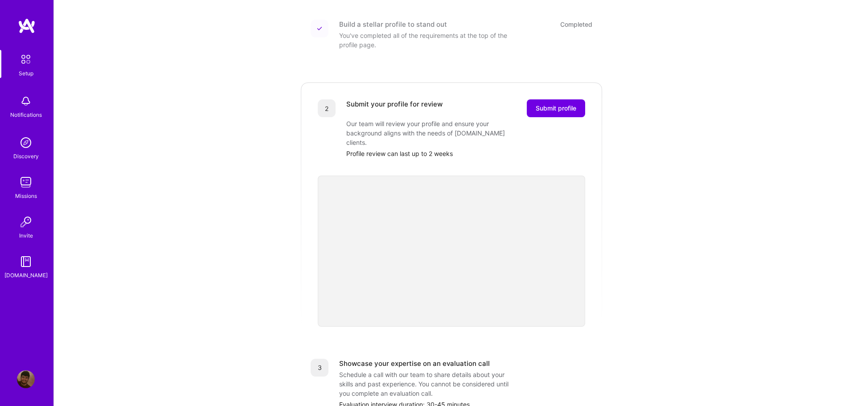
scroll to position [117, 0]
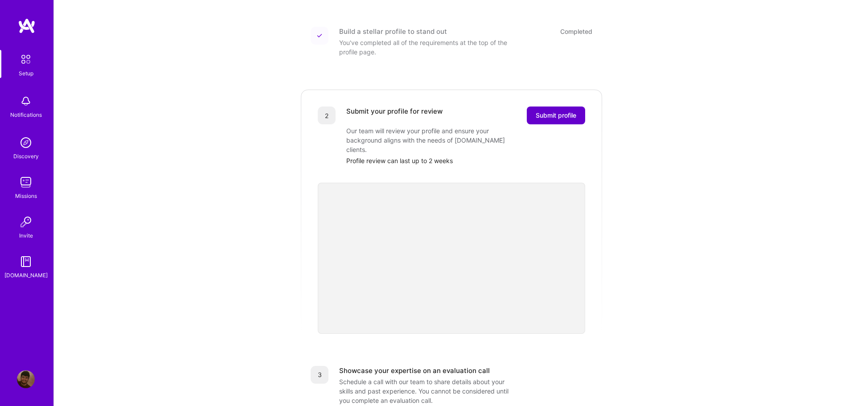
click at [566, 113] on button "Submit profile" at bounding box center [556, 116] width 58 height 18
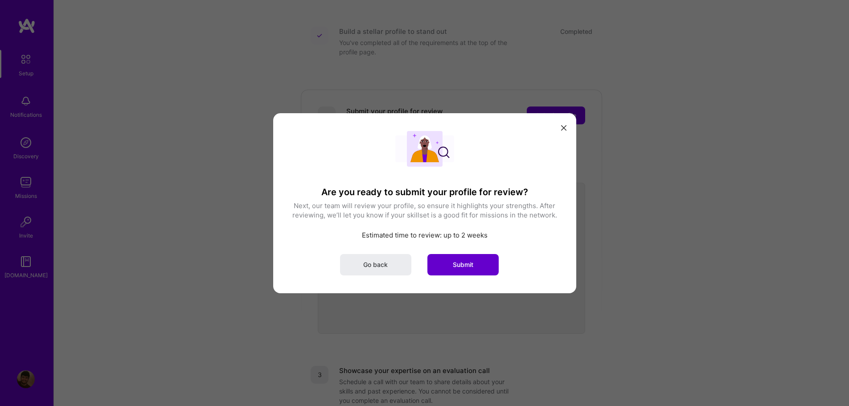
click at [475, 270] on button "Submit" at bounding box center [462, 264] width 71 height 21
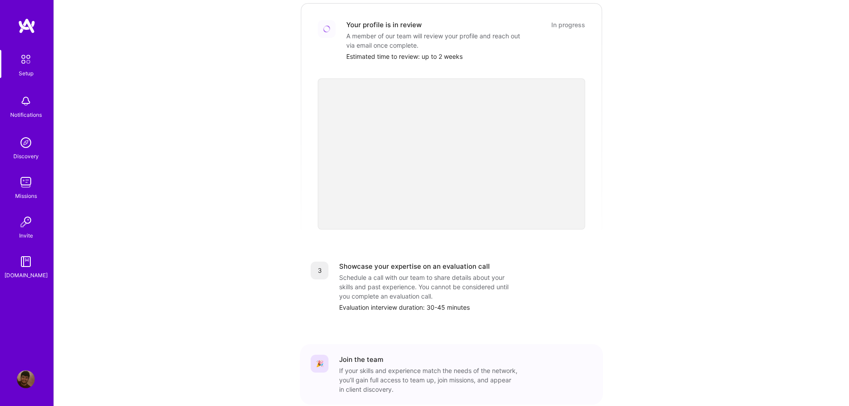
scroll to position [242, 0]
